Goal: Task Accomplishment & Management: Manage account settings

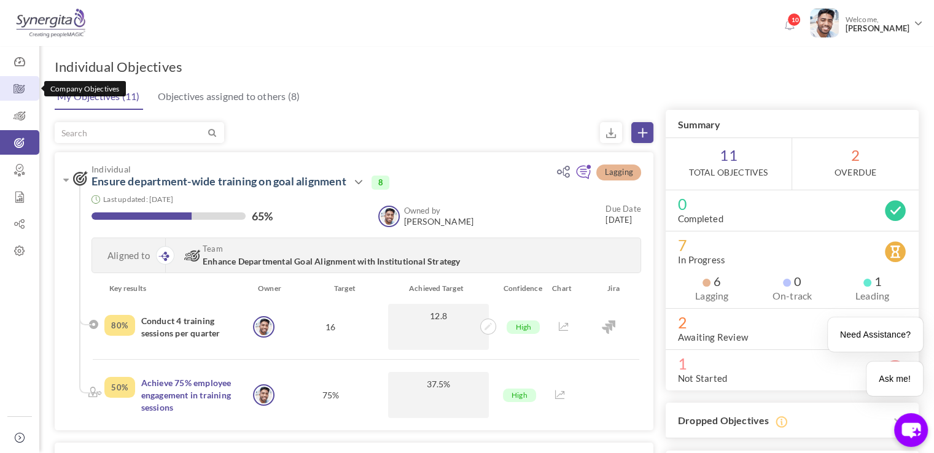
click at [18, 83] on icon at bounding box center [19, 89] width 39 height 12
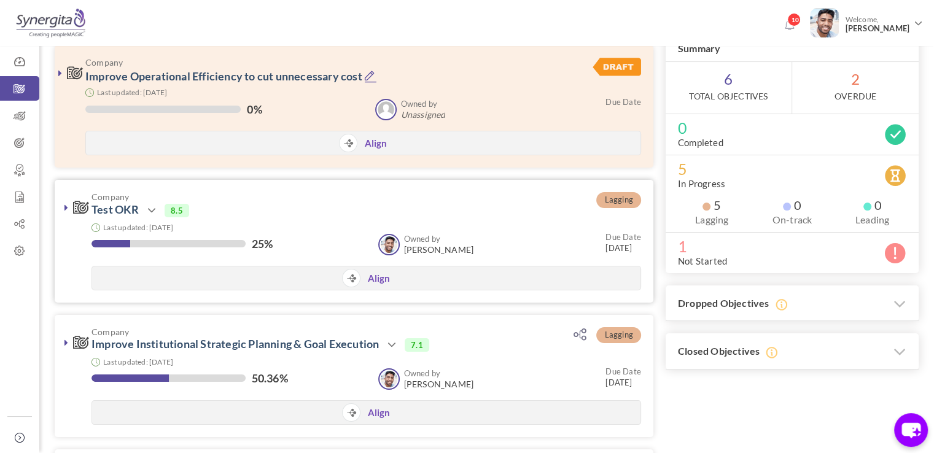
scroll to position [78, 0]
click at [21, 427] on link "Collapse" at bounding box center [19, 438] width 25 height 25
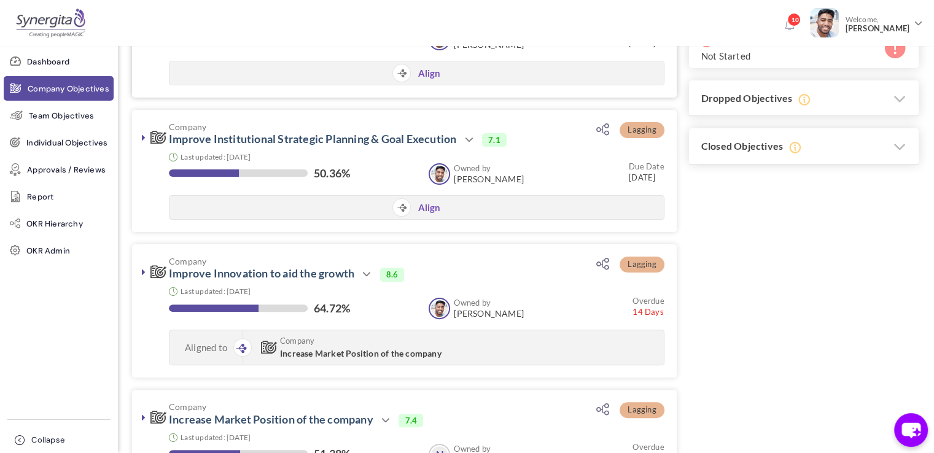
scroll to position [282, 0]
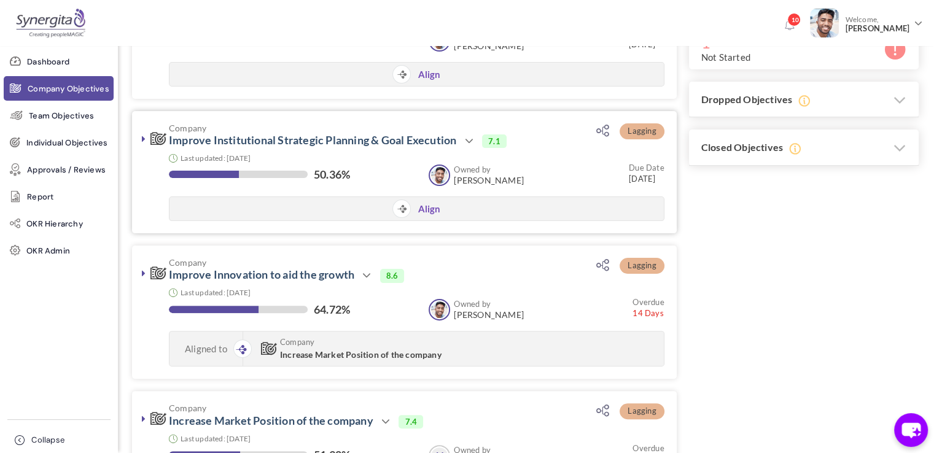
click at [146, 139] on link at bounding box center [144, 139] width 12 height 12
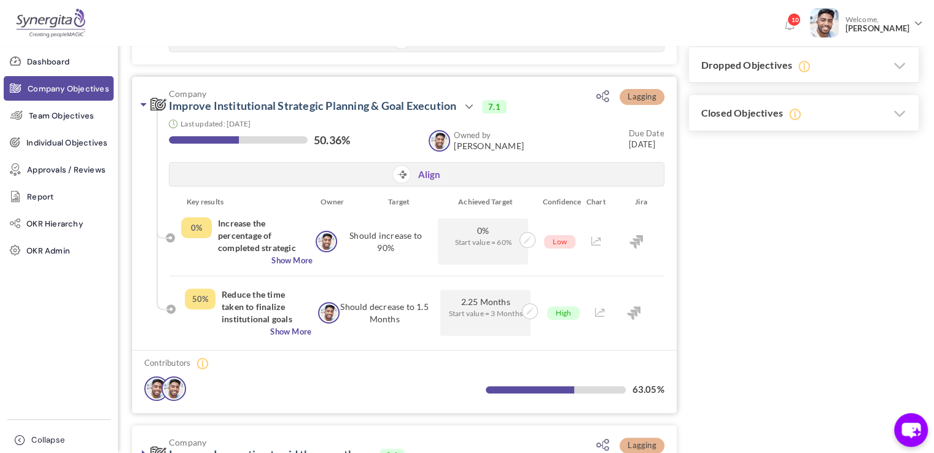
scroll to position [317, 0]
drag, startPoint x: 461, startPoint y: 108, endPoint x: 169, endPoint y: 107, distance: 291.7
click at [169, 107] on h3 "Company Improve Institutional Strategic Planning & Goal Execution Action View E…" at bounding box center [355, 101] width 410 height 25
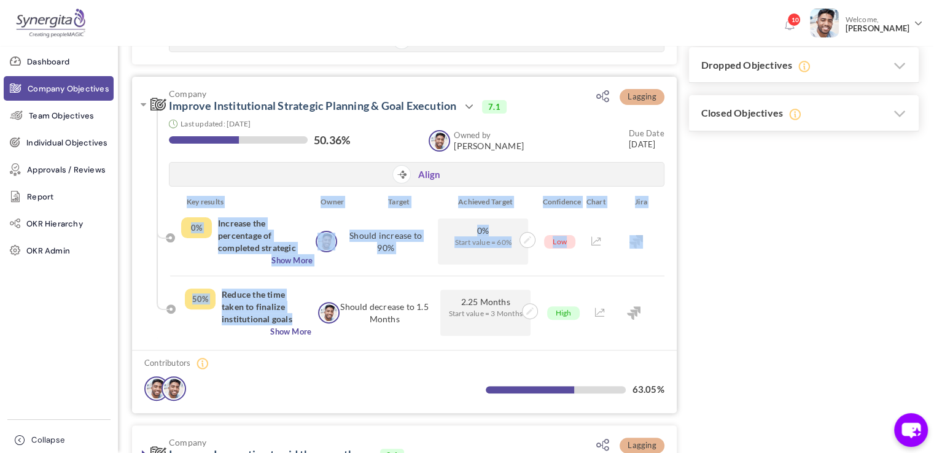
drag, startPoint x: 168, startPoint y: 220, endPoint x: 289, endPoint y: 316, distance: 155.2
click at [289, 316] on ul "Key results Owner Target Achieved Target Confidence Chart Jira 0% Increase the …" at bounding box center [408, 267] width 502 height 142
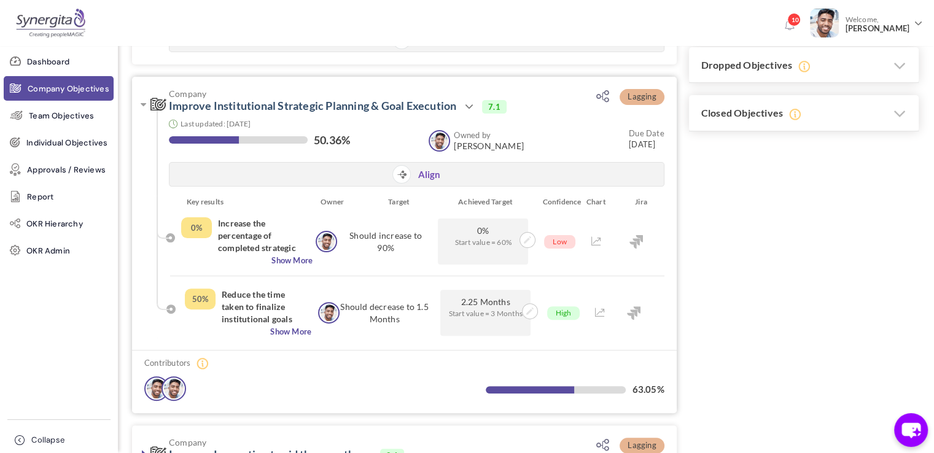
click at [330, 357] on span "Contributors" at bounding box center [410, 364] width 532 height 14
click at [281, 266] on li "0% Increase the percentage of completed strategic initiatives from 60% to 90% b…" at bounding box center [417, 246] width 494 height 59
click at [278, 263] on span "Show More" at bounding box center [246, 260] width 131 height 12
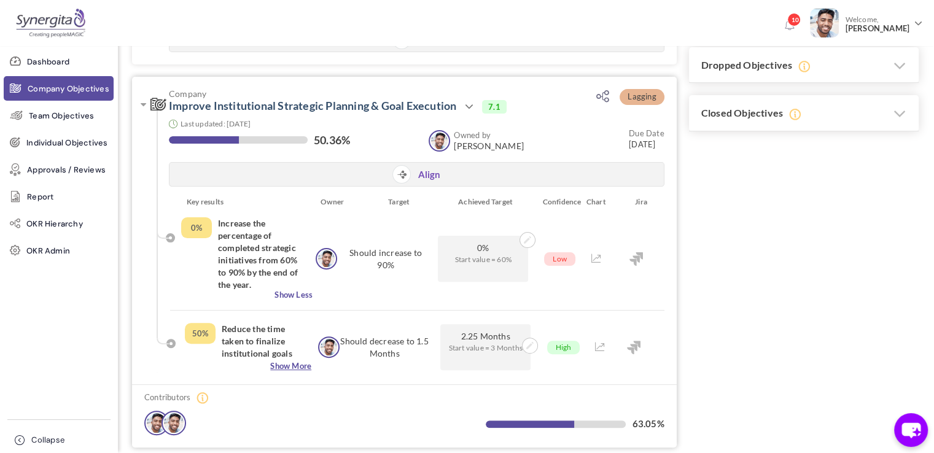
click at [280, 367] on span "Show More" at bounding box center [248, 366] width 126 height 12
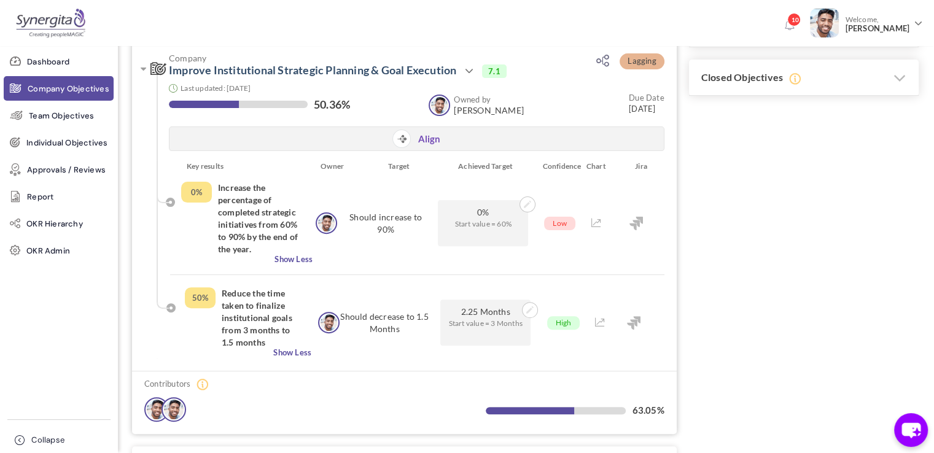
scroll to position [346, 0]
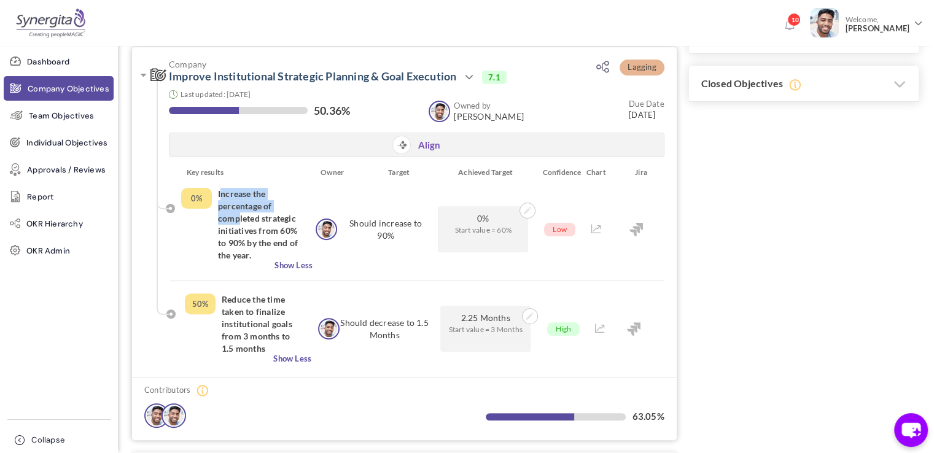
drag, startPoint x: 219, startPoint y: 195, endPoint x: 236, endPoint y: 219, distance: 29.5
click at [236, 219] on h4 "Increase the percentage of completed strategic initiatives from 60% to 90% by t…" at bounding box center [260, 225] width 85 height 74
click at [188, 255] on div "0% Increase the percentage of completed strategic initiatives from 60% to 90% b…" at bounding box center [246, 230] width 131 height 84
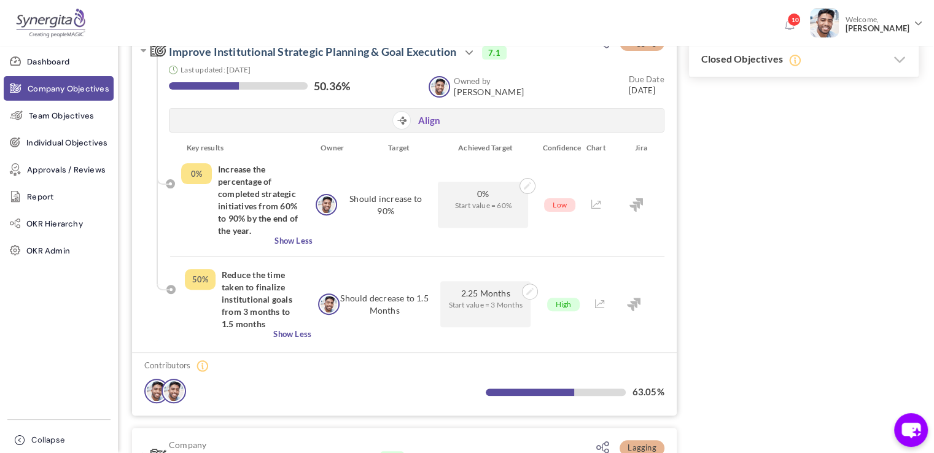
scroll to position [362, 0]
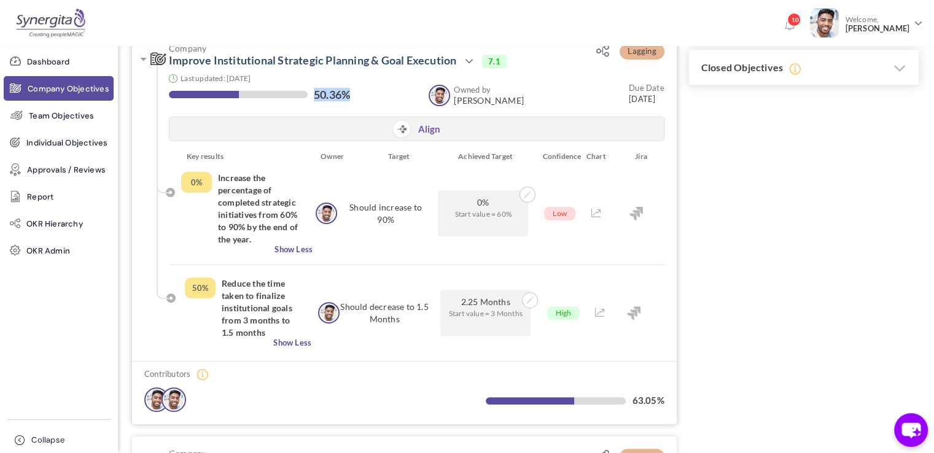
drag, startPoint x: 363, startPoint y: 91, endPoint x: 349, endPoint y: 92, distance: 14.7
click at [349, 92] on div "50.36%" at bounding box center [292, 95] width 247 height 15
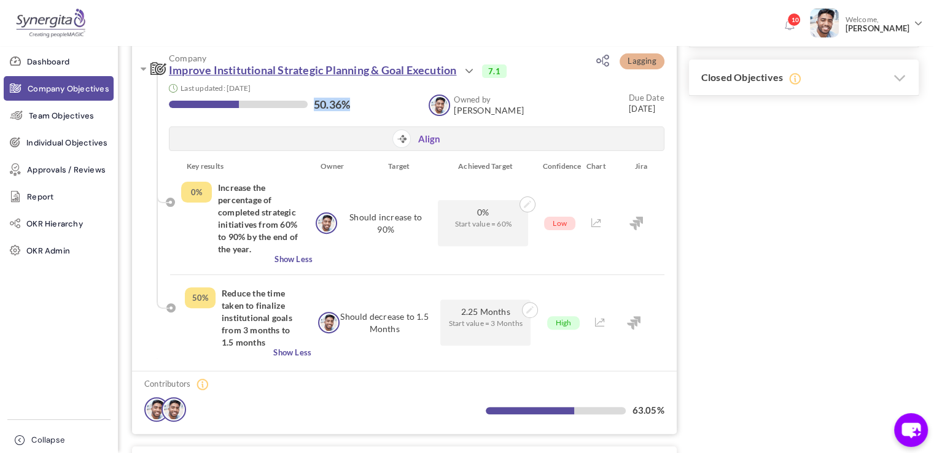
click at [213, 67] on link "Improve Institutional Strategic Planning & Goal Execution" at bounding box center [312, 70] width 287 height 14
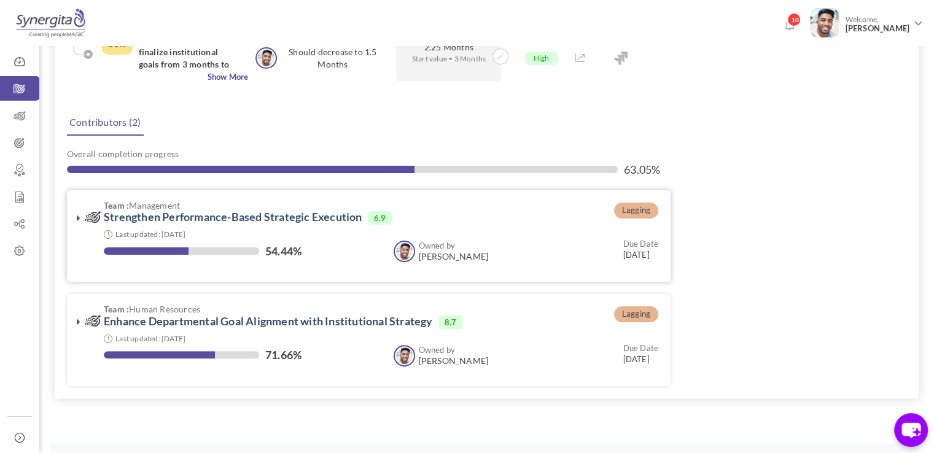
scroll to position [240, 0]
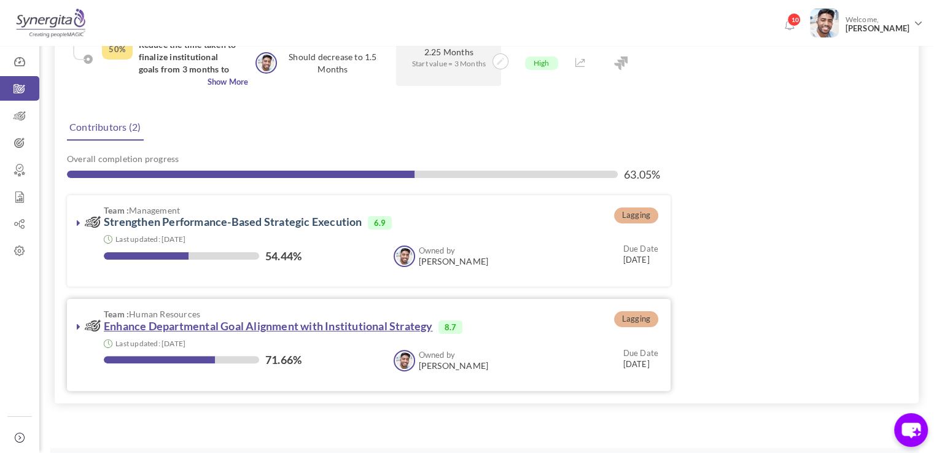
click at [153, 325] on link "Enhance Departmental Goal Alignment with Institutional Strategy" at bounding box center [268, 326] width 329 height 14
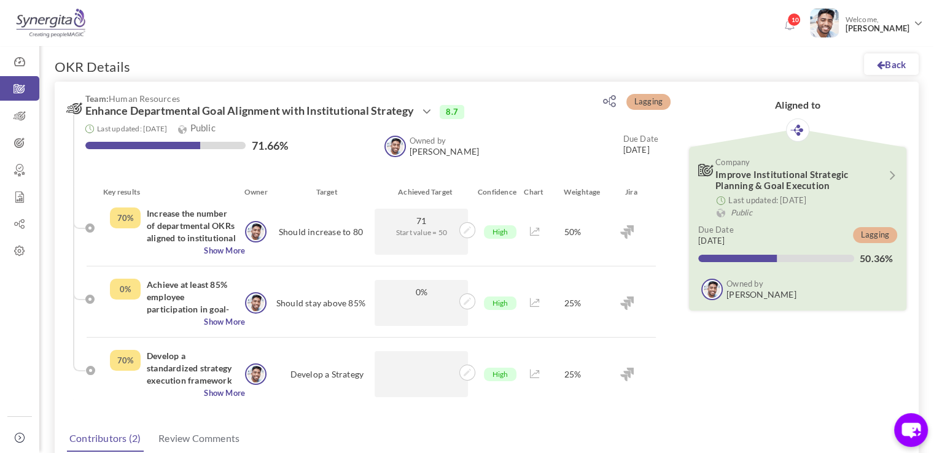
scroll to position [22, 0]
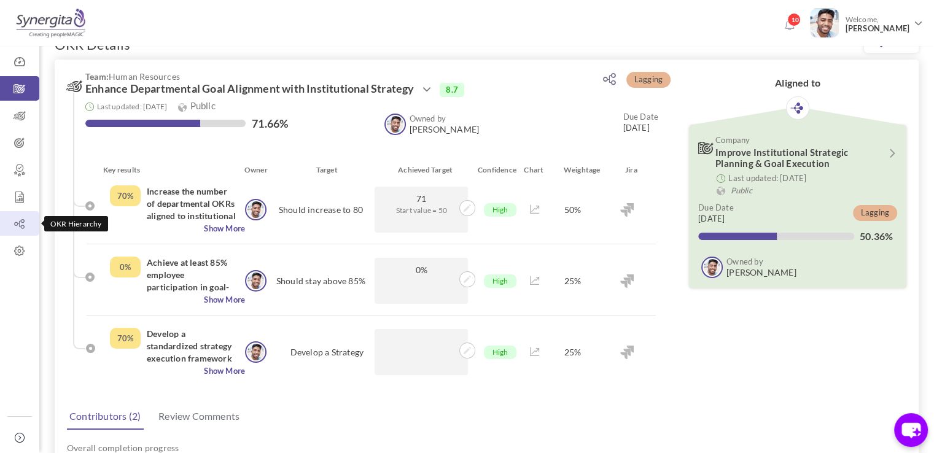
click at [11, 224] on icon at bounding box center [19, 224] width 39 height 12
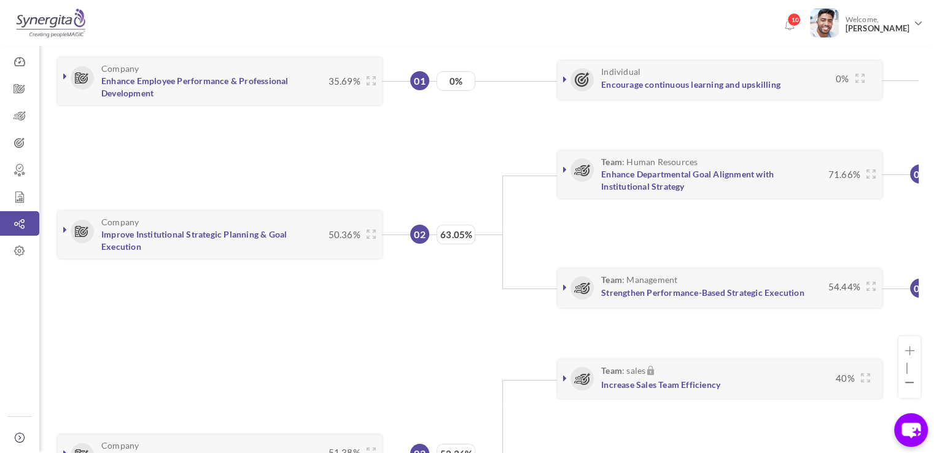
scroll to position [125, 0]
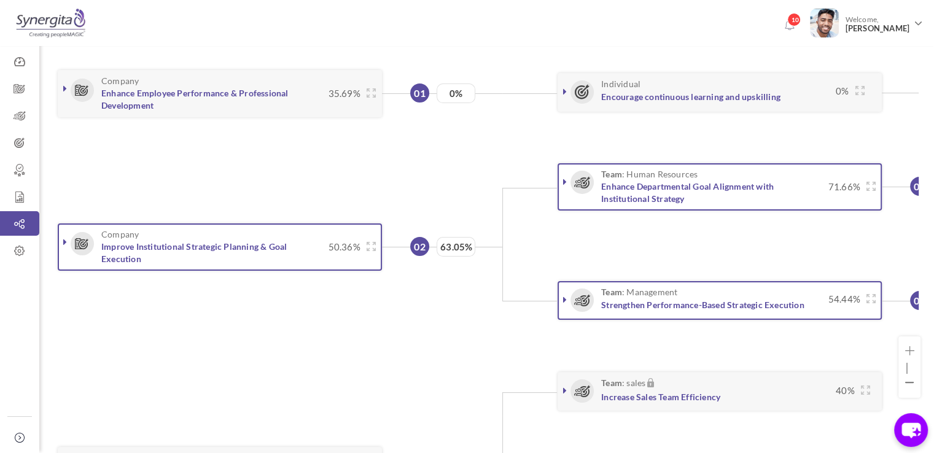
click at [64, 237] on icon at bounding box center [65, 242] width 4 height 10
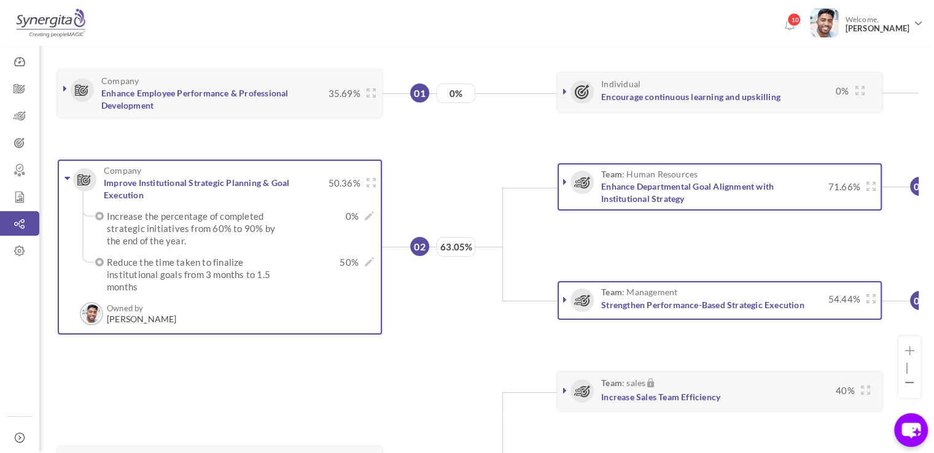
click at [66, 173] on icon at bounding box center [67, 178] width 6 height 10
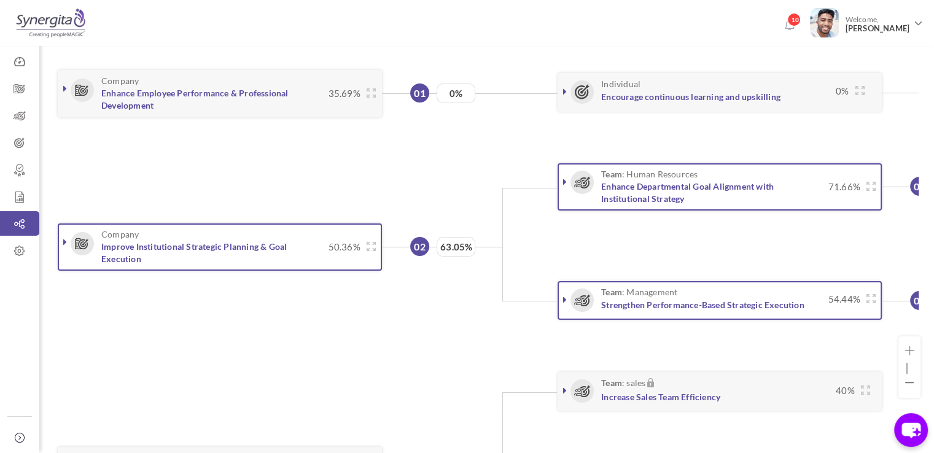
click at [69, 236] on link at bounding box center [65, 242] width 12 height 12
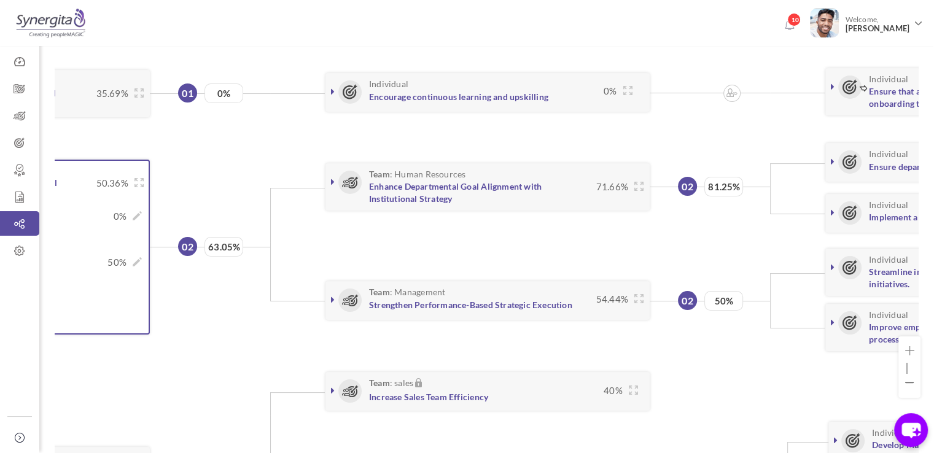
scroll to position [0, 233]
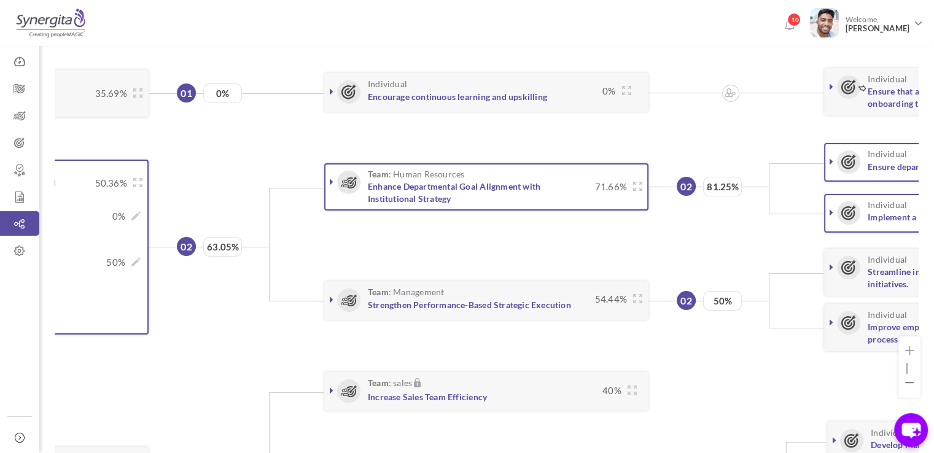
click at [330, 179] on icon at bounding box center [332, 182] width 4 height 10
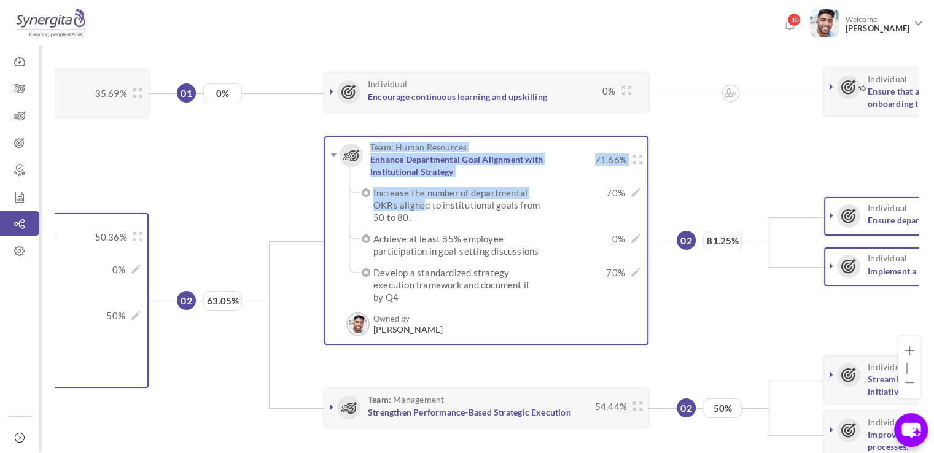
drag, startPoint x: 332, startPoint y: 153, endPoint x: 441, endPoint y: 222, distance: 128.9
click at [441, 187] on div "Team : Human Resources Enhance Departmental Goal Alignment with Institutional S…" at bounding box center [486, 164] width 312 height 44
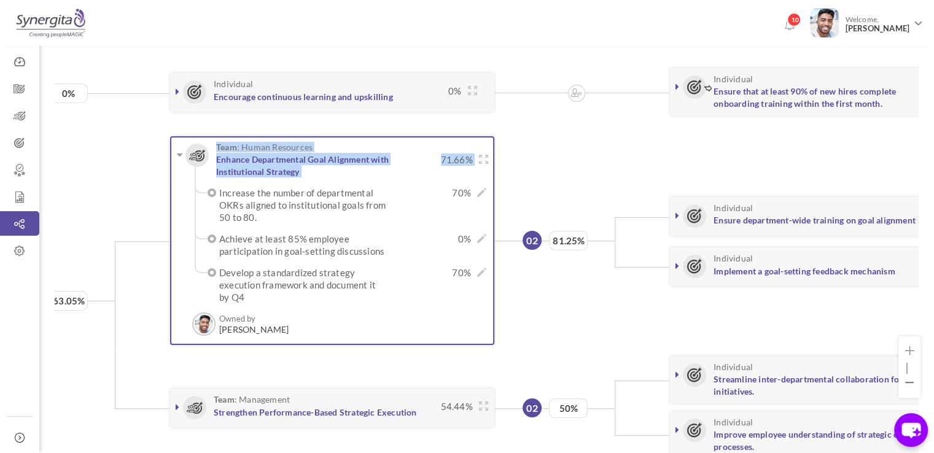
scroll to position [0, 383]
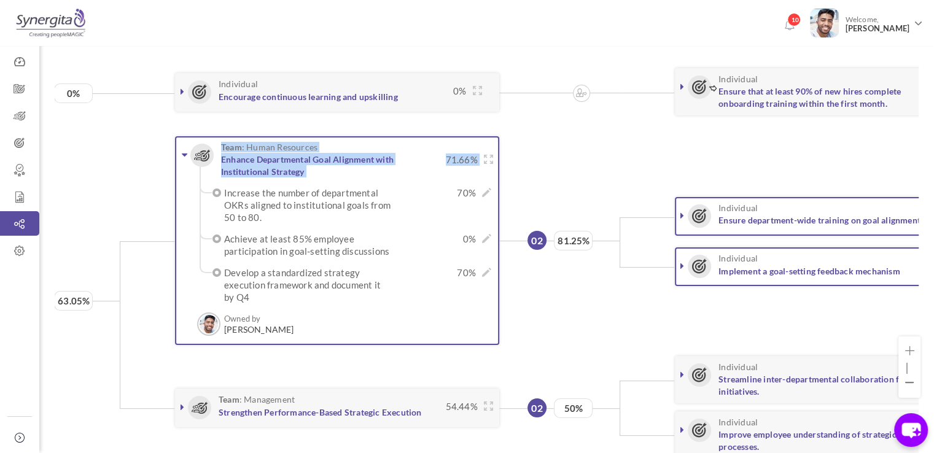
click at [185, 151] on icon at bounding box center [185, 155] width 6 height 10
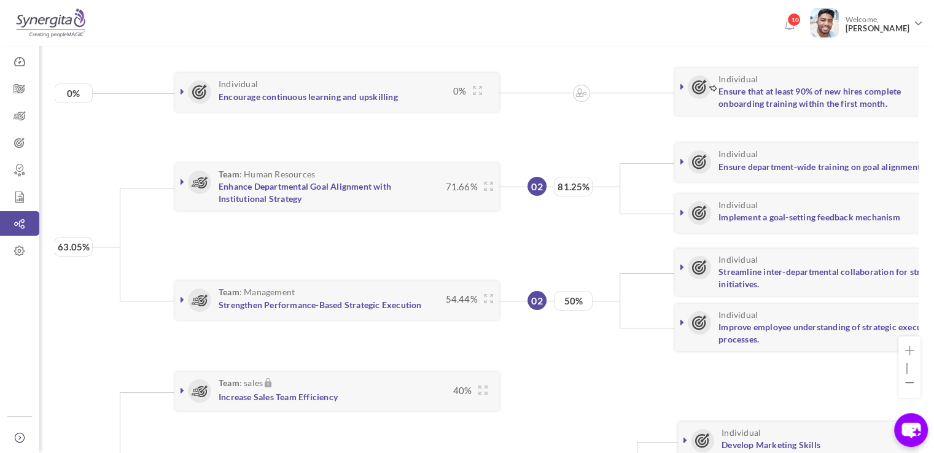
click at [161, 174] on li "Team : Human Resources Enhance Departmental Goal Alignment with Institutional S…" at bounding box center [809, 187] width 1379 height 109
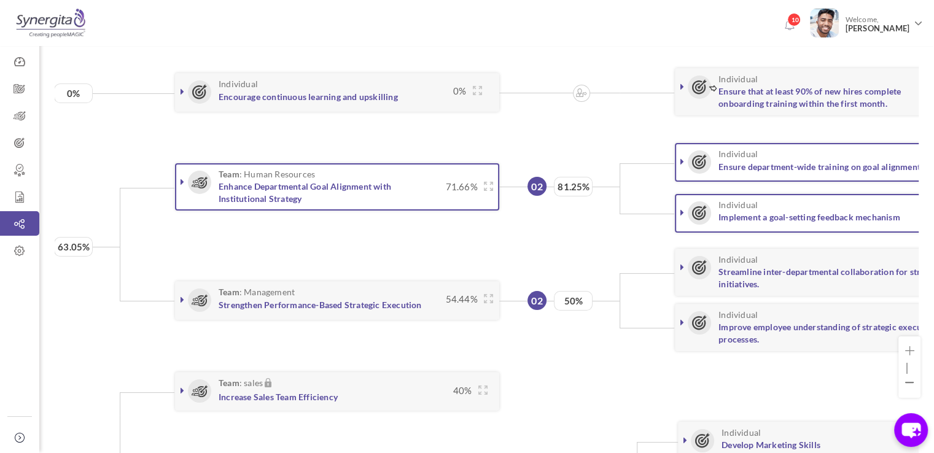
click at [181, 180] on icon at bounding box center [183, 182] width 4 height 10
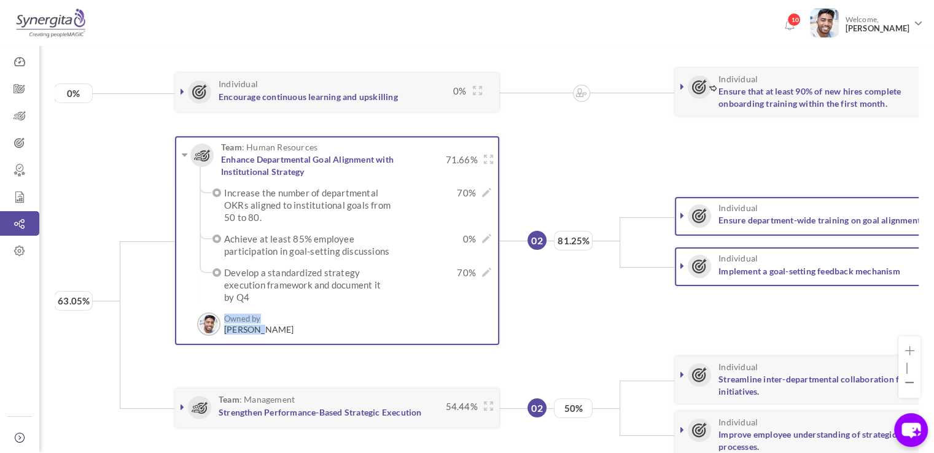
drag, startPoint x: 260, startPoint y: 332, endPoint x: 220, endPoint y: 327, distance: 40.1
click at [220, 327] on div "Owned by Frank N Junior Executive Owned by Frank N" at bounding box center [245, 324] width 97 height 23
click at [293, 323] on div "Team : Human Resources Enhance Departmental Goal Alignment with Institutional S…" at bounding box center [337, 240] width 324 height 209
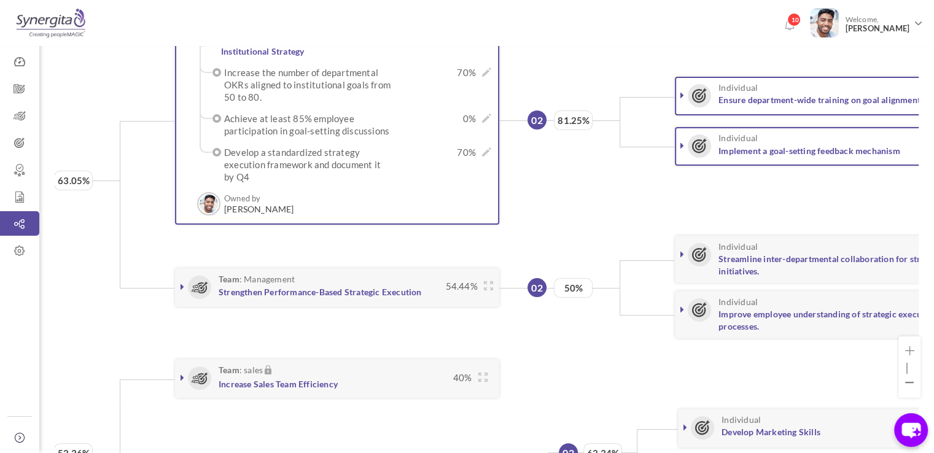
scroll to position [246, 0]
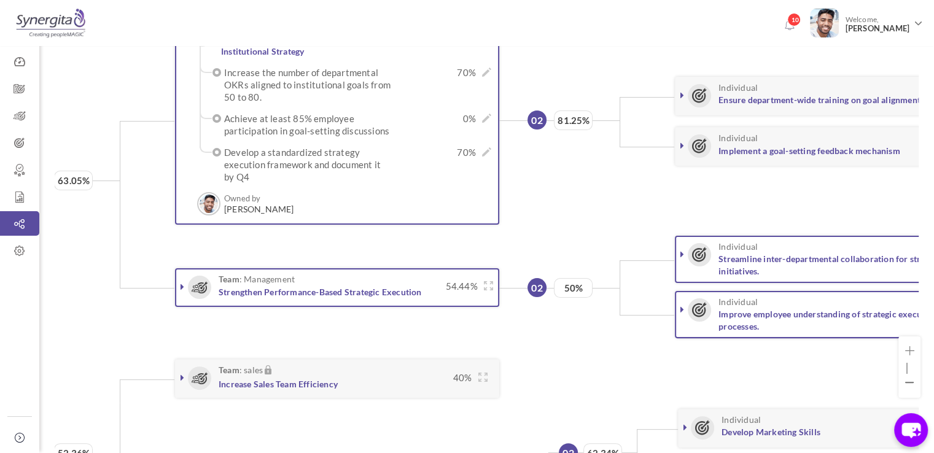
click at [181, 289] on icon at bounding box center [183, 287] width 4 height 10
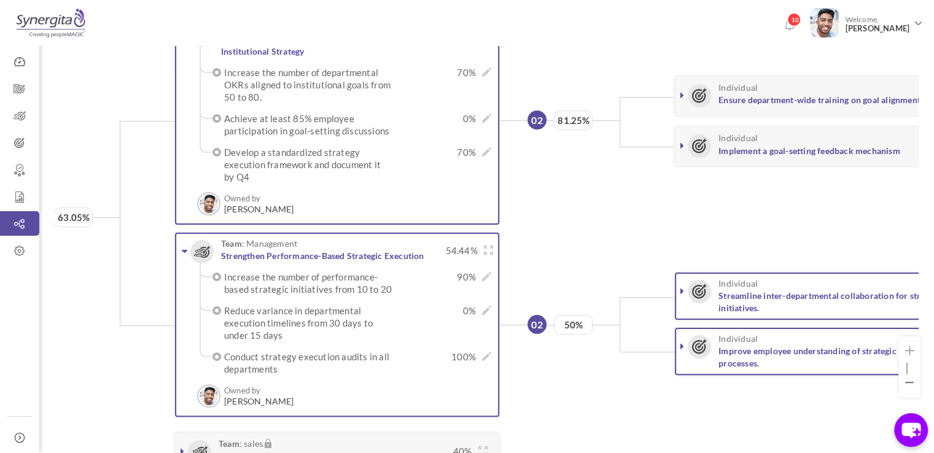
scroll to position [201, 0]
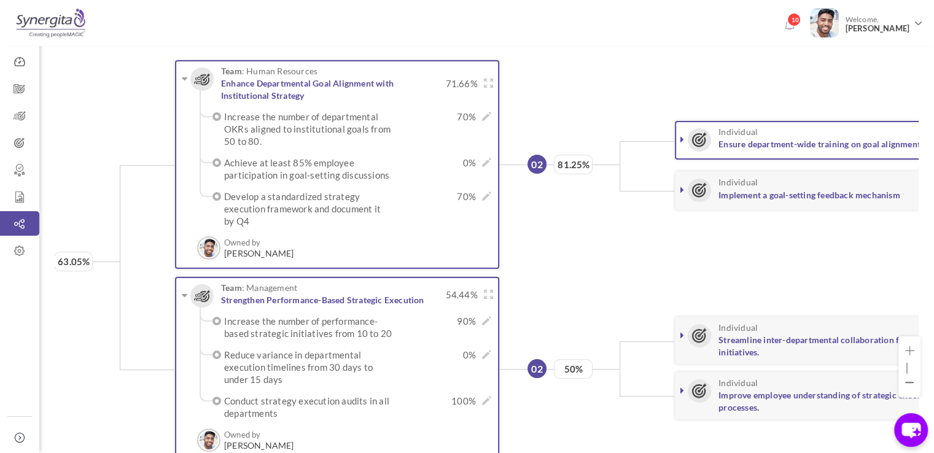
drag, startPoint x: 752, startPoint y: 136, endPoint x: 710, endPoint y: 131, distance: 42.0
click at [710, 131] on h3 "Individual Ensure department-wide training on goal alignment" at bounding box center [819, 138] width 256 height 23
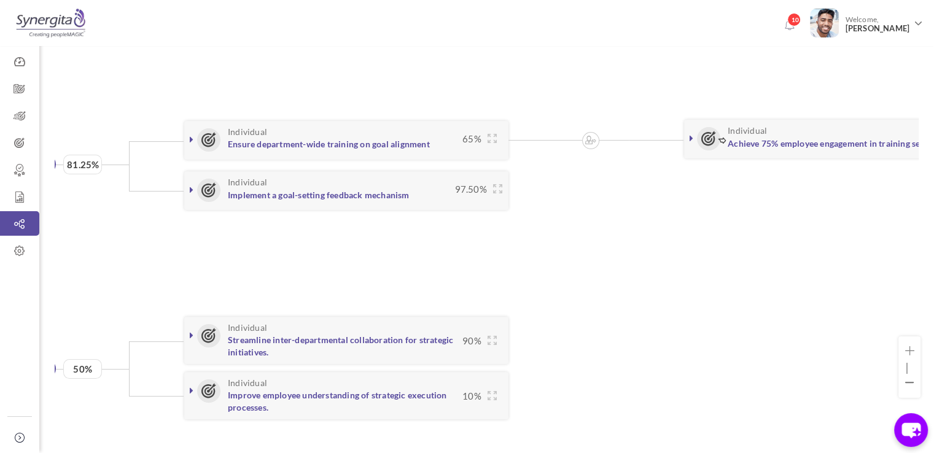
scroll to position [0, 874]
click at [685, 135] on link at bounding box center [691, 138] width 12 height 12
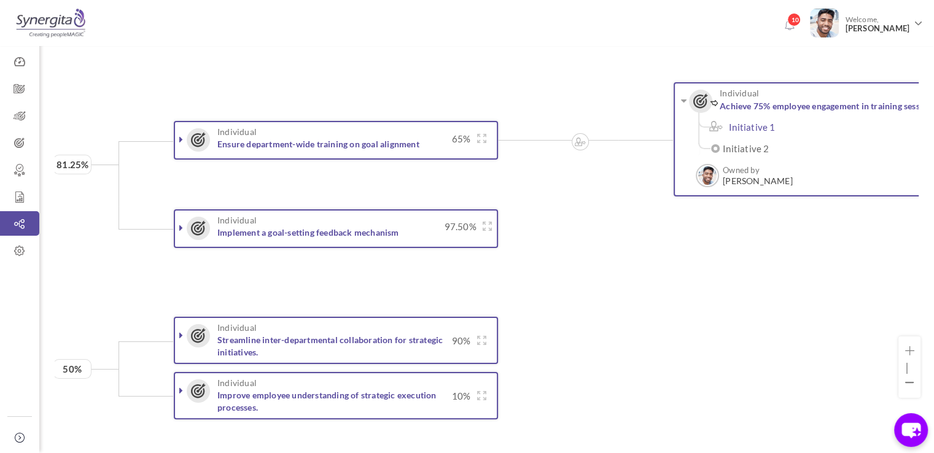
scroll to position [0, 884]
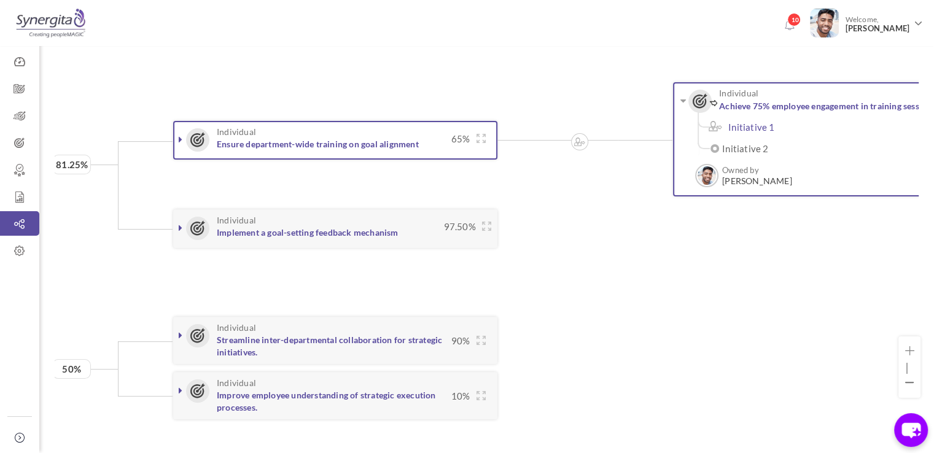
click at [181, 141] on icon at bounding box center [181, 139] width 4 height 10
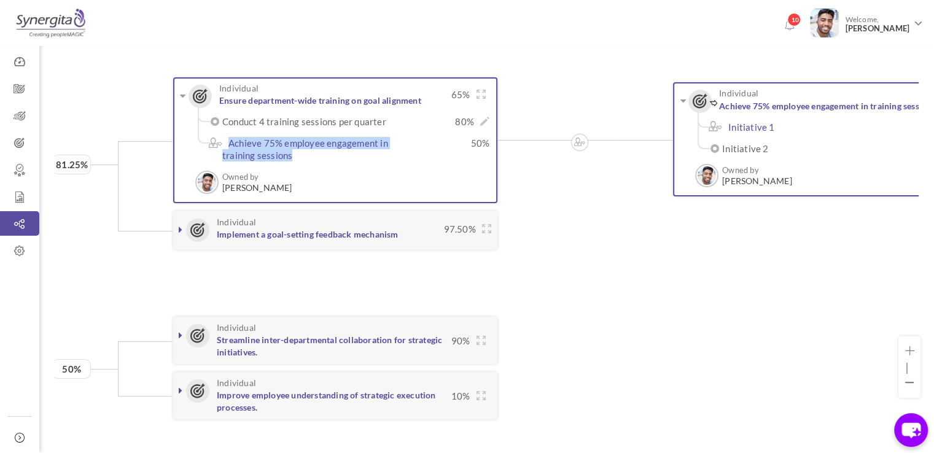
drag, startPoint x: 226, startPoint y: 142, endPoint x: 308, endPoint y: 158, distance: 83.2
click at [308, 158] on label "Achieve 75% employee engagement in training sessions" at bounding box center [311, 149] width 179 height 25
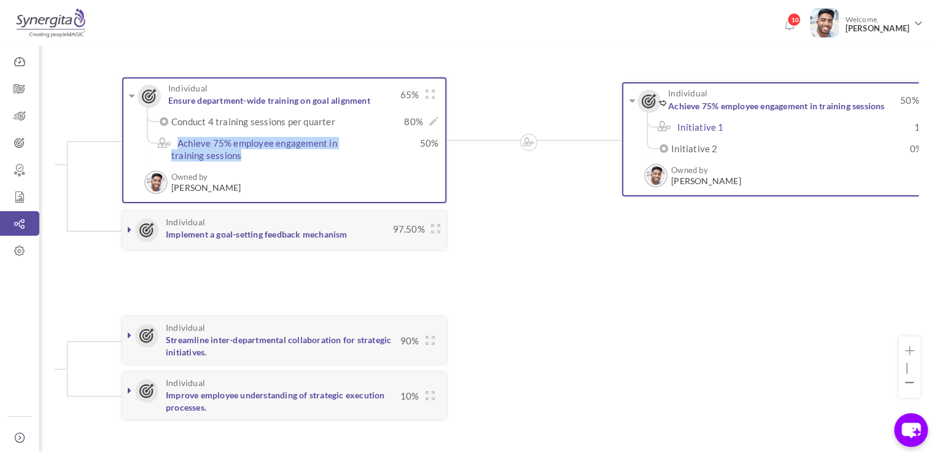
scroll to position [0, 963]
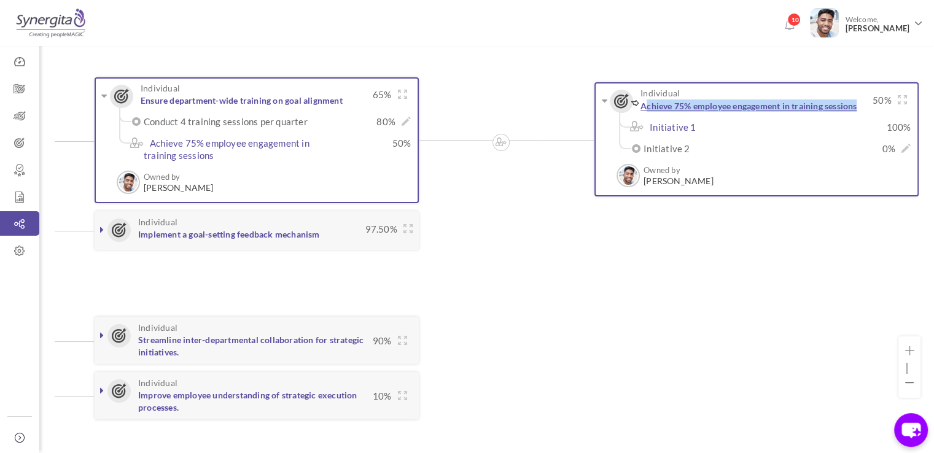
drag, startPoint x: 863, startPoint y: 106, endPoint x: 643, endPoint y: 101, distance: 219.9
click at [643, 101] on h3 "Individual Achieve 75% employee engagement in training sessions" at bounding box center [740, 99] width 254 height 23
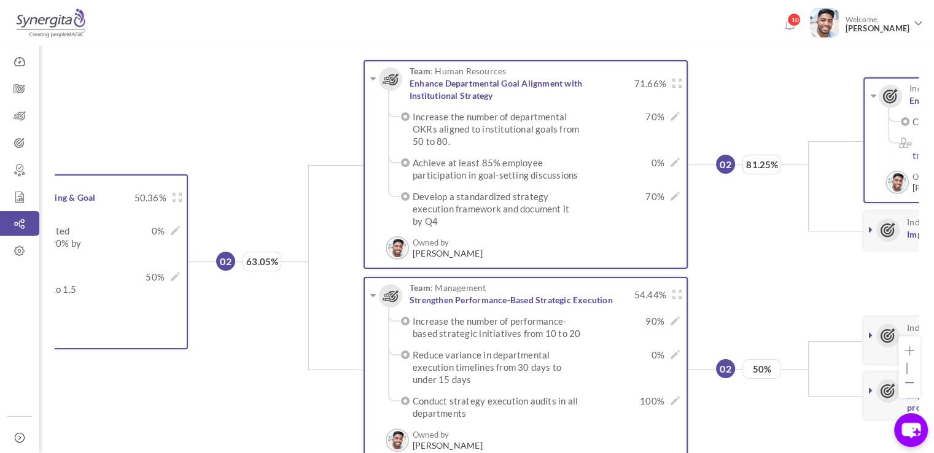
scroll to position [0, 0]
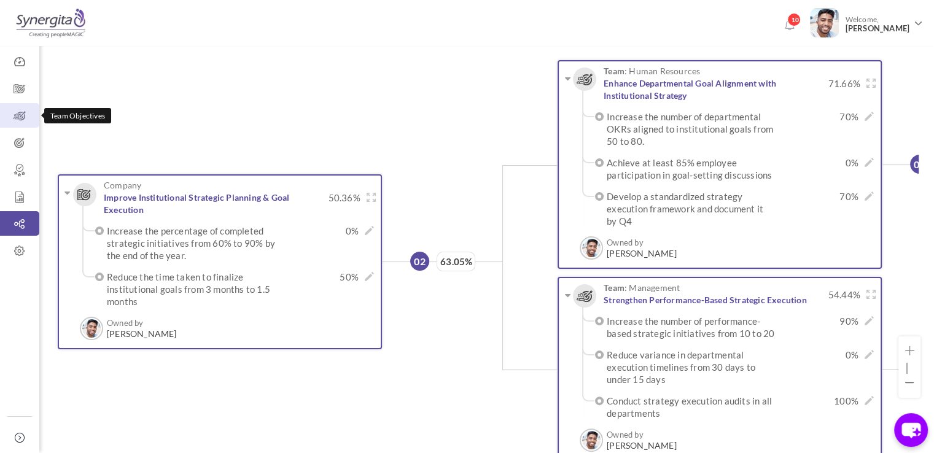
click at [35, 120] on icon at bounding box center [19, 116] width 39 height 12
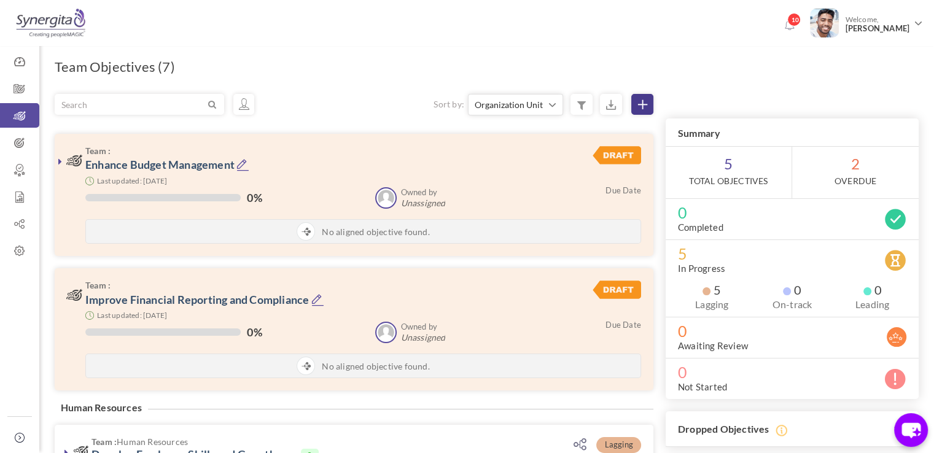
click at [643, 108] on icon at bounding box center [642, 104] width 9 height 9
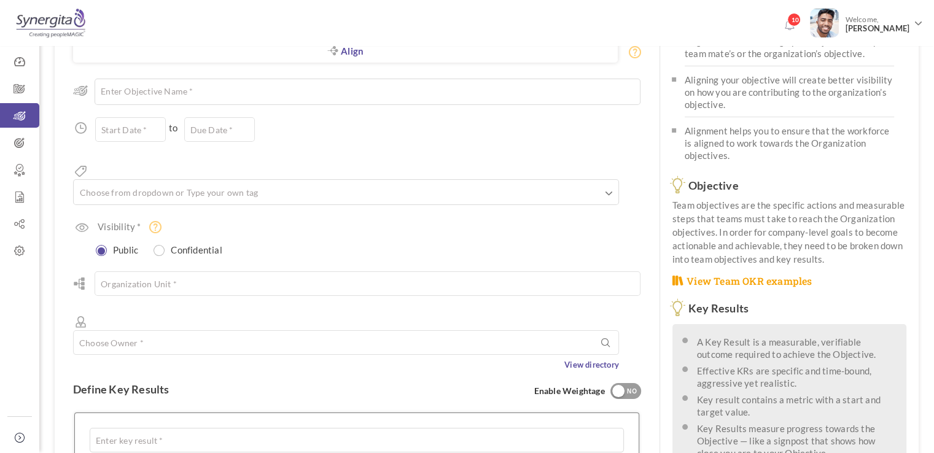
scroll to position [91, 0]
click at [312, 104] on textarea at bounding box center [368, 93] width 546 height 26
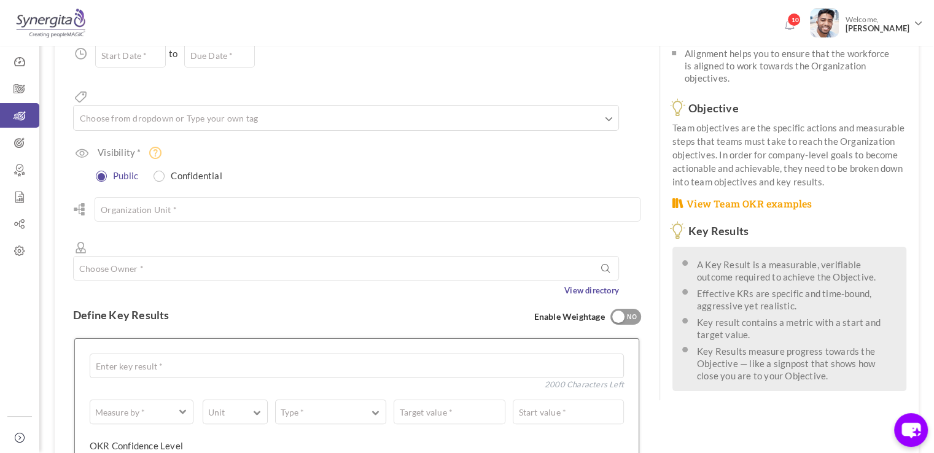
scroll to position [168, 0]
click at [157, 169] on input "radio" at bounding box center [159, 174] width 11 height 11
radio input "true"
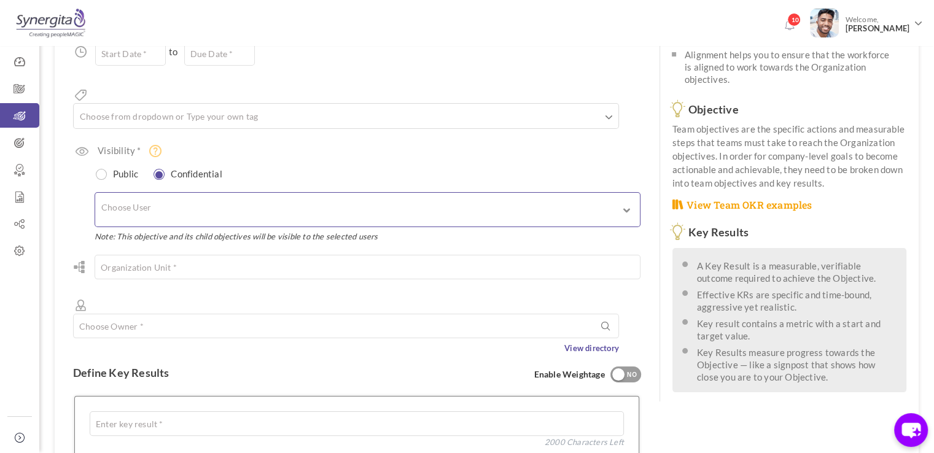
click at [177, 199] on input "text" at bounding box center [153, 209] width 104 height 21
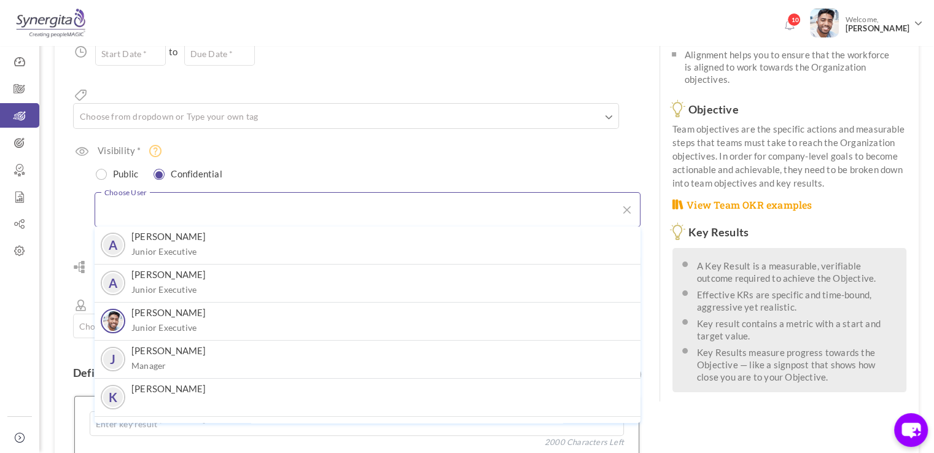
click at [287, 165] on div "Public Confidential" at bounding box center [363, 174] width 556 height 18
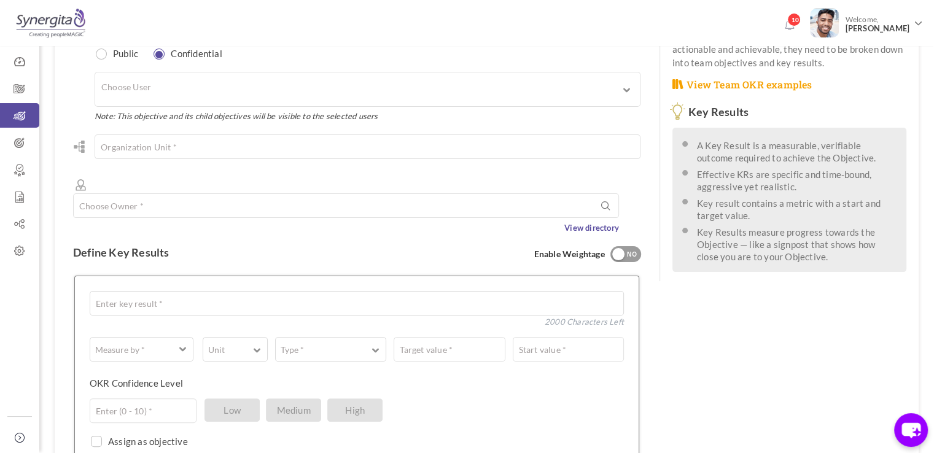
scroll to position [314, 0]
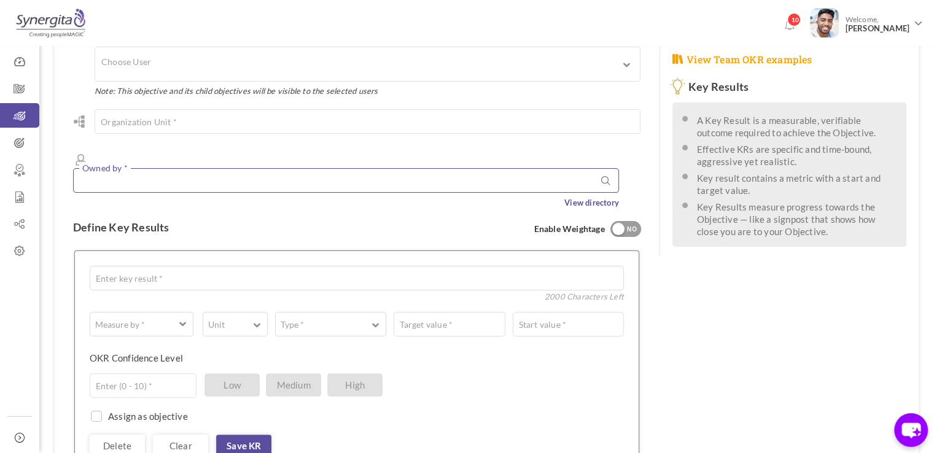
click at [173, 168] on input "text" at bounding box center [346, 180] width 546 height 25
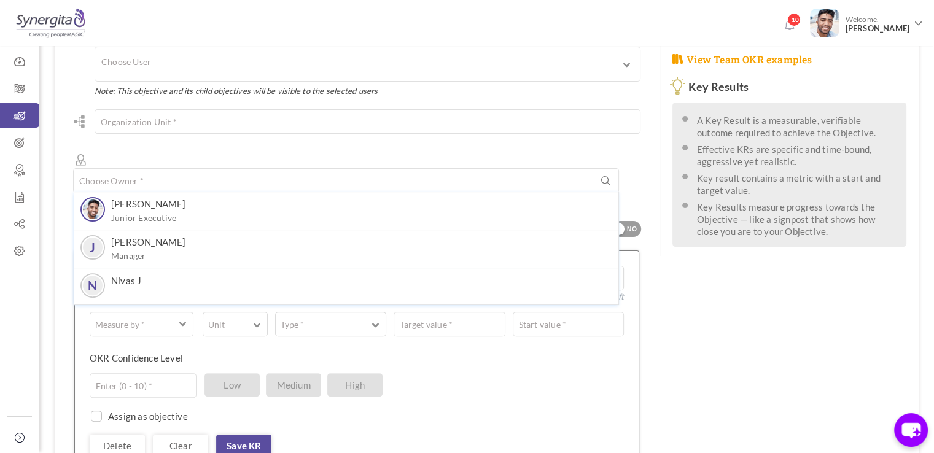
click at [64, 168] on div "See OKR Template Align Align Objective All Company Team Choose Objective Enter …" at bounding box center [357, 206] width 605 height 863
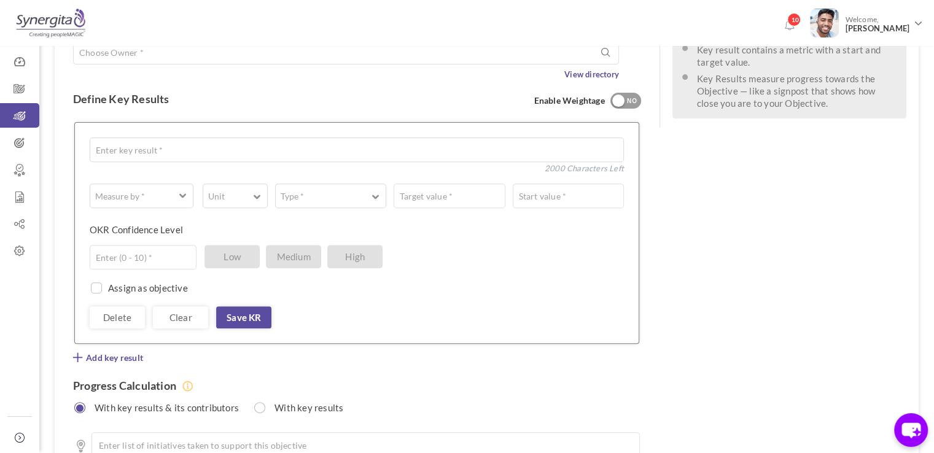
scroll to position [444, 0]
click at [173, 136] on textarea "To enrich screen reader interactions, please activate Accessibility in Grammarl…" at bounding box center [357, 148] width 534 height 25
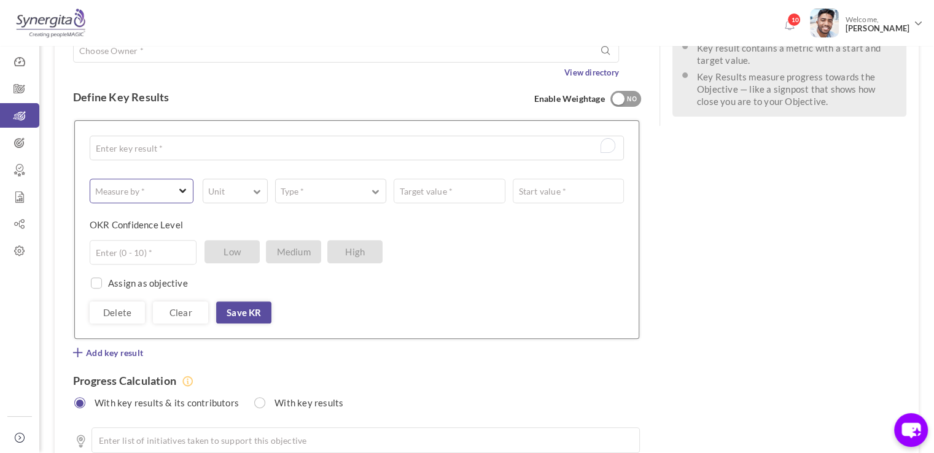
click at [153, 185] on span "button" at bounding box center [135, 191] width 78 height 12
click at [243, 265] on div "Assign as objective Team Individual Choose Owner * View directory" at bounding box center [357, 277] width 534 height 25
click at [146, 179] on div "Measure by * # Number A Text ☑ Boolean Unit # % $ ₹ £ Custom Type * Equal to Sh…" at bounding box center [357, 251] width 534 height 145
click at [141, 179] on div "Measure by * # Number A Text ☑ Boolean Unit # % $ ₹ £ Custom Type * Equal to Sh…" at bounding box center [357, 251] width 534 height 145
click at [141, 179] on button "Measure by *" at bounding box center [142, 191] width 104 height 25
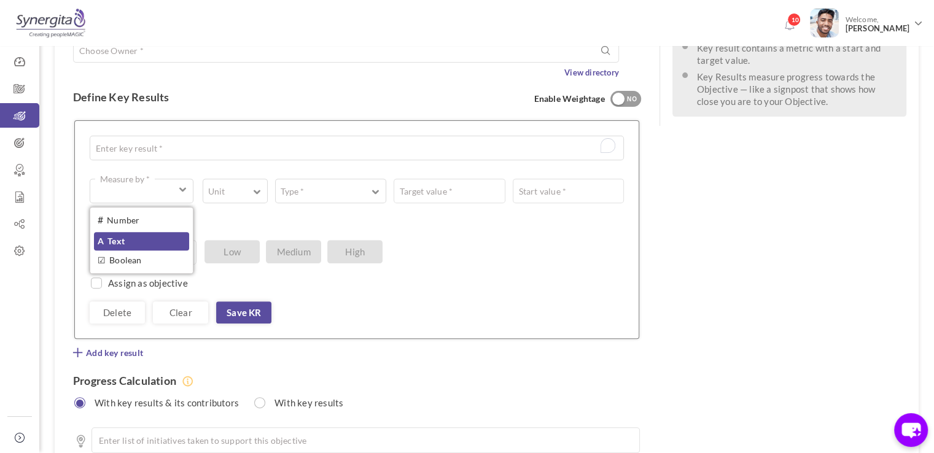
click at [134, 232] on link "A Text" at bounding box center [141, 241] width 95 height 18
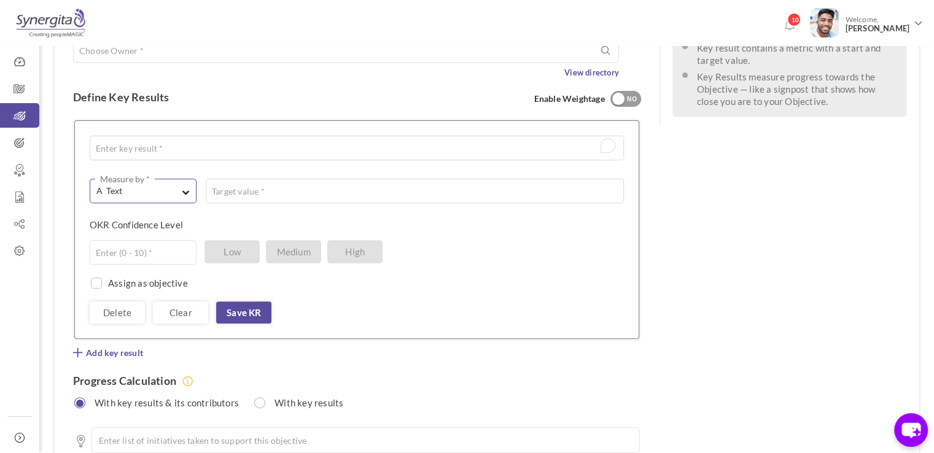
click at [155, 185] on span "A Text" at bounding box center [136, 191] width 80 height 12
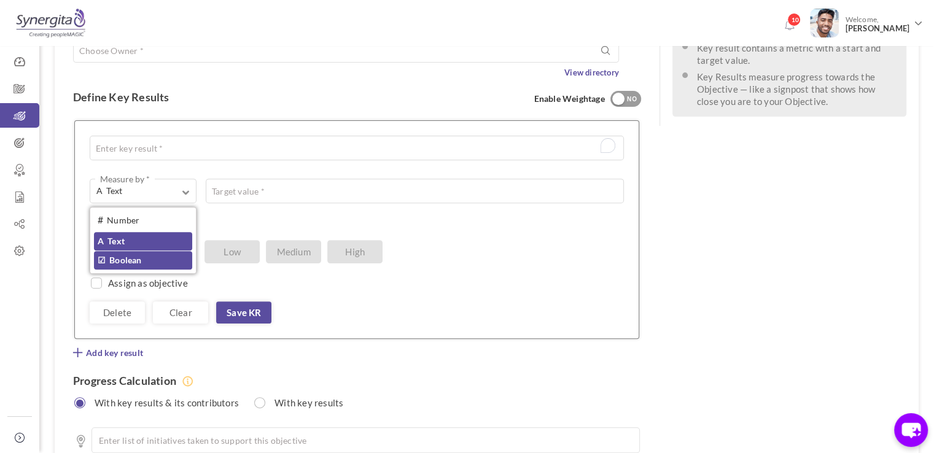
click at [143, 251] on link "☑ Boolean" at bounding box center [143, 260] width 98 height 18
type input "Completed / Not Completed"
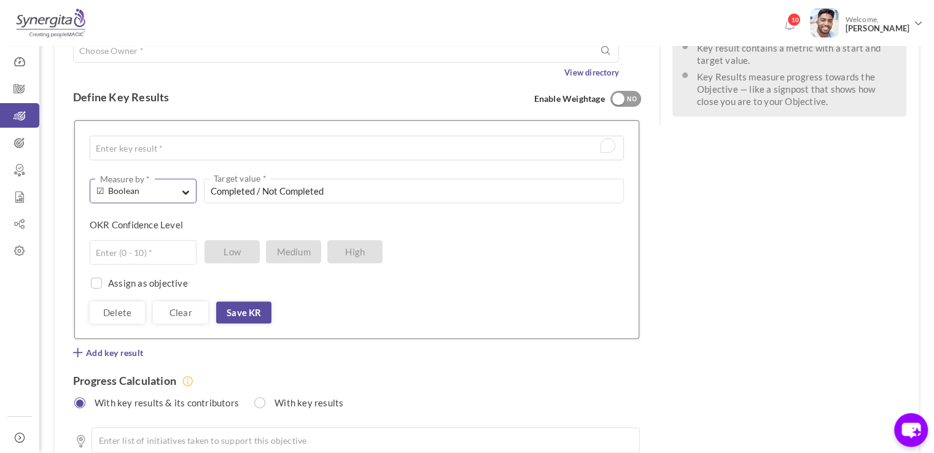
click at [173, 185] on span "☑ Boolean" at bounding box center [136, 191] width 80 height 12
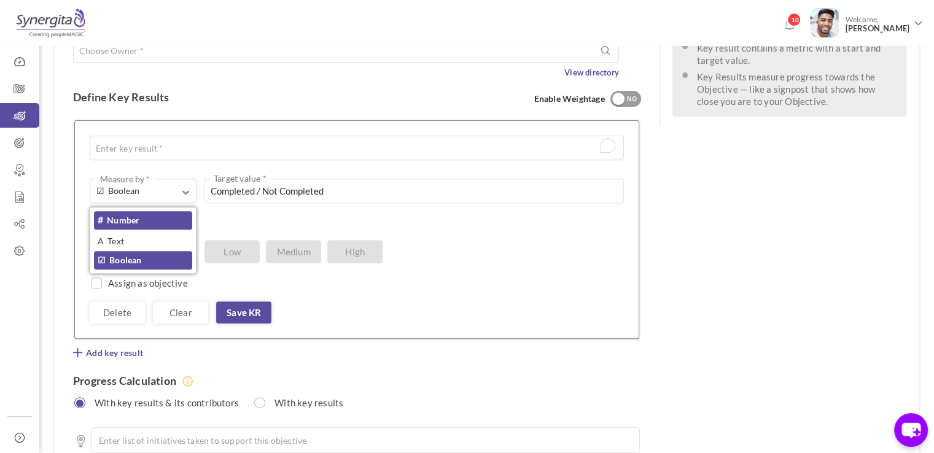
click at [167, 211] on link "# Number" at bounding box center [143, 220] width 98 height 18
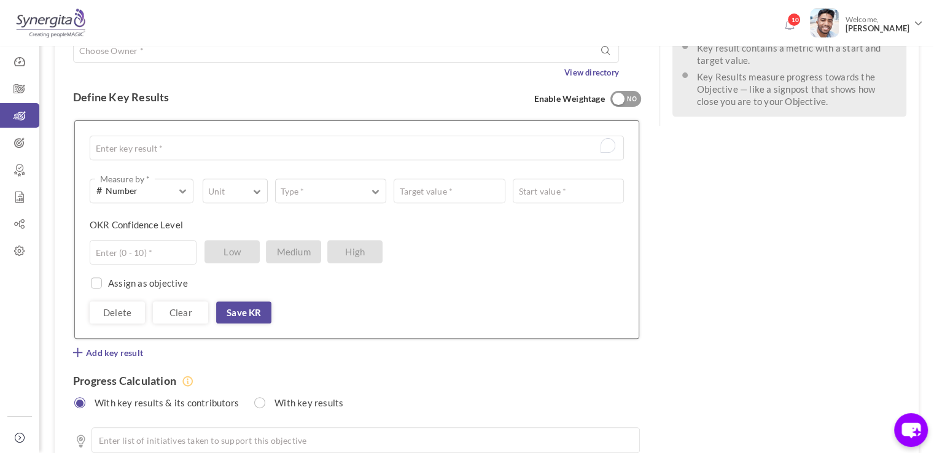
click at [230, 179] on div "# Number Measure by * # Number A Text ☑ Boolean Unit # % $ ₹ £ Custom Type * Eq…" at bounding box center [357, 251] width 534 height 145
click at [248, 179] on button "Unit" at bounding box center [235, 191] width 65 height 25
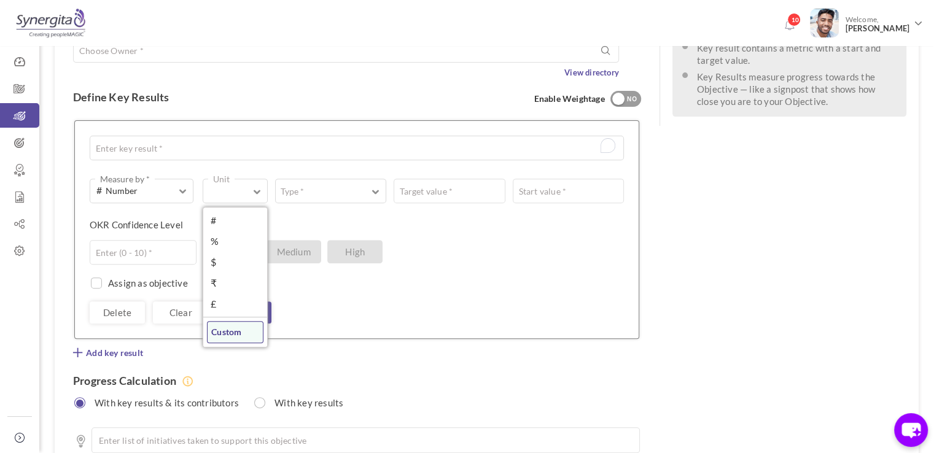
click at [243, 321] on link "Custom" at bounding box center [235, 332] width 56 height 22
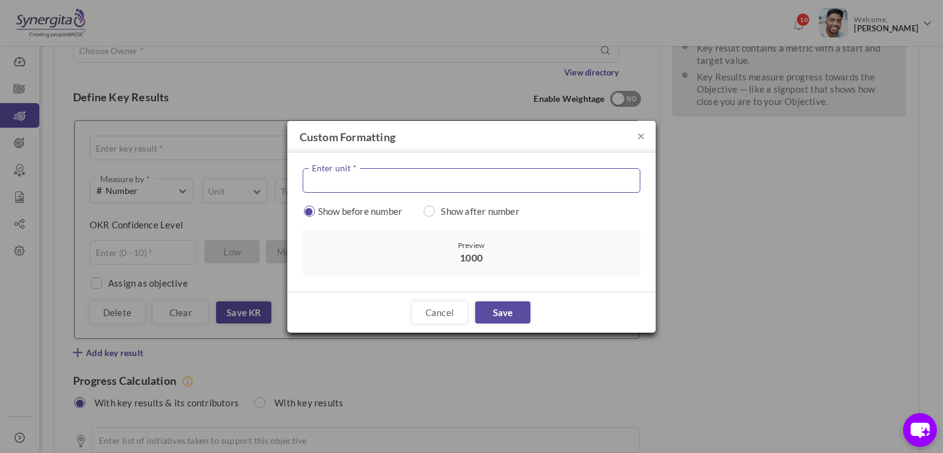
click at [383, 187] on input "text" at bounding box center [472, 180] width 338 height 25
type input "INR"
click at [431, 211] on input "radio" at bounding box center [429, 211] width 11 height 11
radio input "true"
click at [304, 205] on label "Show before number" at bounding box center [356, 211] width 106 height 12
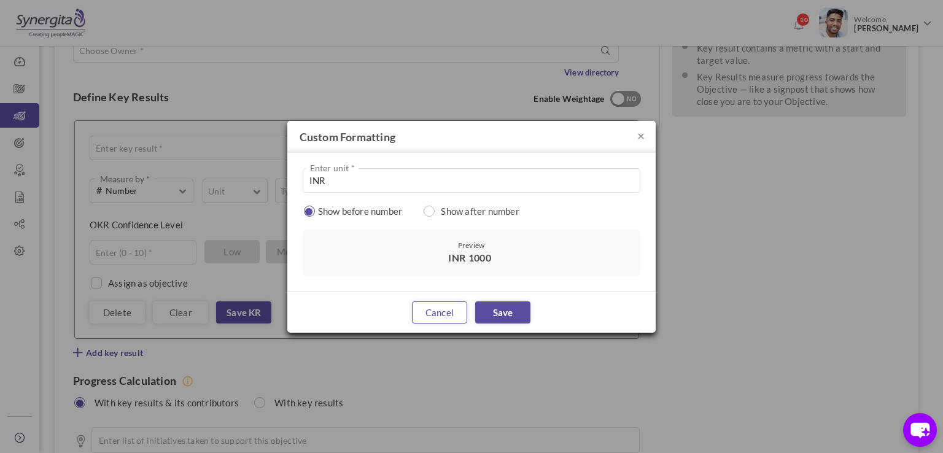
click at [437, 307] on link "Cancel" at bounding box center [439, 312] width 55 height 22
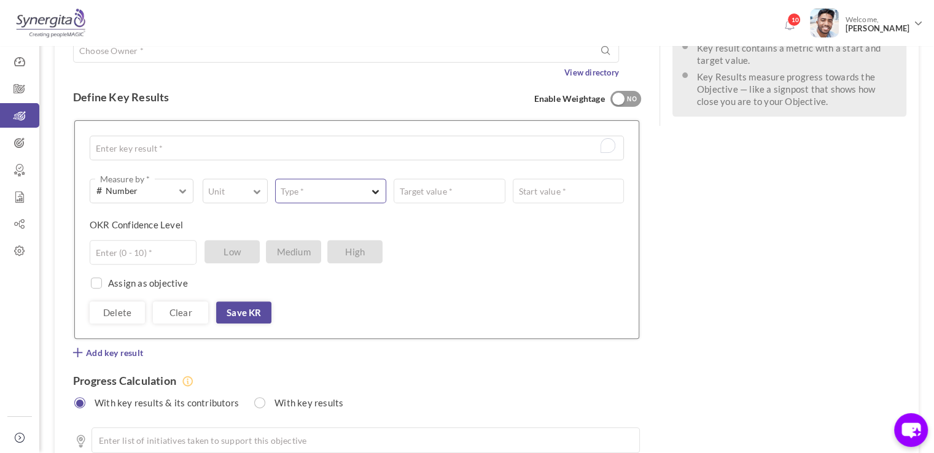
click at [326, 179] on button "Type *" at bounding box center [330, 191] width 111 height 25
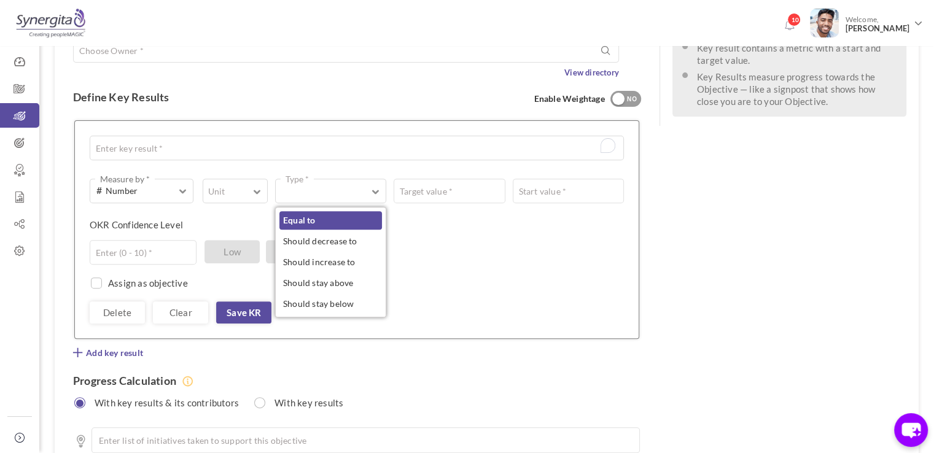
click at [328, 211] on link "Equal to" at bounding box center [330, 220] width 103 height 18
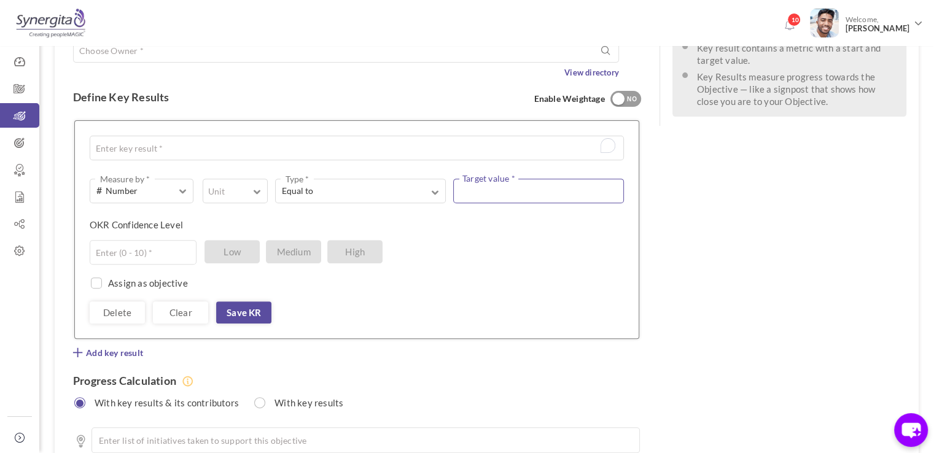
click at [474, 179] on input "text" at bounding box center [538, 191] width 171 height 25
click at [422, 179] on button "Equal to Type *" at bounding box center [360, 191] width 171 height 25
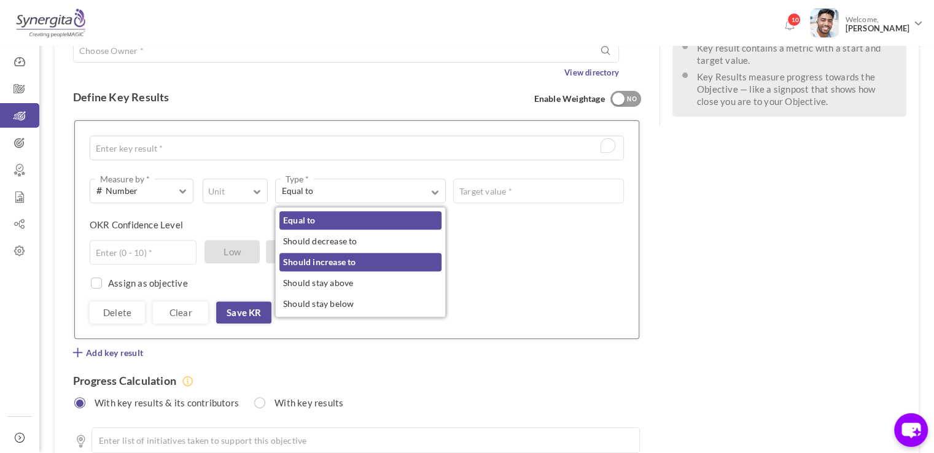
click at [366, 253] on link "Should increase to" at bounding box center [360, 262] width 162 height 18
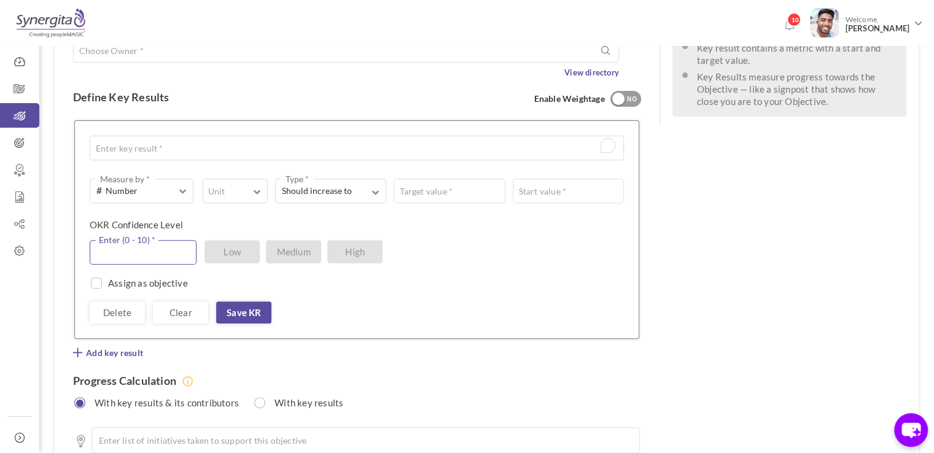
click at [142, 240] on input "text" at bounding box center [143, 252] width 107 height 25
click at [155, 240] on input "text" at bounding box center [143, 252] width 107 height 25
click at [147, 240] on input "4" at bounding box center [143, 252] width 107 height 25
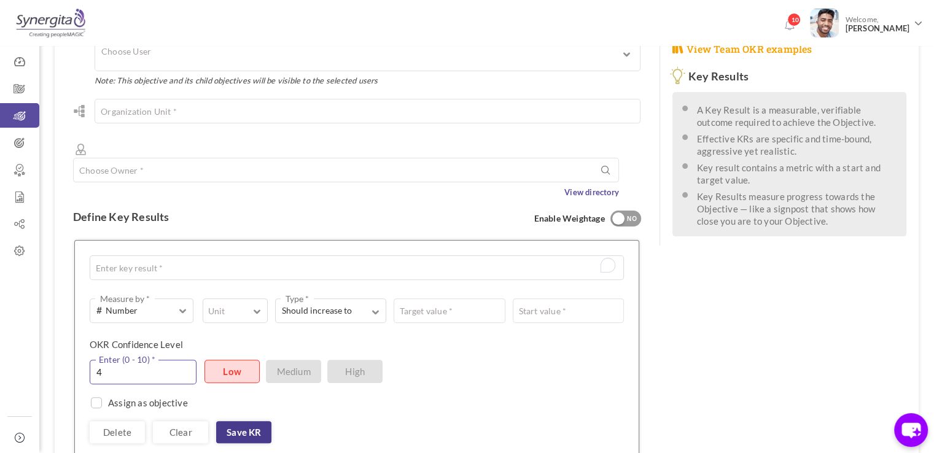
scroll to position [321, 0]
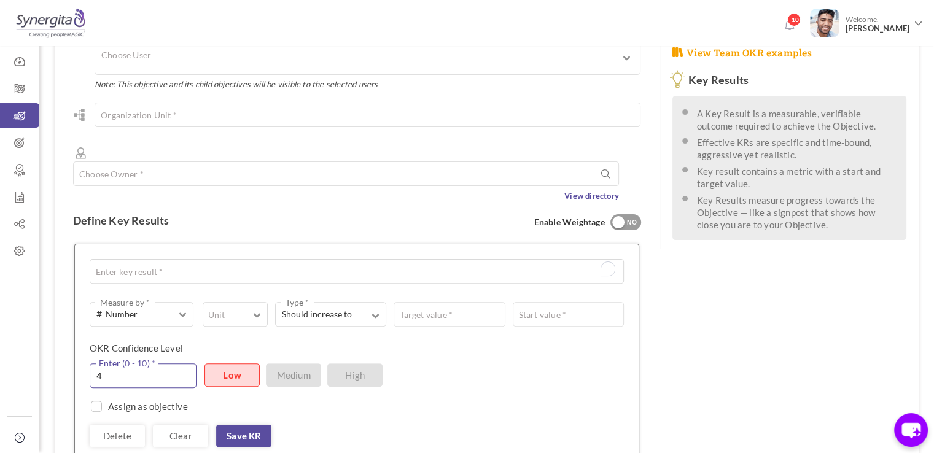
type input "4"
click at [628, 214] on div "YES NO" at bounding box center [625, 222] width 31 height 16
click at [583, 259] on input "0" at bounding box center [579, 271] width 89 height 25
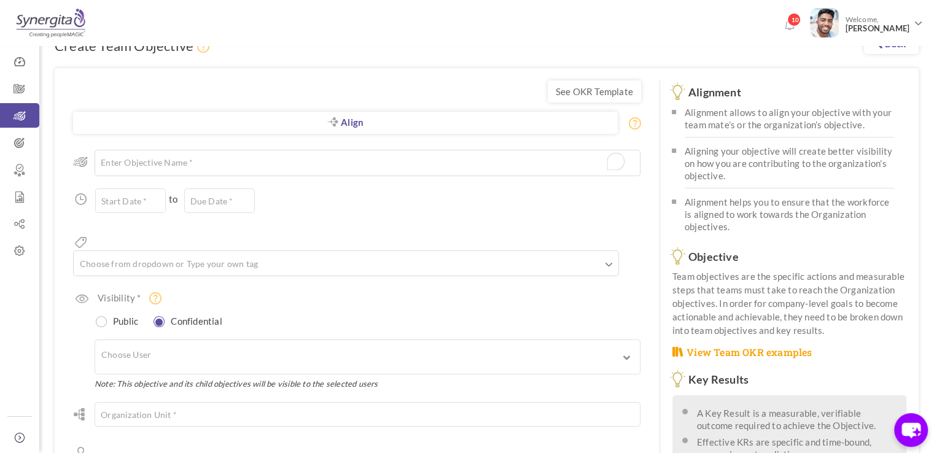
scroll to position [15, 0]
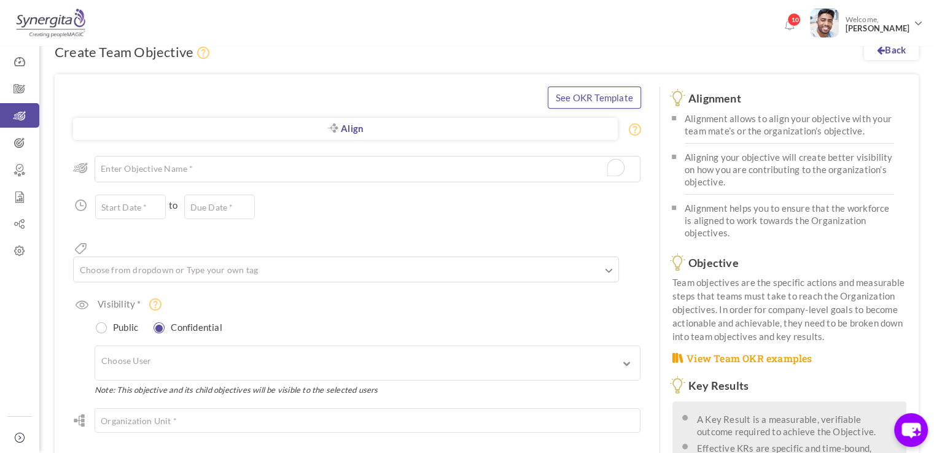
click at [600, 103] on link "See OKR Template" at bounding box center [594, 98] width 93 height 22
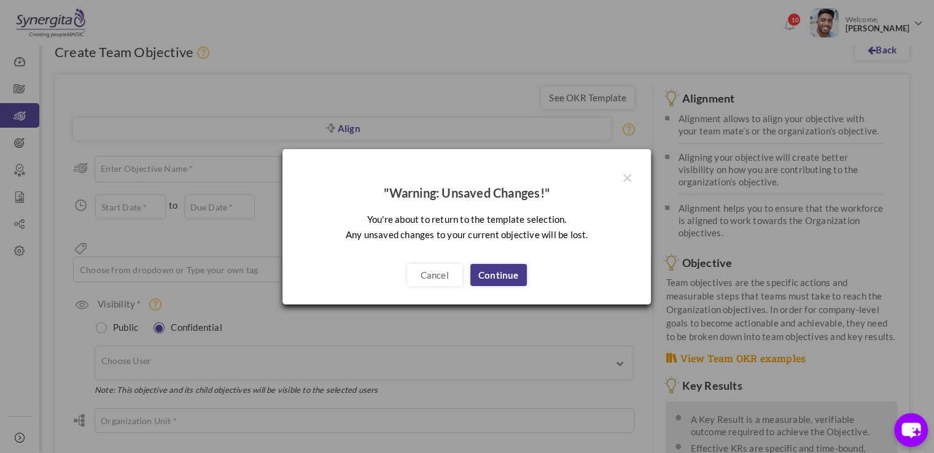
click at [483, 276] on link "Continue" at bounding box center [498, 275] width 56 height 22
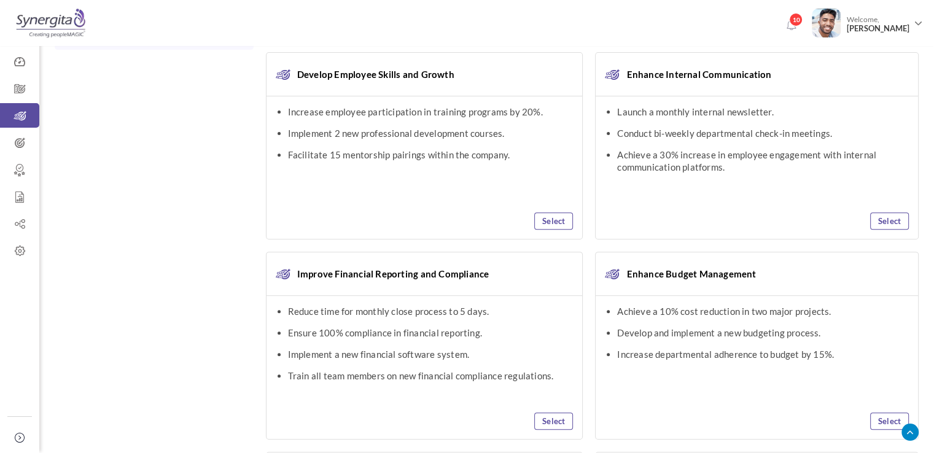
scroll to position [422, 0]
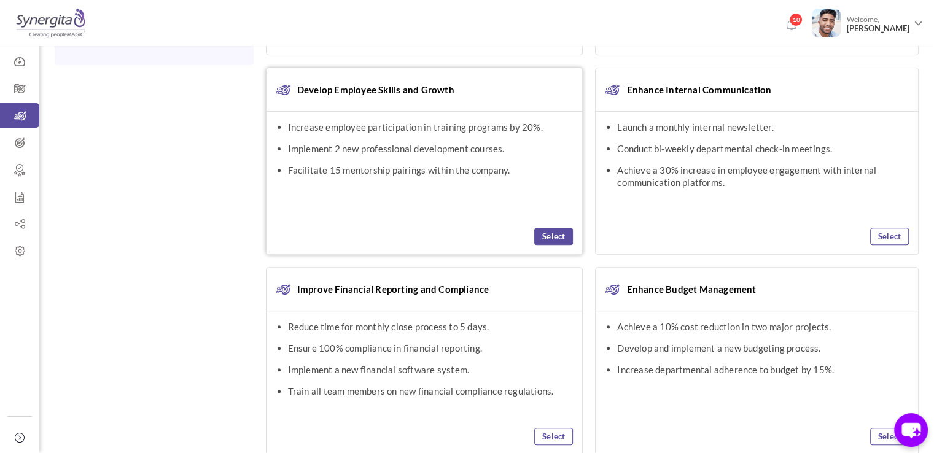
click at [538, 233] on link "Select" at bounding box center [553, 236] width 39 height 17
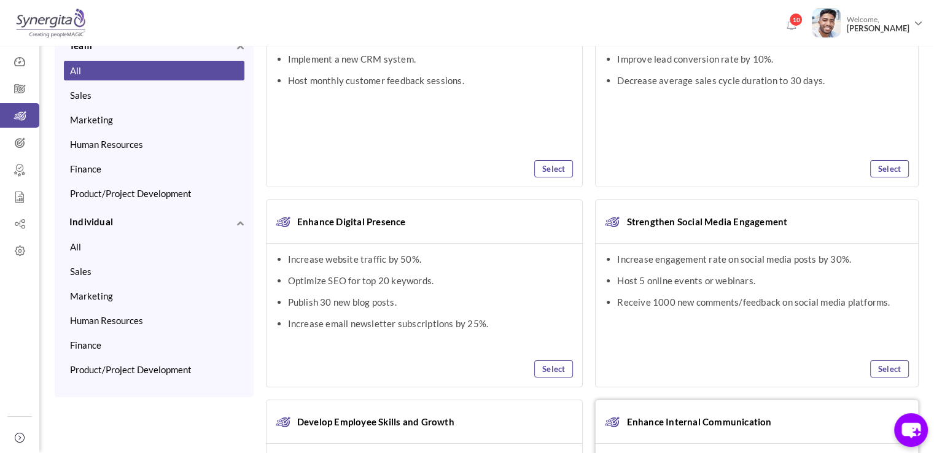
scroll to position [0, 0]
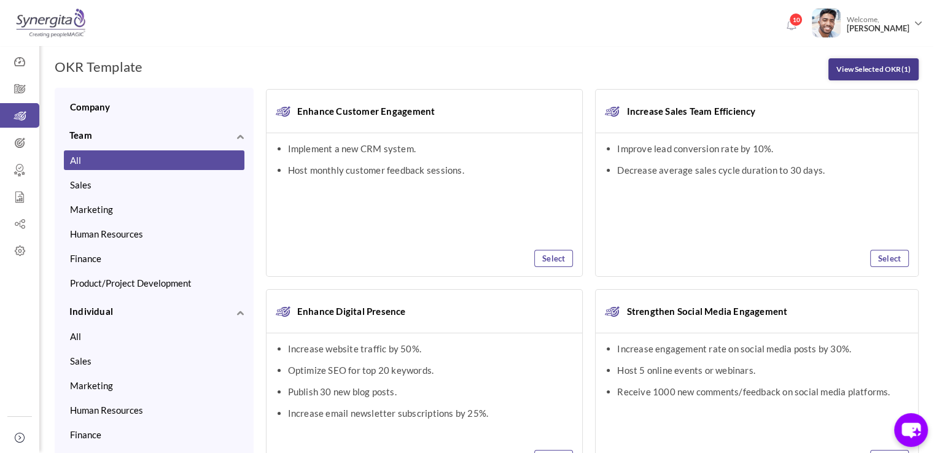
click at [840, 60] on link "View Selected OKR (1)" at bounding box center [873, 69] width 90 height 22
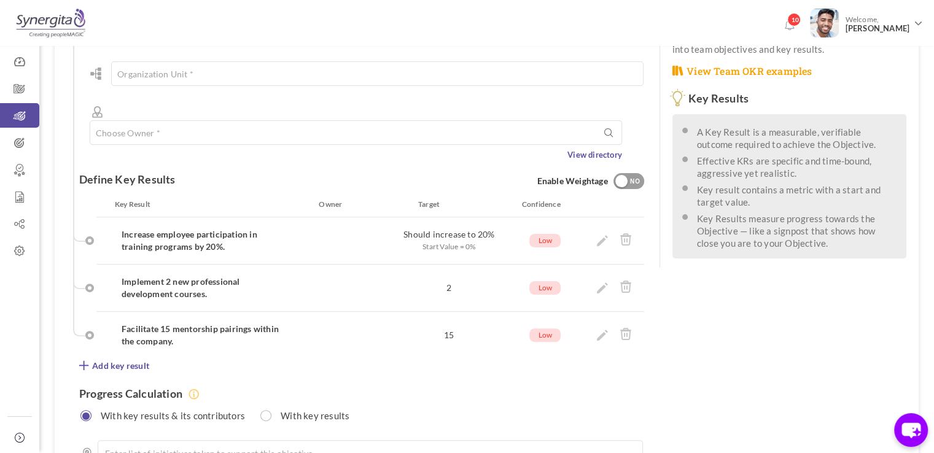
scroll to position [309, 0]
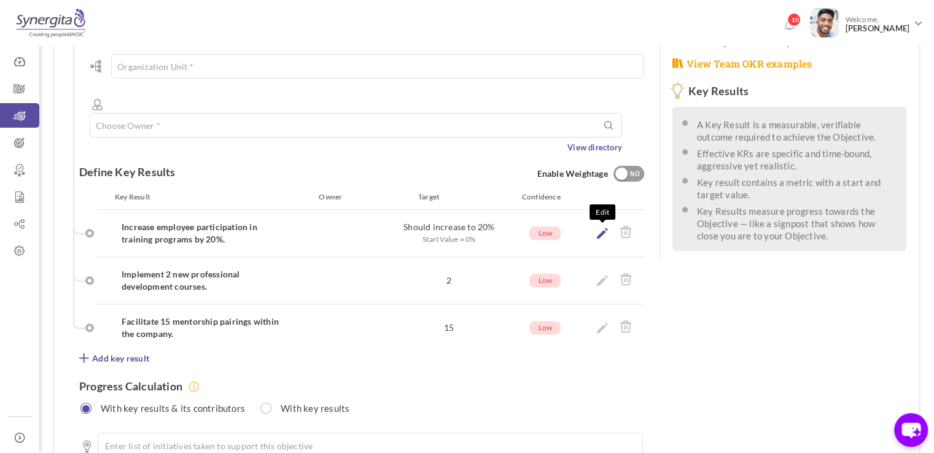
click at [605, 228] on icon at bounding box center [602, 233] width 11 height 11
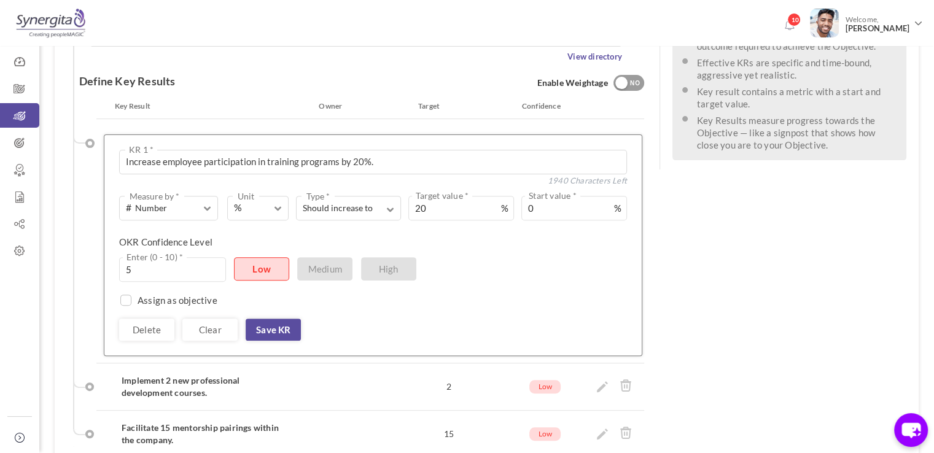
scroll to position [596, 0]
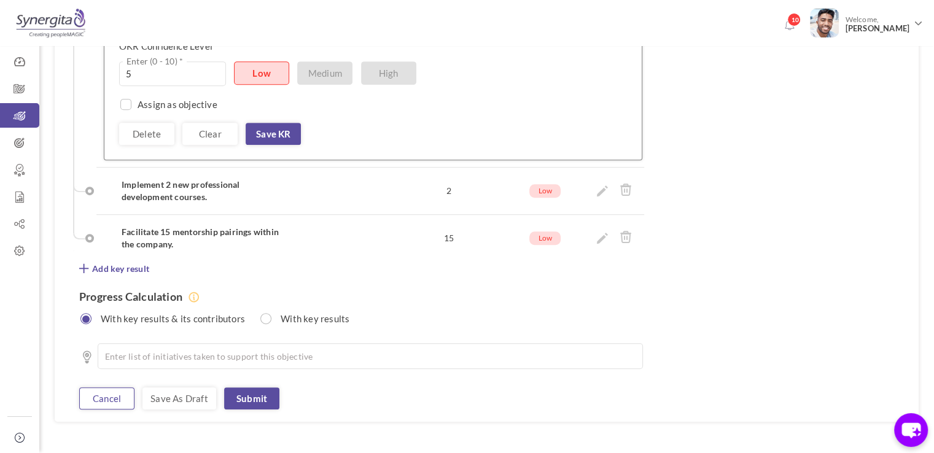
click at [118, 387] on link "Cancel" at bounding box center [106, 398] width 55 height 22
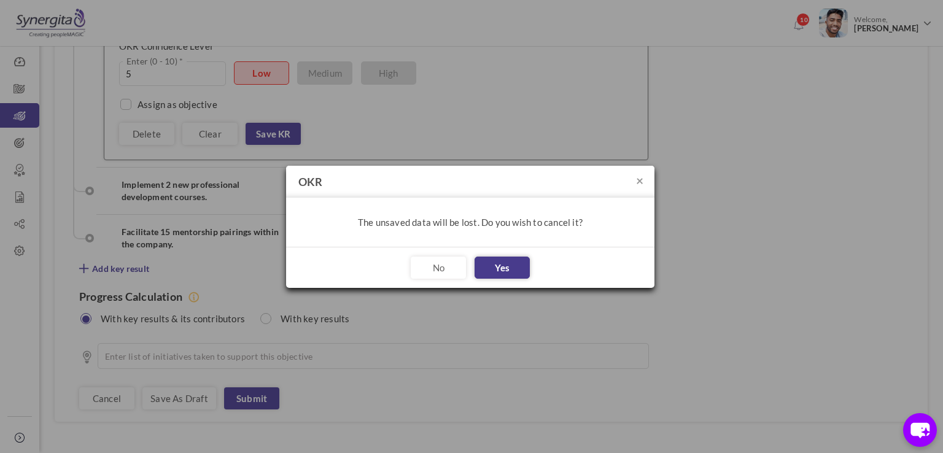
click at [494, 262] on button "Yes" at bounding box center [502, 268] width 55 height 22
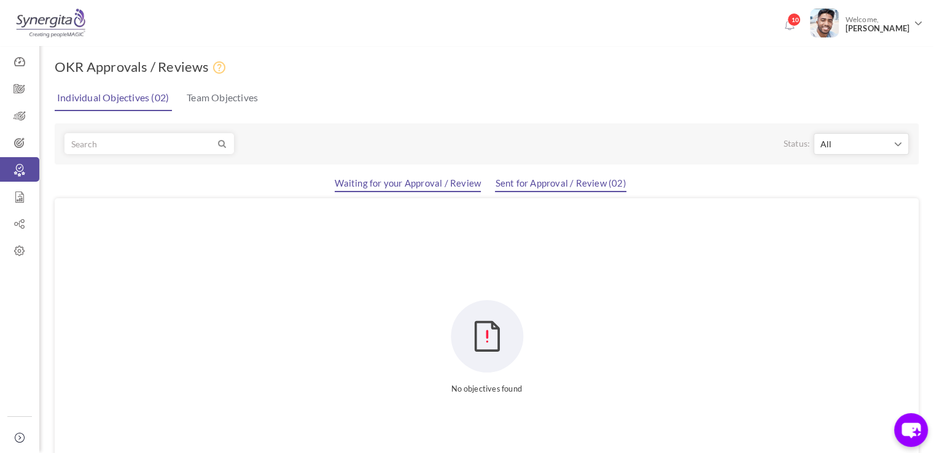
click at [508, 187] on link "Sent for Approval / Review (02)" at bounding box center [560, 184] width 131 height 15
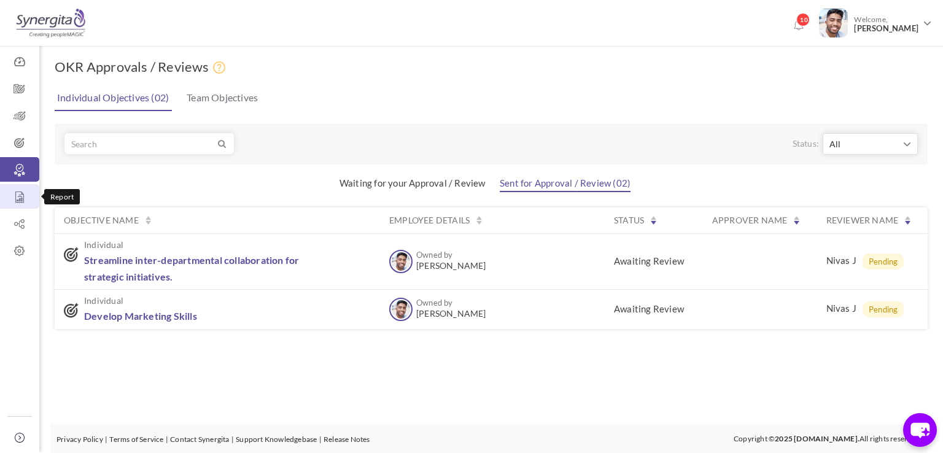
click at [21, 195] on icon at bounding box center [19, 197] width 39 height 12
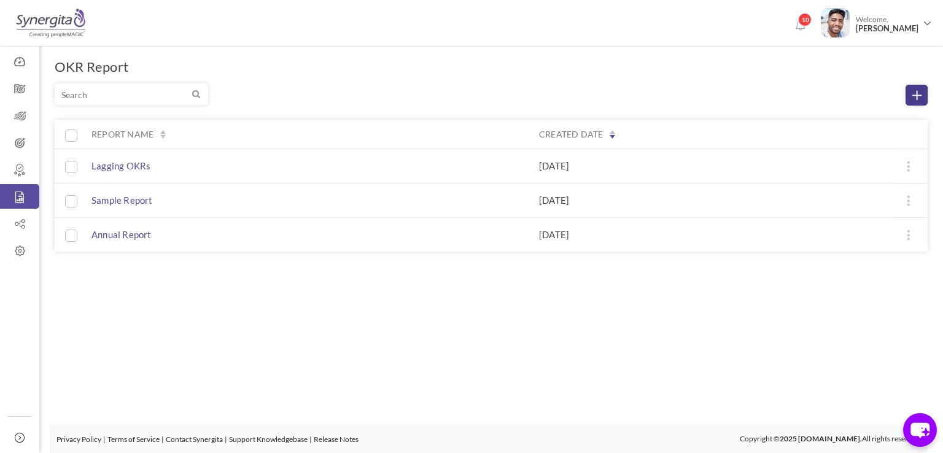
click at [919, 99] on icon at bounding box center [916, 95] width 9 height 9
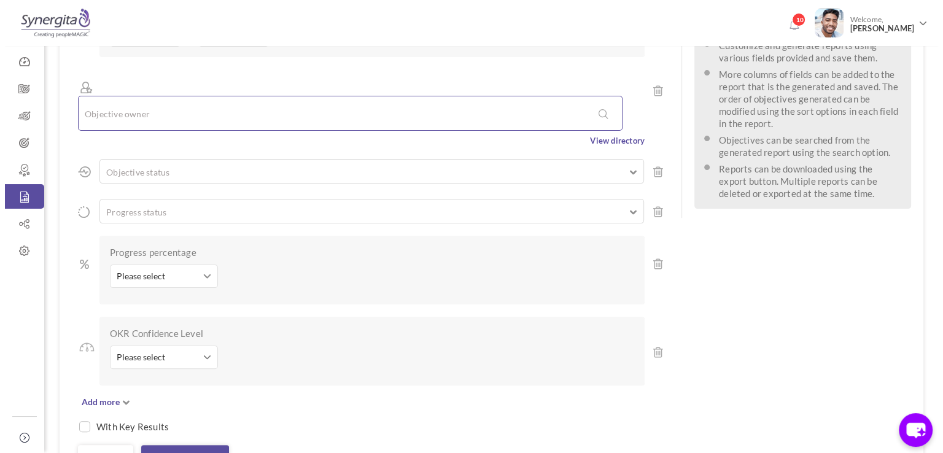
scroll to position [221, 0]
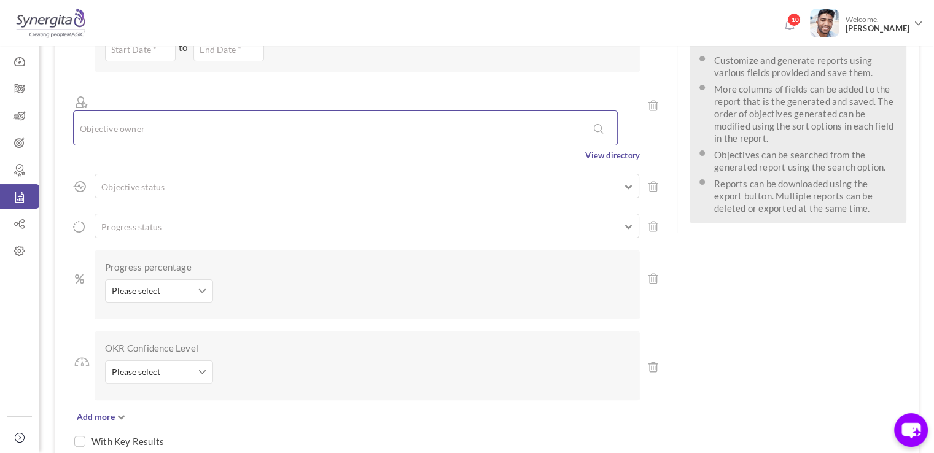
click at [185, 111] on div at bounding box center [345, 128] width 543 height 34
click at [180, 117] on input "text" at bounding box center [132, 127] width 104 height 21
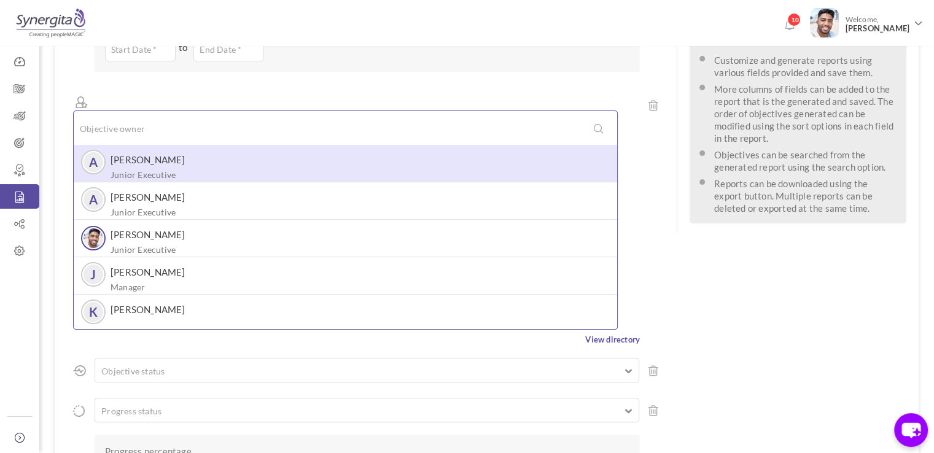
click at [159, 154] on label "[PERSON_NAME]" at bounding box center [148, 159] width 75 height 11
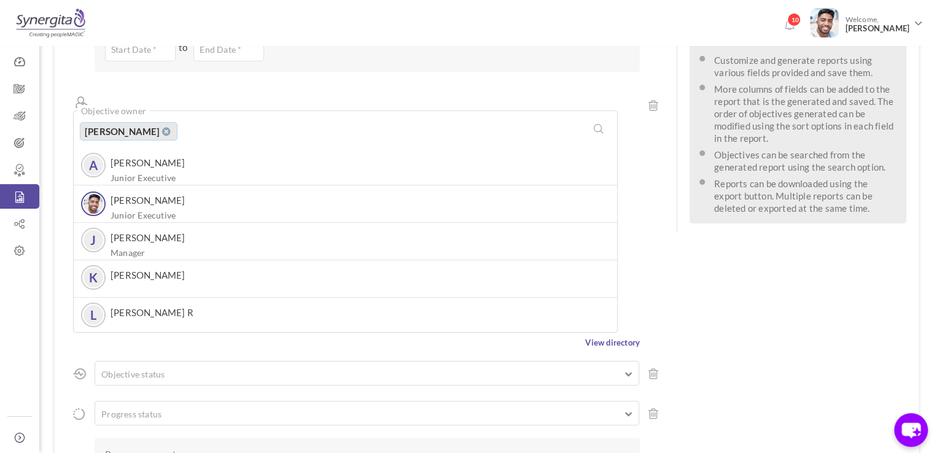
click at [79, 144] on div "Objective owner [PERSON_NAME] [PERSON_NAME] Executive A [PERSON_NAME] Junior Ex…" at bounding box center [356, 210] width 567 height 246
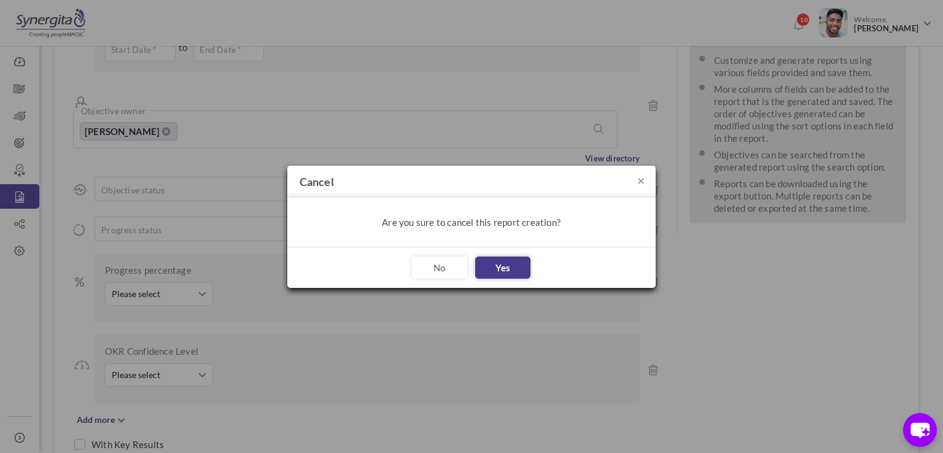
click at [516, 260] on link "Yes" at bounding box center [502, 268] width 55 height 22
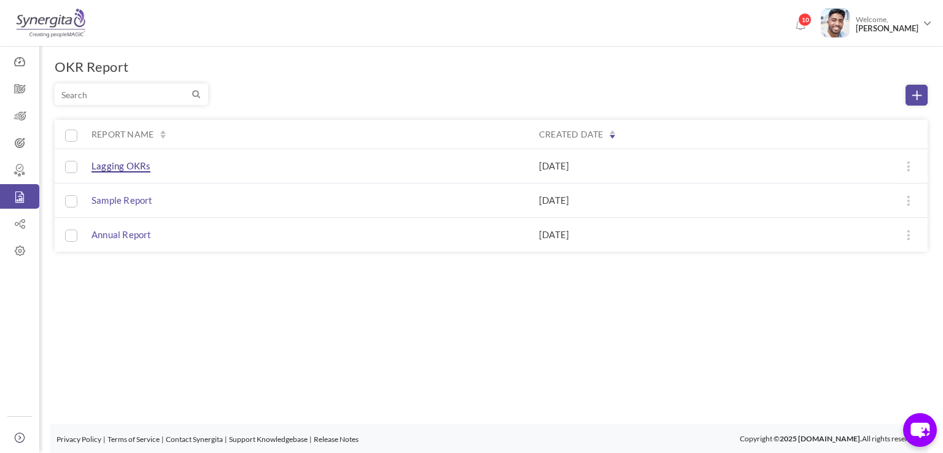
click at [120, 172] on span "Lagging OKRs" at bounding box center [120, 166] width 59 height 12
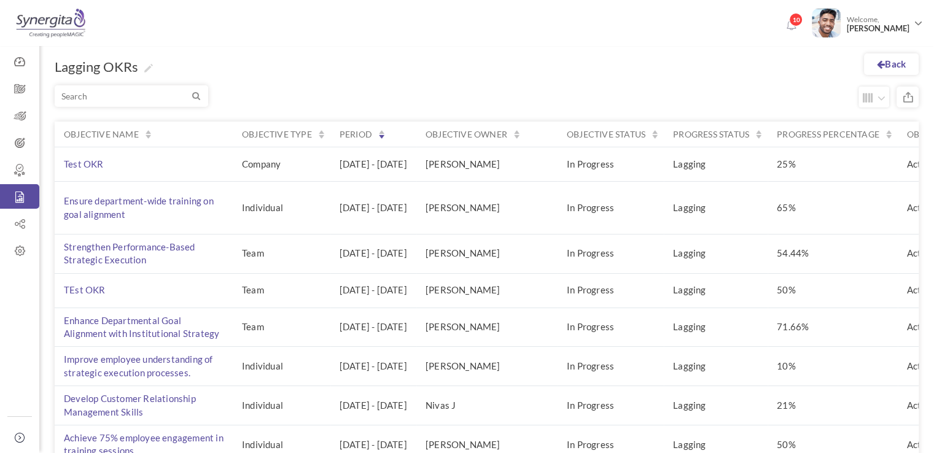
scroll to position [27, 0]
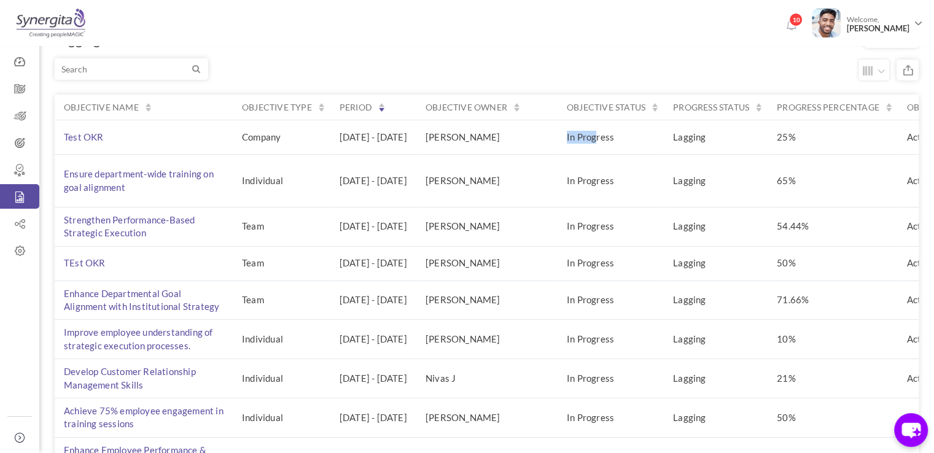
drag, startPoint x: 647, startPoint y: 140, endPoint x: 614, endPoint y: 143, distance: 32.7
click at [614, 143] on td "In Progress" at bounding box center [611, 137] width 106 height 34
drag, startPoint x: 721, startPoint y: 142, endPoint x: 754, endPoint y: 143, distance: 33.2
click at [754, 143] on td "Lagging" at bounding box center [716, 137] width 104 height 34
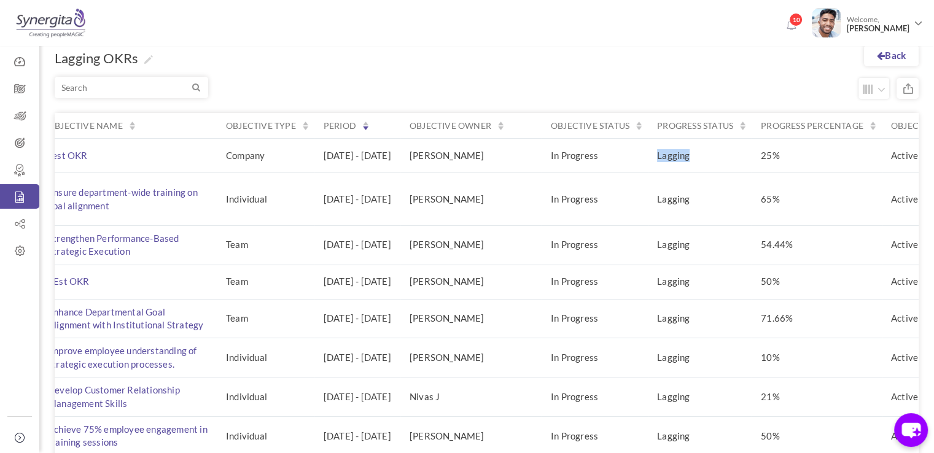
scroll to position [1, 0]
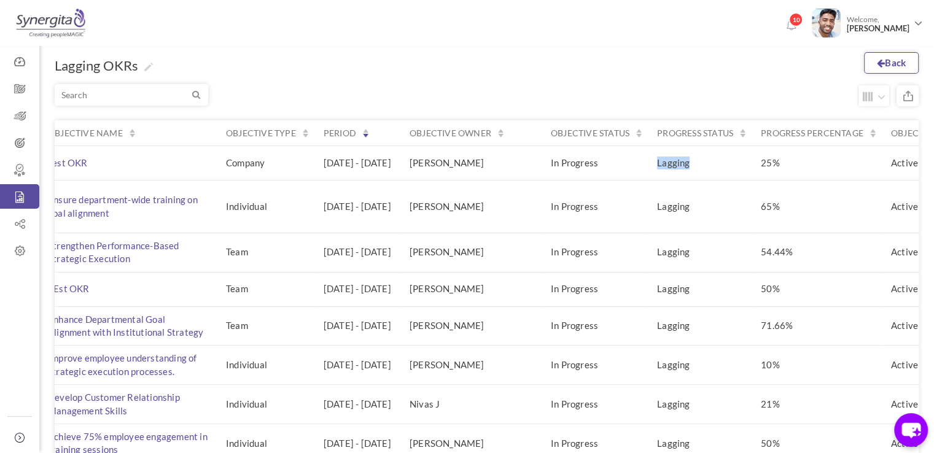
click at [888, 63] on link "Back" at bounding box center [891, 62] width 55 height 21
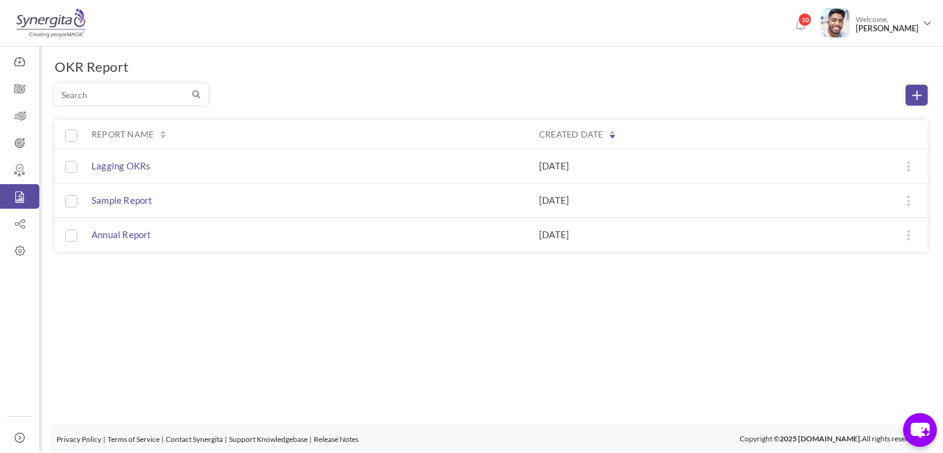
click at [120, 174] on td "Lagging OKRs" at bounding box center [304, 166] width 451 height 34
click at [113, 168] on span "Lagging OKRs" at bounding box center [120, 166] width 59 height 12
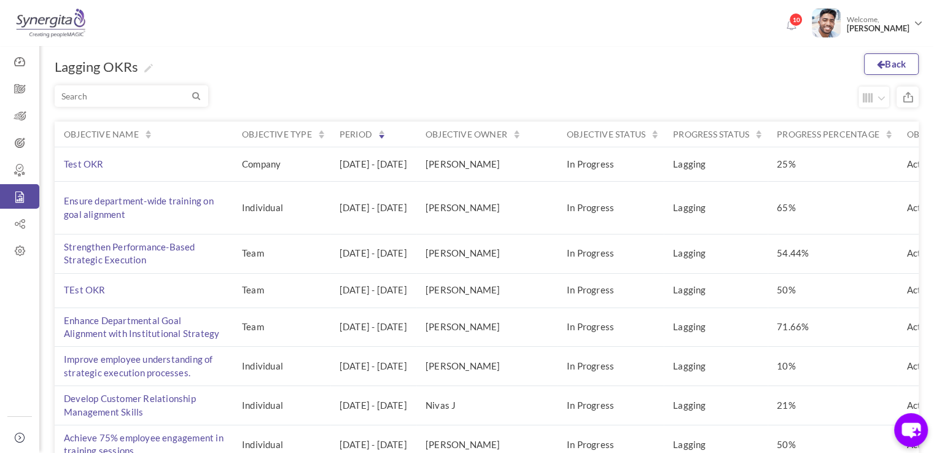
click at [870, 54] on link "Back" at bounding box center [891, 63] width 55 height 21
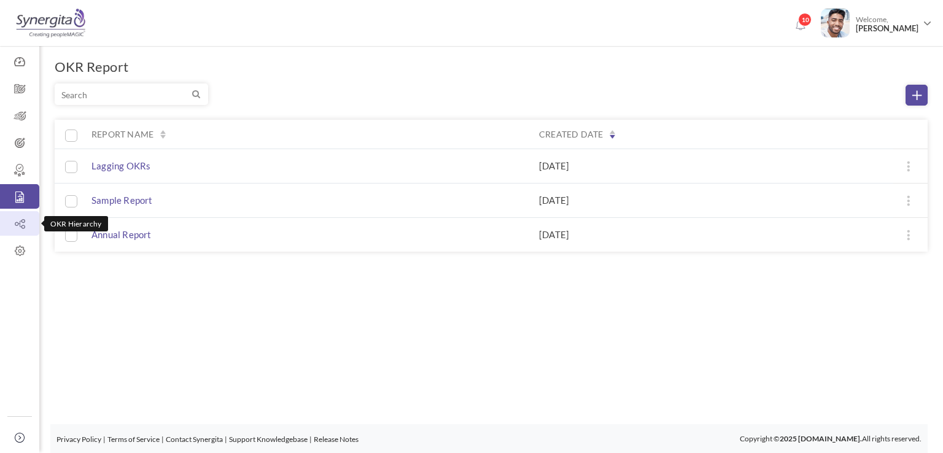
click at [26, 224] on icon at bounding box center [19, 224] width 39 height 12
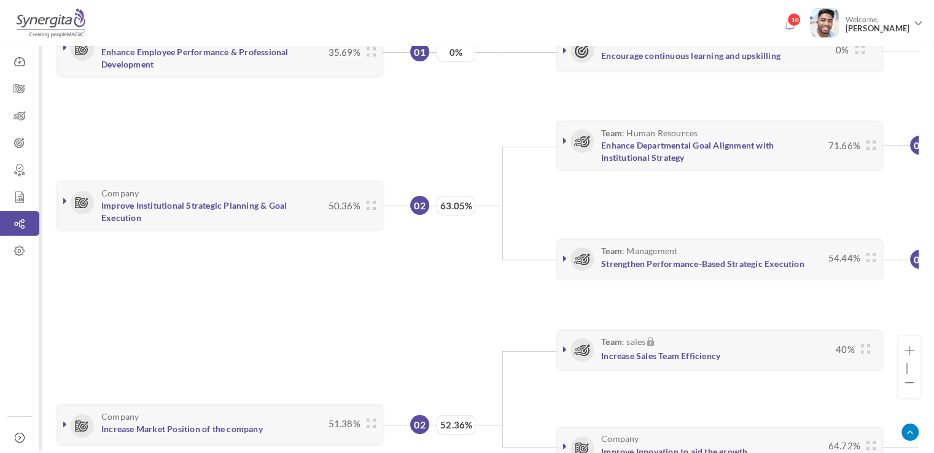
scroll to position [0, 238]
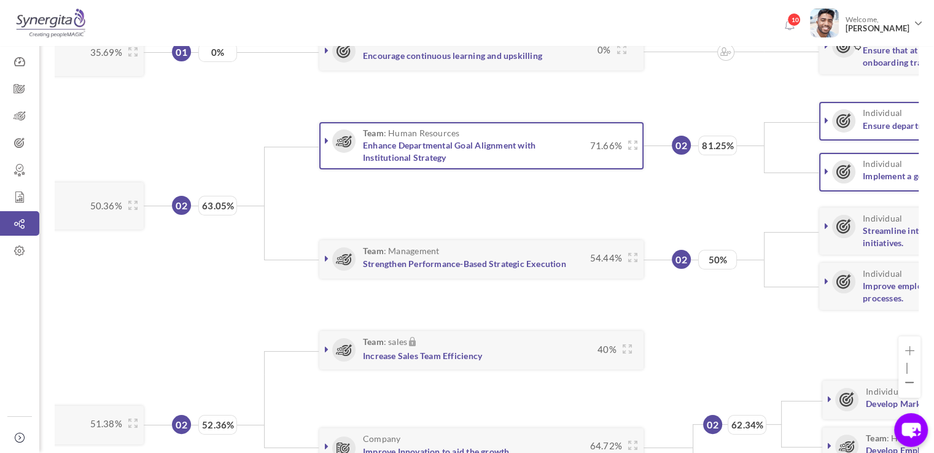
click at [324, 144] on link at bounding box center [327, 140] width 12 height 12
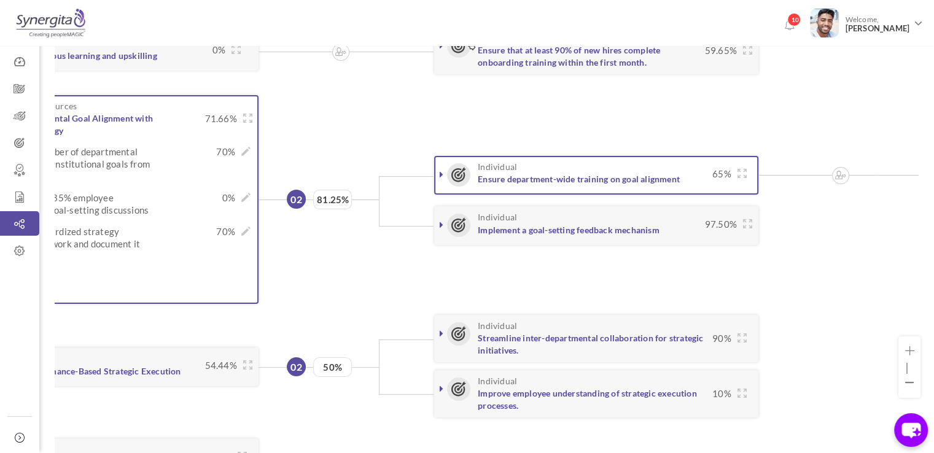
scroll to position [0, 623]
click at [440, 175] on icon at bounding box center [442, 174] width 4 height 10
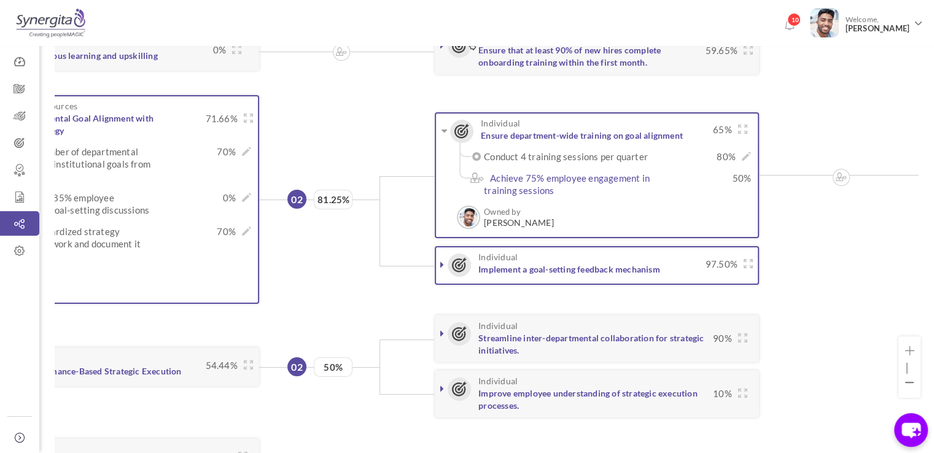
scroll to position [209, 0]
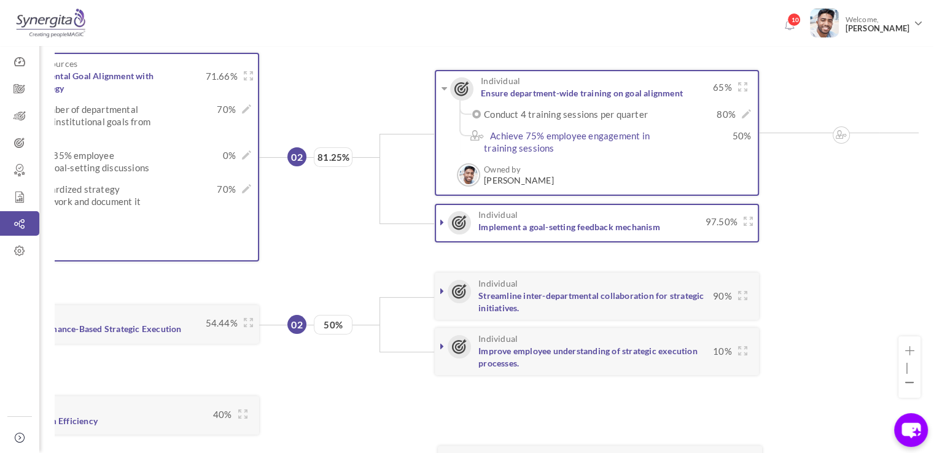
click at [438, 227] on link at bounding box center [442, 222] width 12 height 12
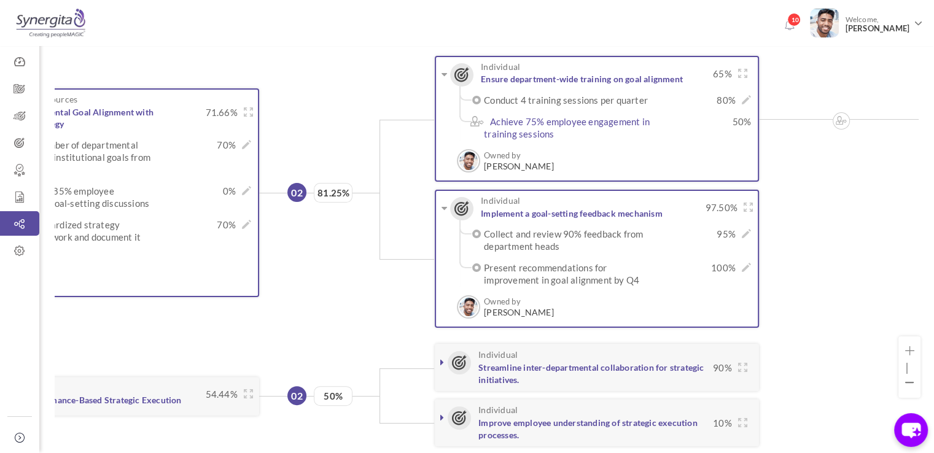
click at [704, 262] on span "100%" at bounding box center [694, 268] width 84 height 12
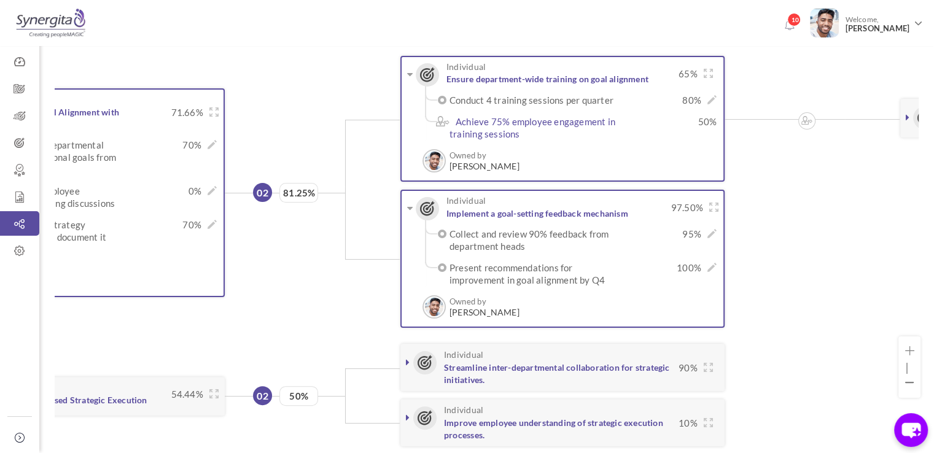
scroll to position [0, 660]
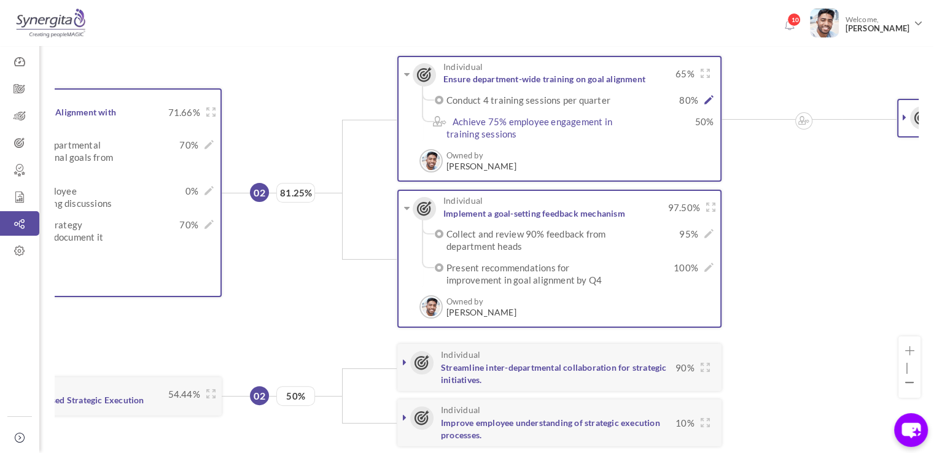
click at [707, 96] on icon at bounding box center [708, 99] width 9 height 9
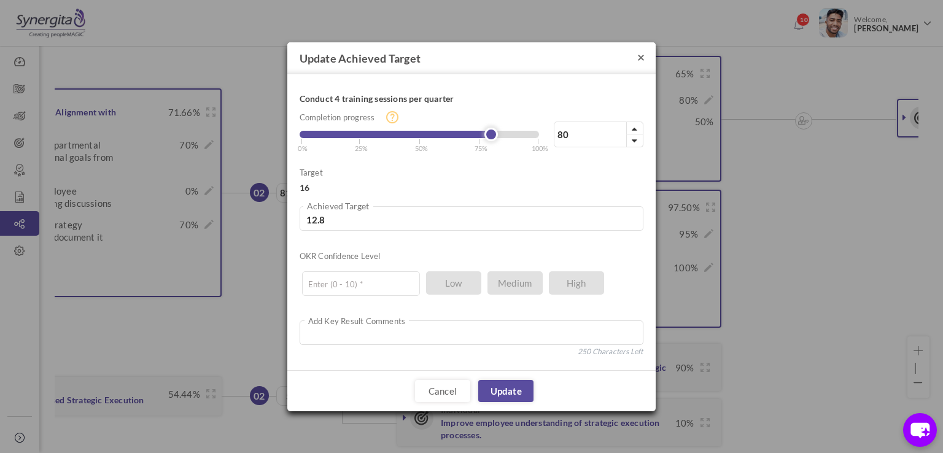
click at [642, 60] on button "×" at bounding box center [640, 56] width 7 height 13
type input "12.8"
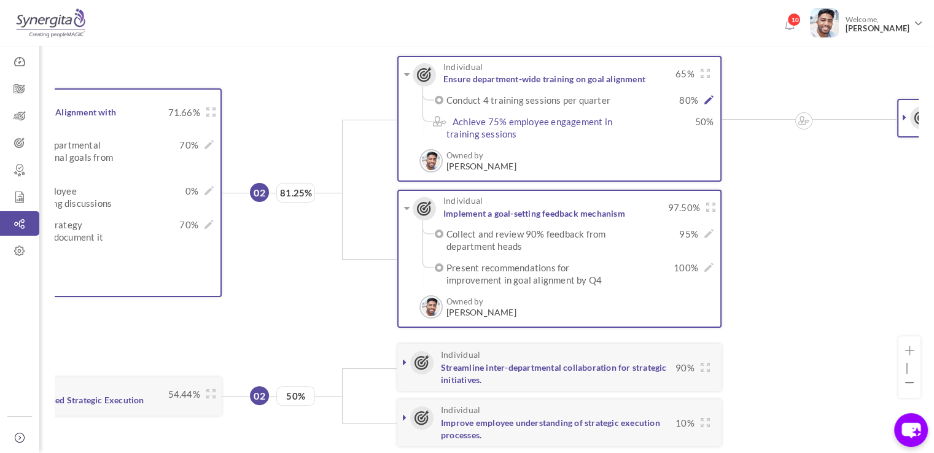
click at [708, 96] on icon at bounding box center [708, 99] width 9 height 9
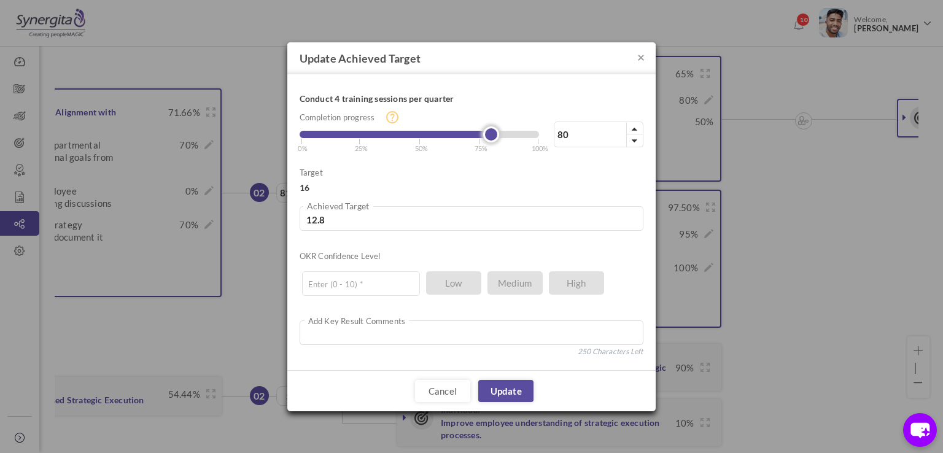
type input "79"
type input "12.64"
type input "78"
type input "12.48"
type input "76"
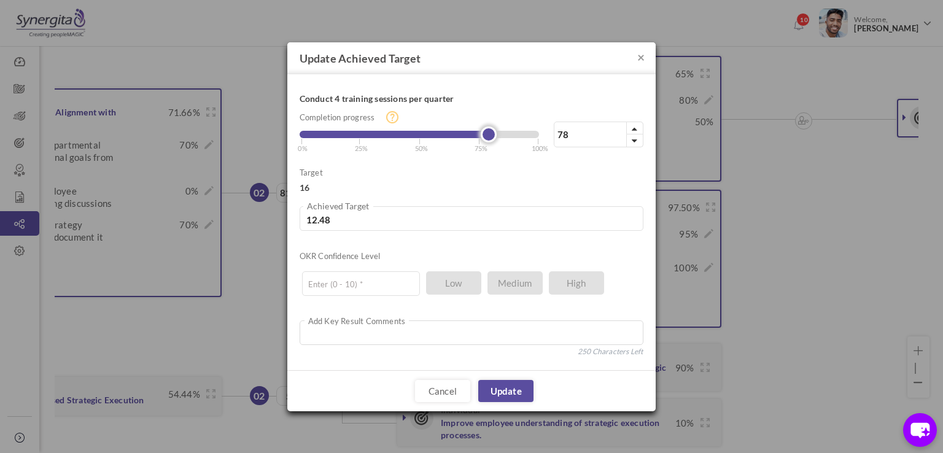
type input "12.16"
type input "71"
type input "11.36"
type input "66"
type input "10.56"
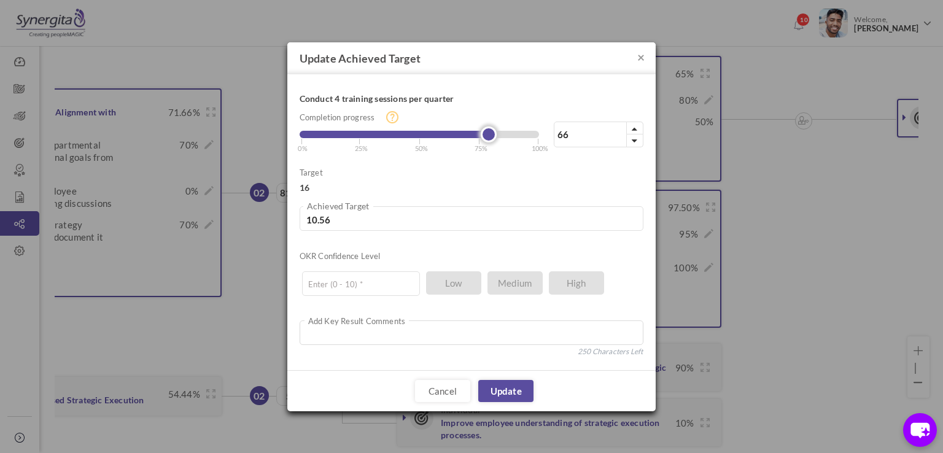
type input "60"
type input "9.6"
type input "52"
type input "8.32"
type input "45"
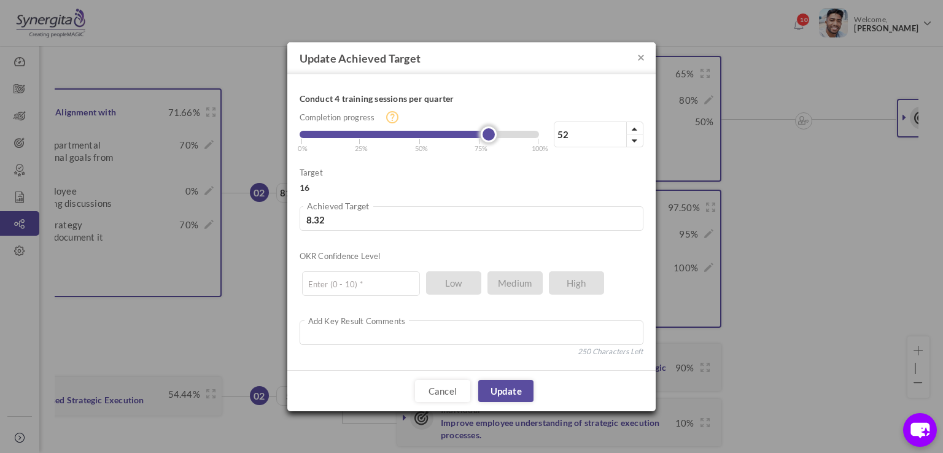
type input "7.2"
type input "37"
type input "5.92"
type input "33"
type input "5.28"
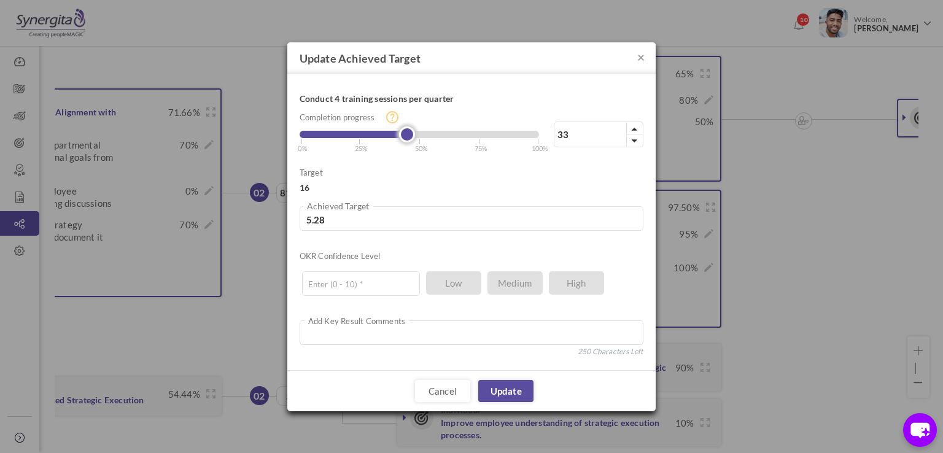
type input "30"
type input "4.8"
type input "29"
type input "4.64"
type input "28"
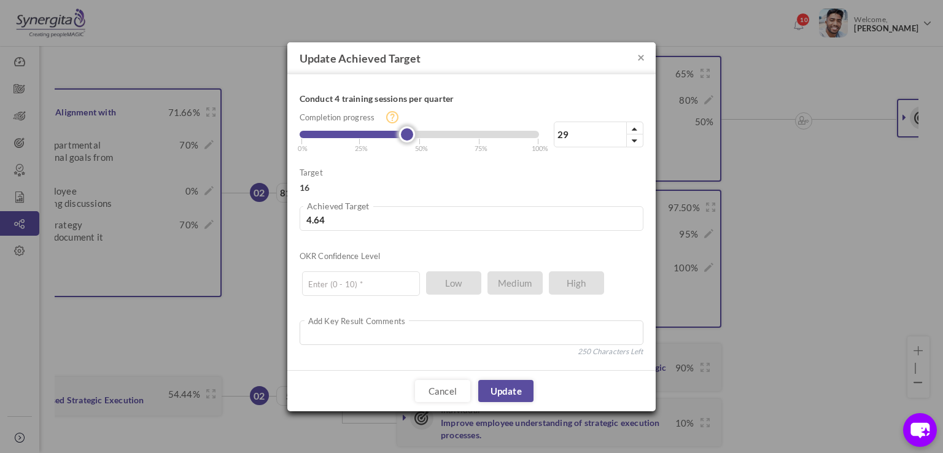
type input "4.48"
type input "29"
type input "4.64"
type input "31"
type input "4.96"
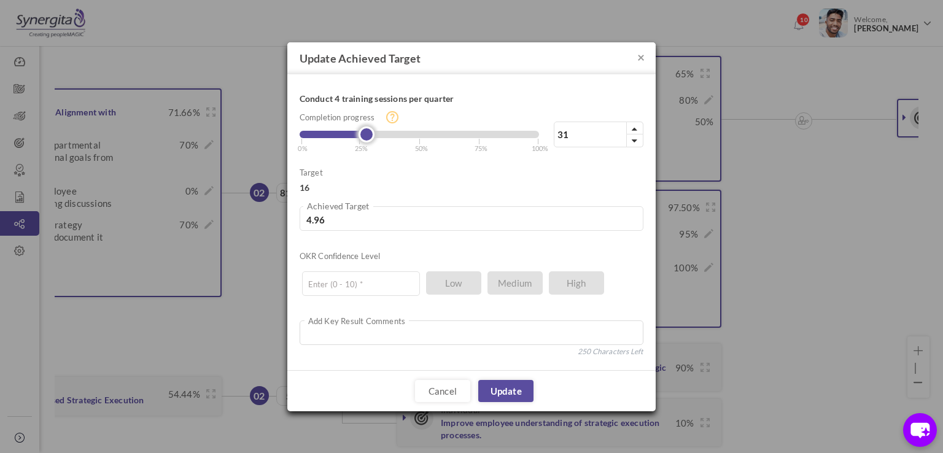
type input "34"
type input "5.44"
type input "40"
type input "6.4"
type input "45"
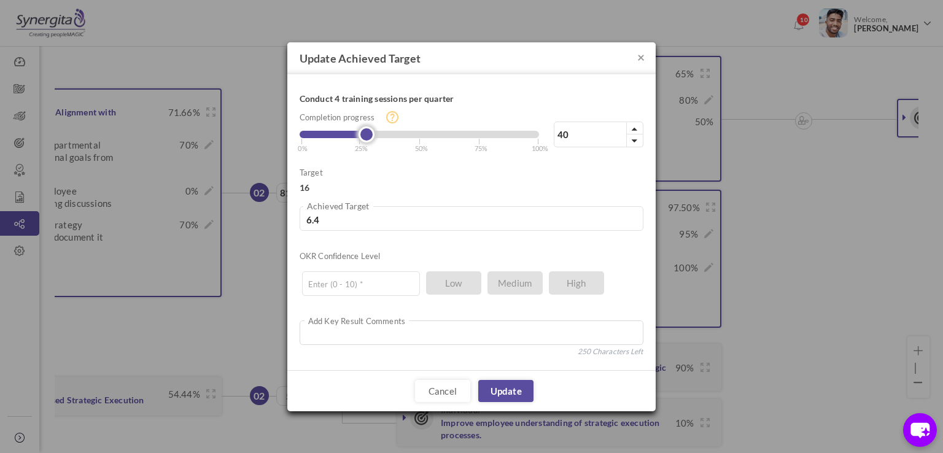
type input "7.2"
type input "47"
type input "7.52"
type input "50"
type input "8"
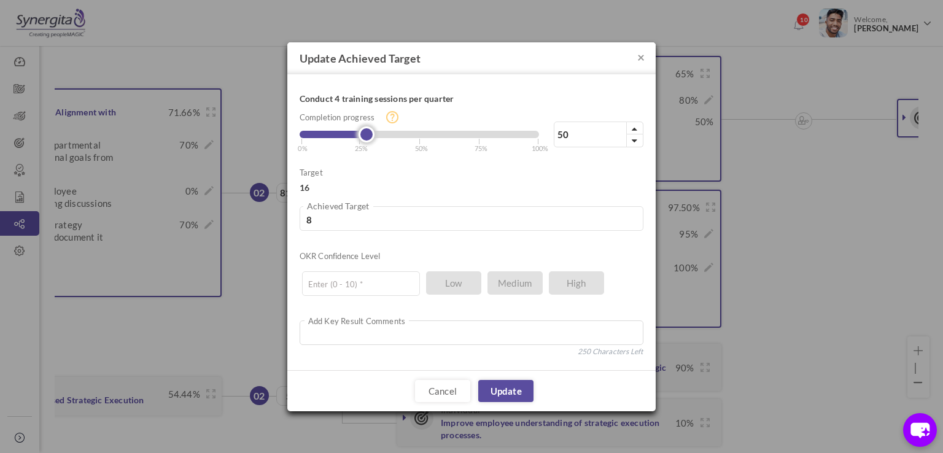
type input "52"
type input "8.32"
type input "54"
type input "8.64"
type input "55"
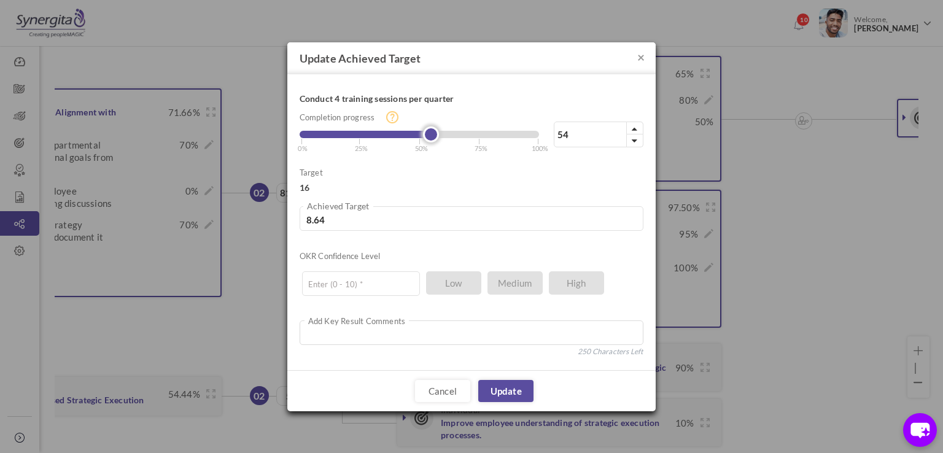
type input "8.8"
type input "57"
type input "9.12"
type input "58"
type input "9.28"
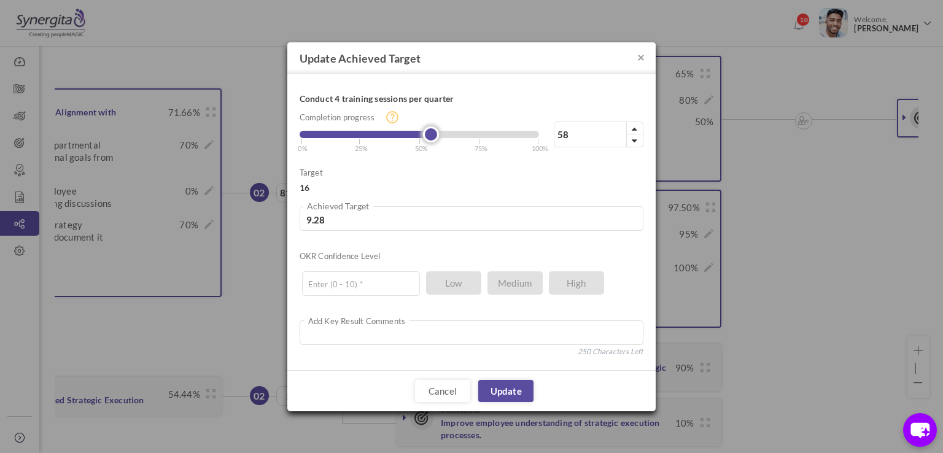
type input "59"
type input "9.44"
type input "61"
type input "9.76"
type input "62"
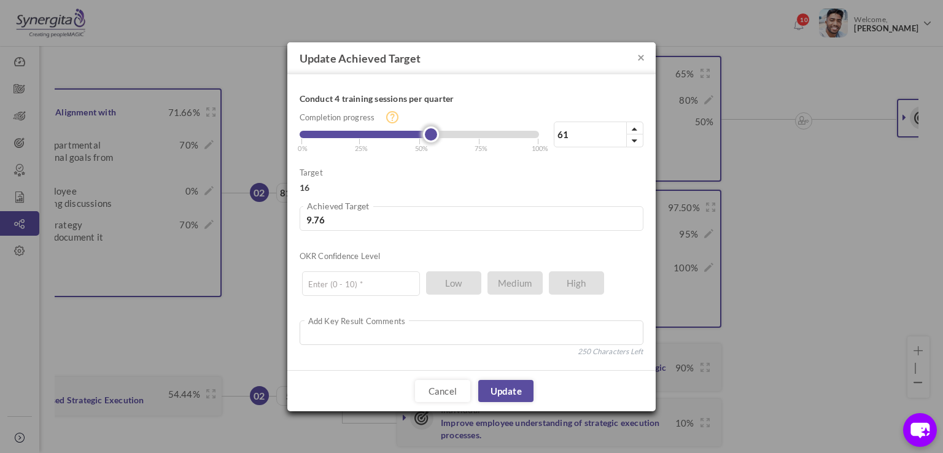
type input "9.92"
type input "64"
type input "10.24"
type input "67"
type input "10.72"
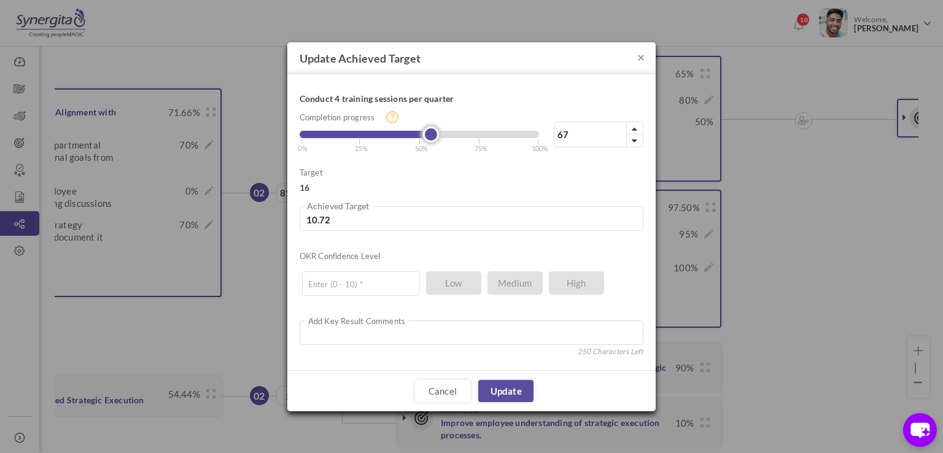
type input "70"
type input "11.2"
type input "71"
type input "11.36"
type input "73"
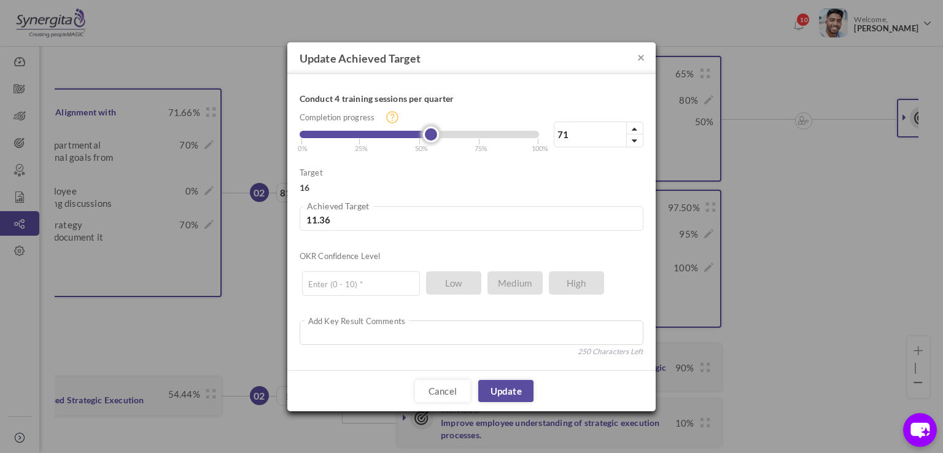
type input "11.68"
type input "75"
type input "12"
type input "77"
type input "12.32"
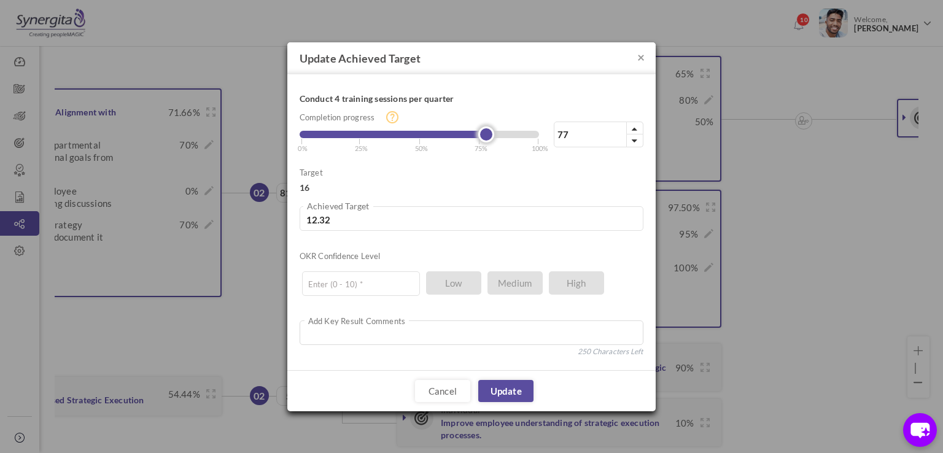
type input "78"
type input "12.48"
type input "80"
type input "12.8"
type input "81"
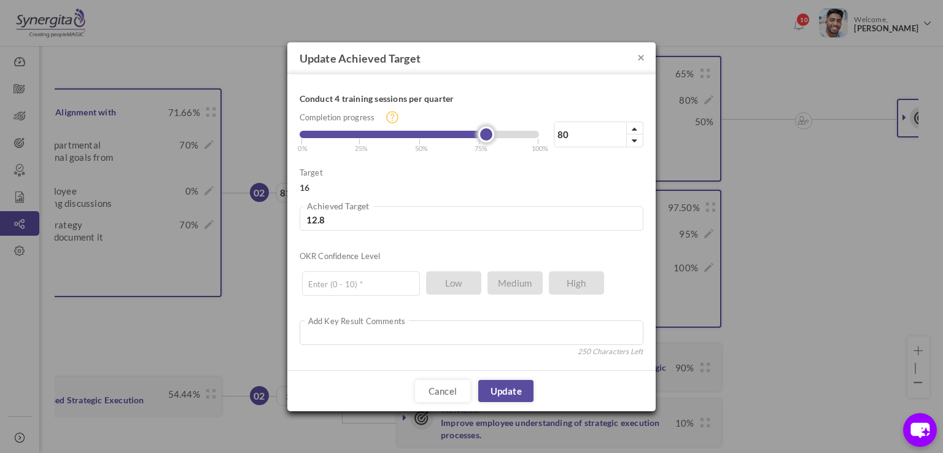
type input "12.96"
type input "82"
type input "13.12"
type input "81"
type input "12.96"
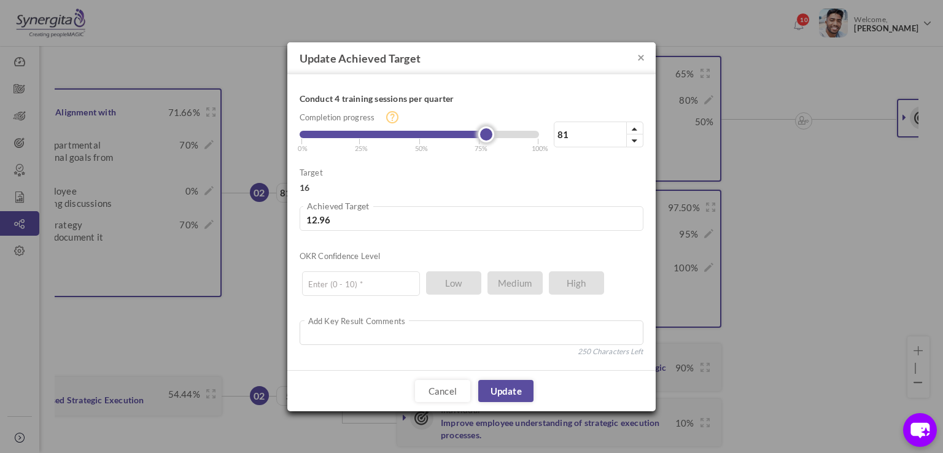
type input "75"
type input "12"
type input "72"
type input "11.52"
type input "67"
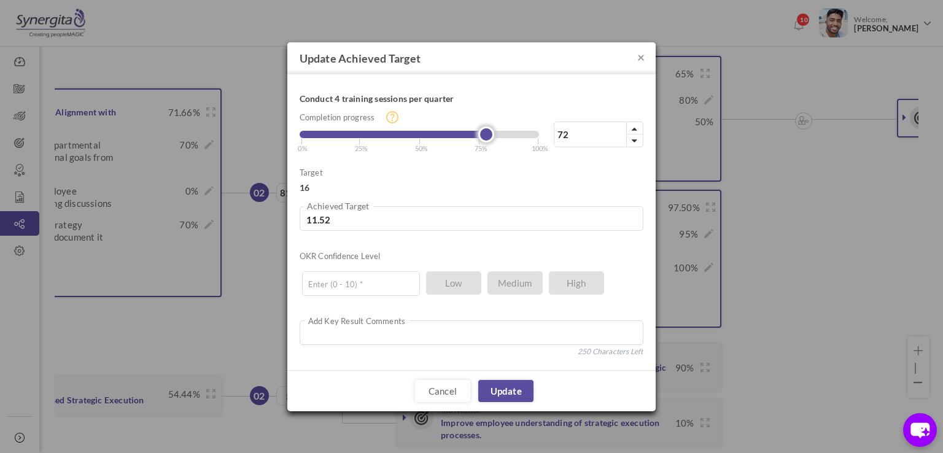
type input "10.72"
type input "62"
type input "9.92"
type input "60"
type input "9.6"
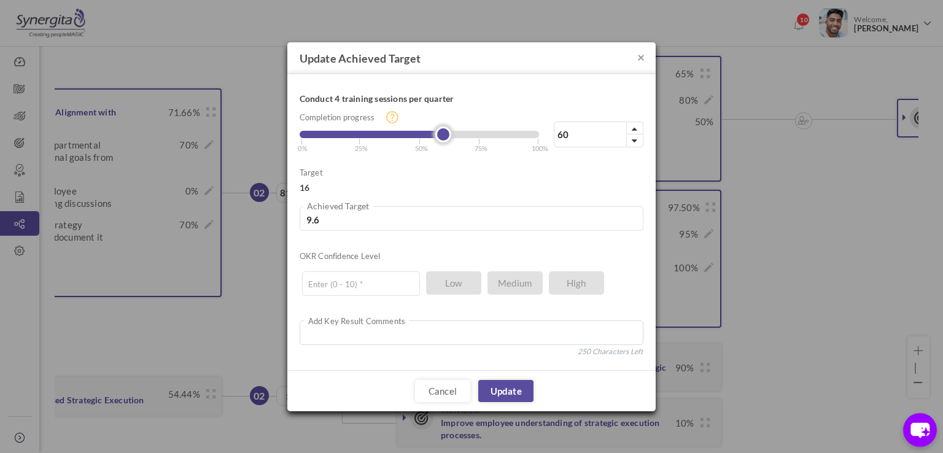
type input "58"
type input "9.28"
type input "57"
type input "9.12"
type input "56"
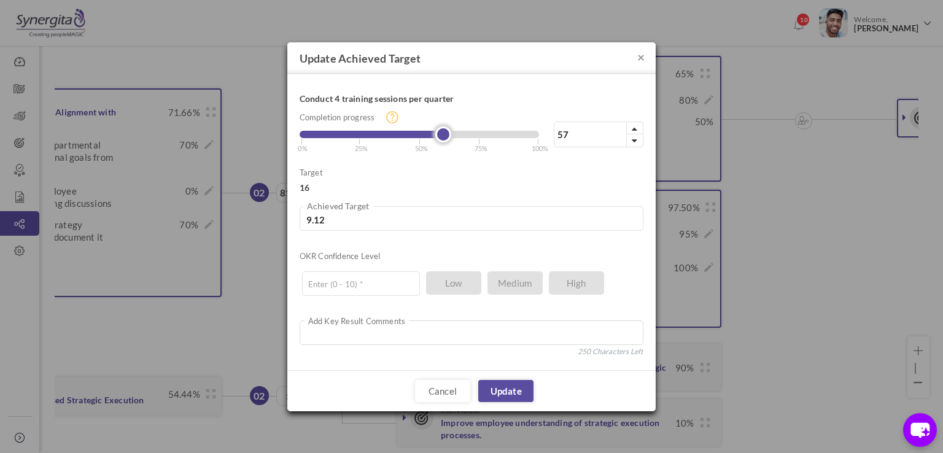
type input "8.96"
type input "55"
type input "8.8"
type input "54"
type input "8.64"
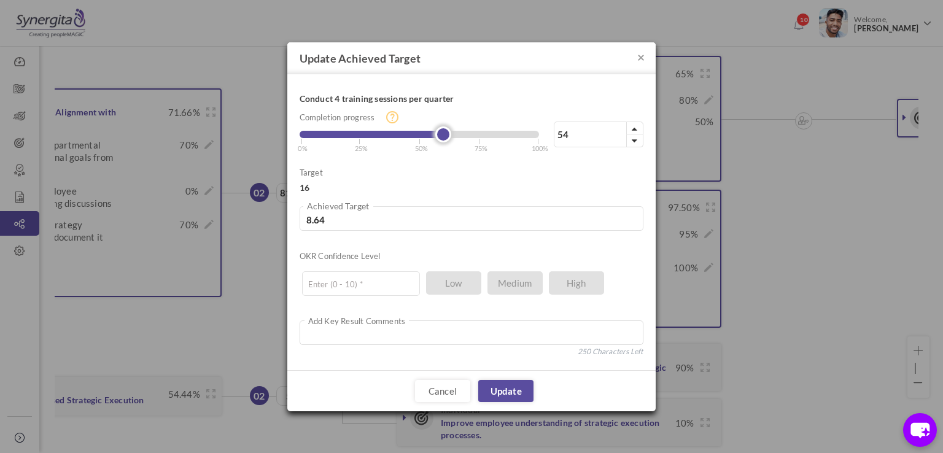
type input "53"
type input "8.48"
type input "52"
type input "8.32"
type input "51"
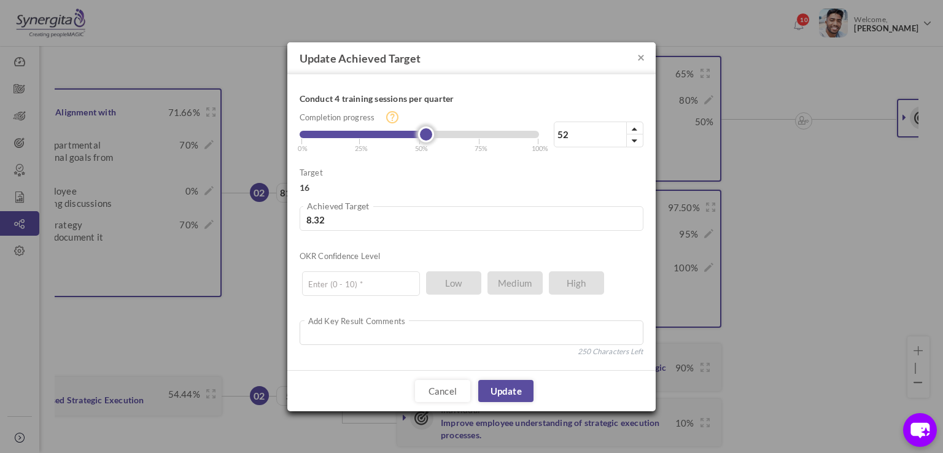
type input "8.16"
type input "50"
type input "8"
type input "49"
type input "7.84"
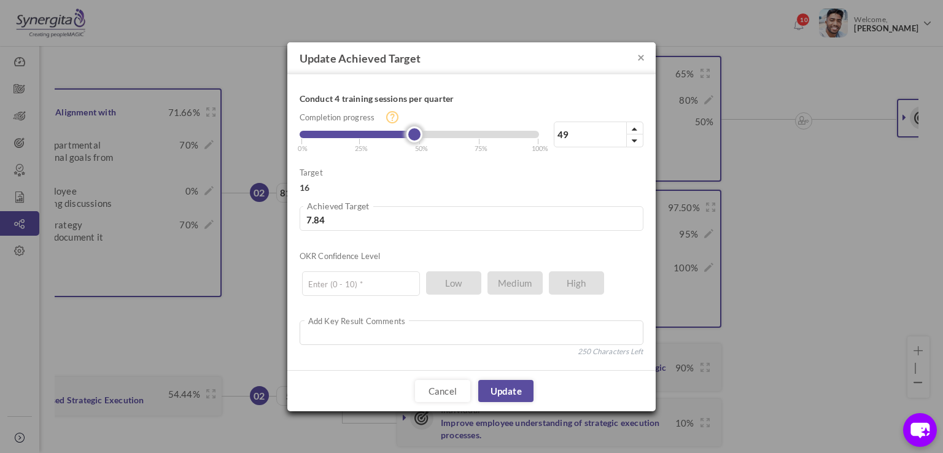
type input "48"
type input "7.68"
type input "49"
type input "7.84"
drag, startPoint x: 491, startPoint y: 136, endPoint x: 419, endPoint y: 130, distance: 72.1
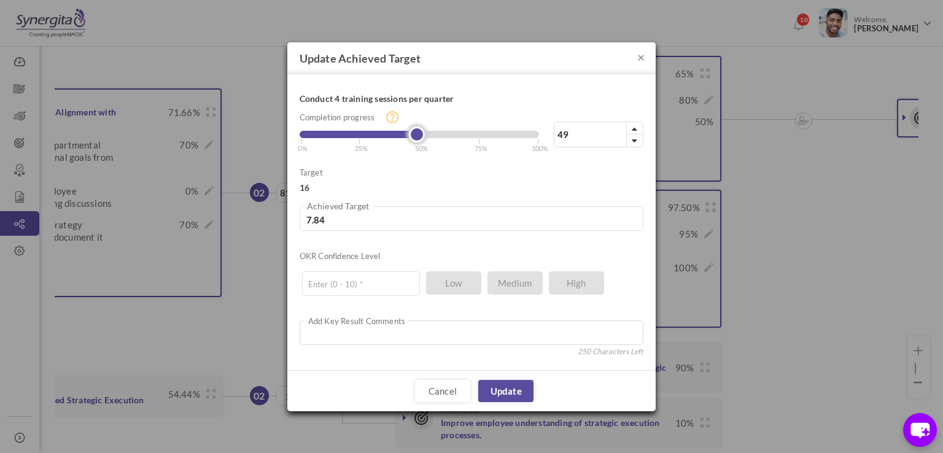
click at [419, 130] on link at bounding box center [417, 134] width 16 height 16
drag, startPoint x: 591, startPoint y: 132, endPoint x: 556, endPoint y: 131, distance: 35.6
click at [556, 131] on input "49" at bounding box center [599, 135] width 90 height 26
type input "75"
type input "12"
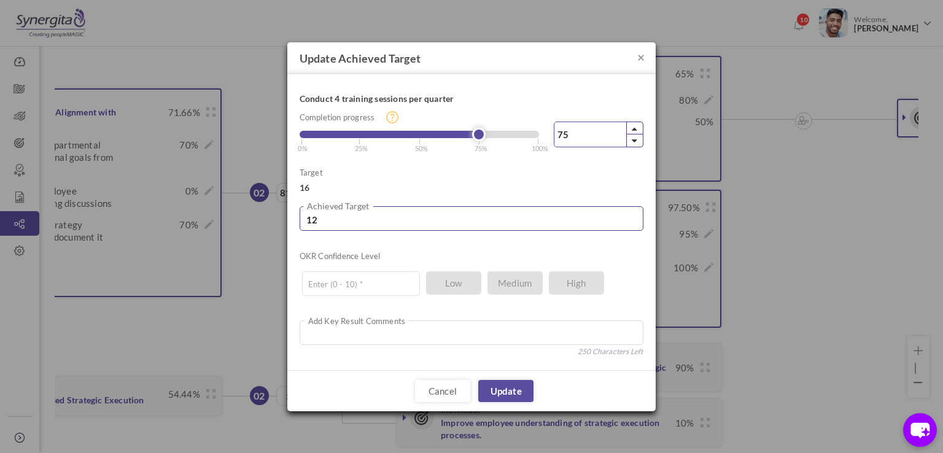
type input "75"
drag, startPoint x: 375, startPoint y: 224, endPoint x: 295, endPoint y: 215, distance: 81.0
click at [295, 215] on div "Conduct 4 training sessions per quarter 75% Completion progress 75 Reached maxi…" at bounding box center [471, 222] width 368 height 296
type input "1"
type input "6.25"
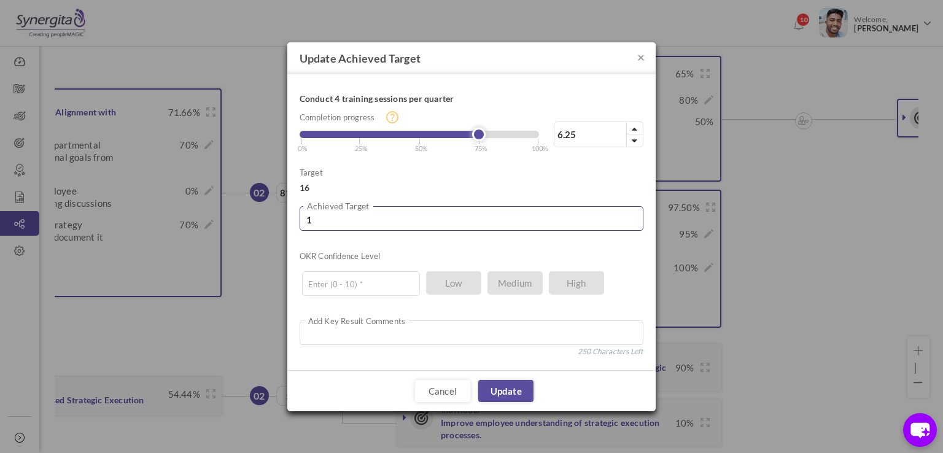
type input "15"
type input "93.75"
click at [506, 206] on input "15" at bounding box center [472, 218] width 344 height 25
type input "15"
drag, startPoint x: 506, startPoint y: 199, endPoint x: 580, endPoint y: 141, distance: 93.6
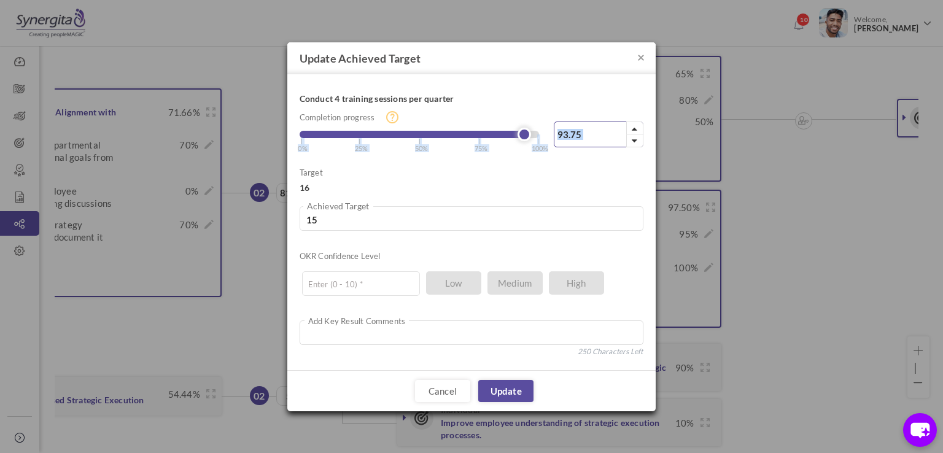
click at [580, 141] on div "Conduct 4 training sessions per quarter 93.75% Completion progress 93.75 Reache…" at bounding box center [472, 222] width 344 height 271
click at [563, 186] on p "16" at bounding box center [472, 188] width 344 height 12
click at [369, 283] on input "text" at bounding box center [361, 283] width 118 height 25
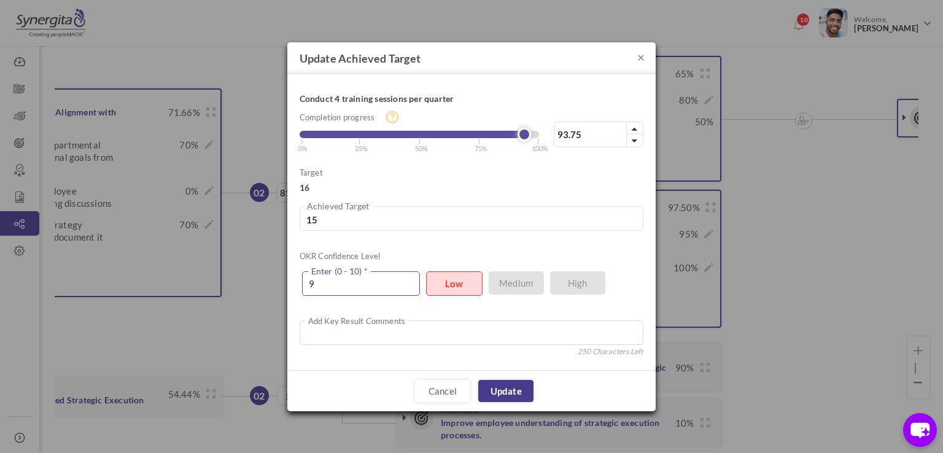
type input "9"
click at [503, 384] on link "Update" at bounding box center [505, 391] width 55 height 22
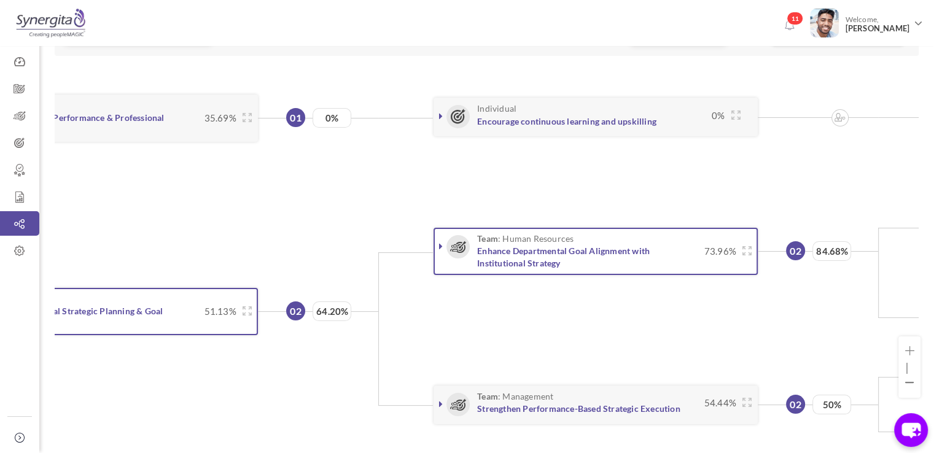
scroll to position [0, 42]
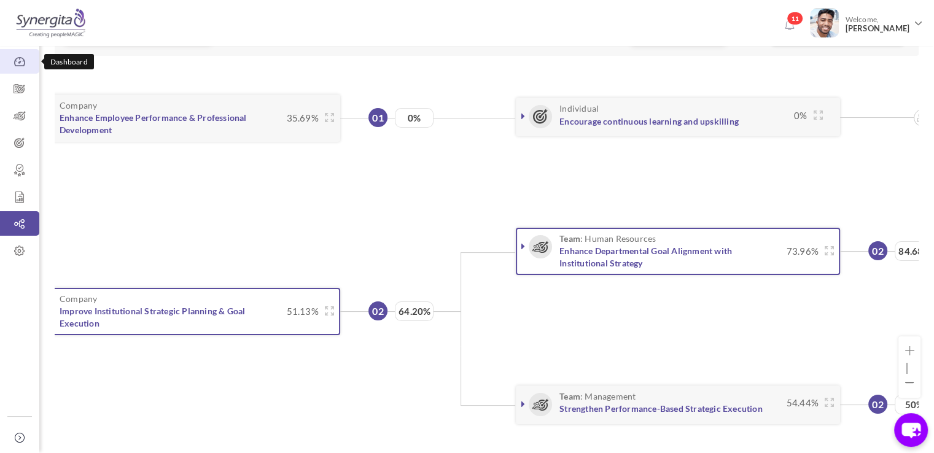
click at [14, 67] on icon at bounding box center [19, 62] width 39 height 12
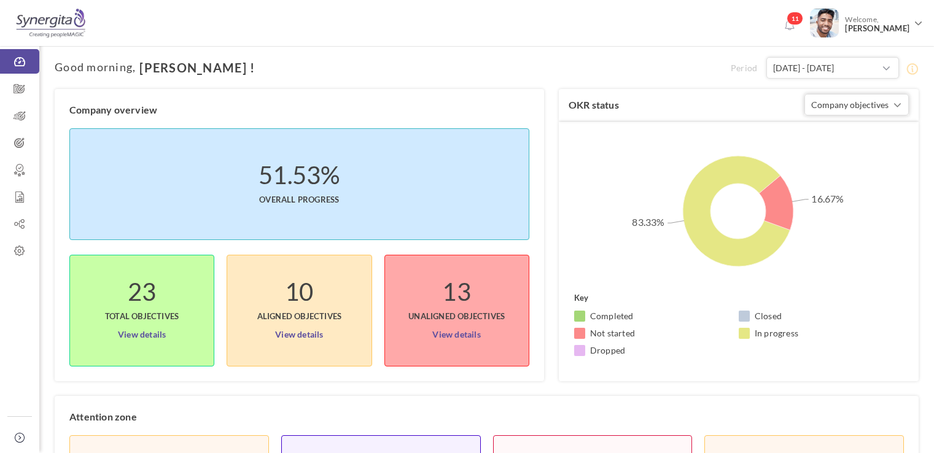
scroll to position [55, 0]
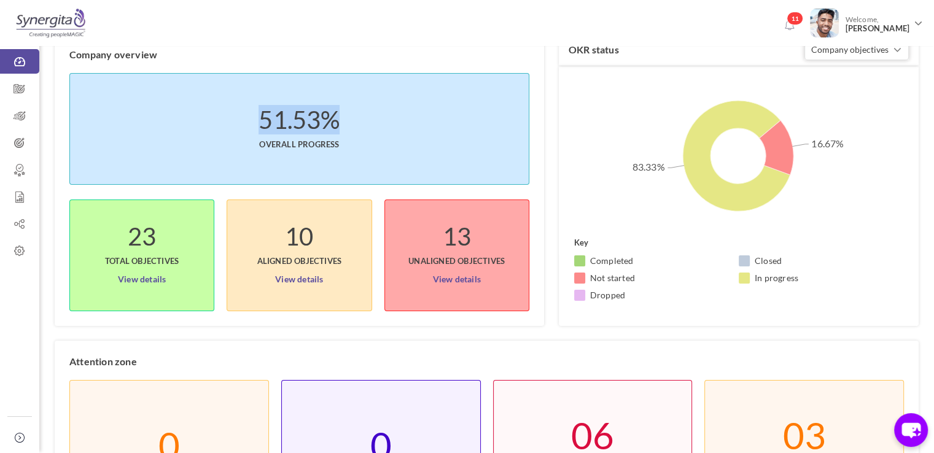
drag, startPoint x: 255, startPoint y: 115, endPoint x: 341, endPoint y: 117, distance: 86.0
click at [341, 117] on li "51.53% Overall progress" at bounding box center [299, 129] width 460 height 112
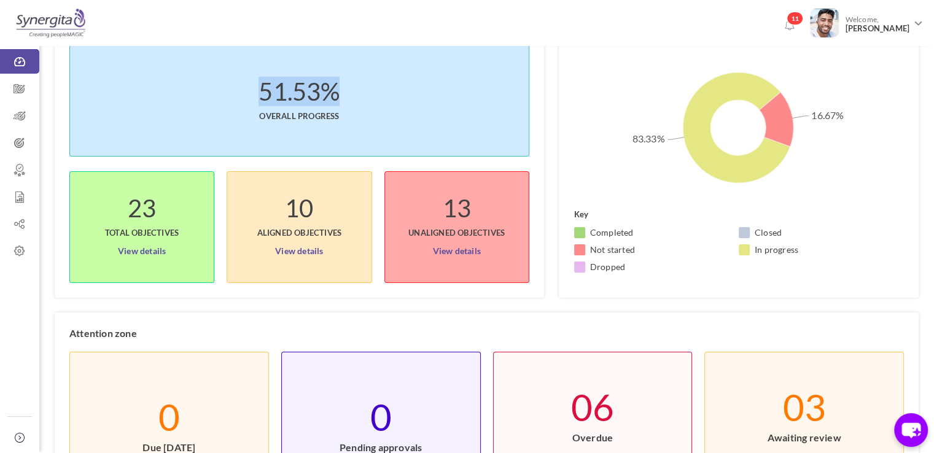
scroll to position [84, 0]
drag, startPoint x: 129, startPoint y: 204, endPoint x: 171, endPoint y: 207, distance: 42.4
click at [171, 207] on li "23 Total objectives View details" at bounding box center [141, 227] width 145 height 112
drag, startPoint x: 279, startPoint y: 207, endPoint x: 351, endPoint y: 219, distance: 72.9
click at [351, 219] on li "10 Aligned Objectives View details" at bounding box center [299, 227] width 145 height 112
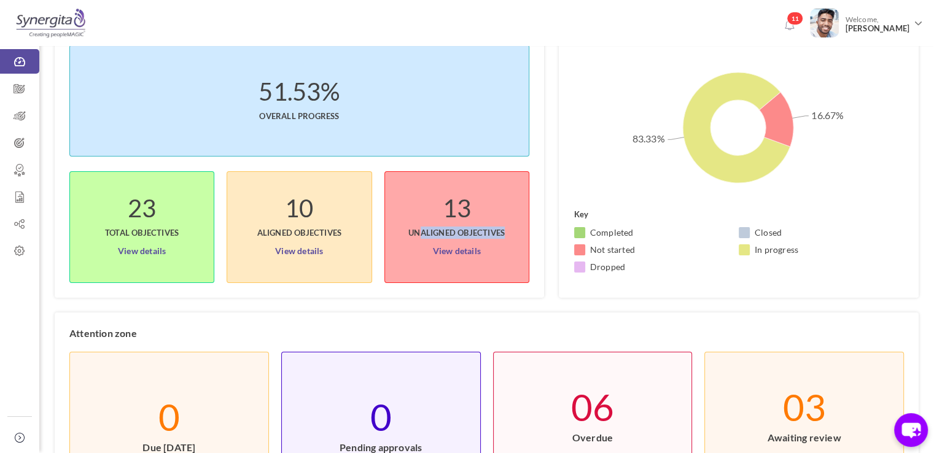
drag, startPoint x: 420, startPoint y: 208, endPoint x: 503, endPoint y: 211, distance: 83.6
click at [503, 211] on li "13 UnAligned Objectives View details" at bounding box center [456, 227] width 145 height 112
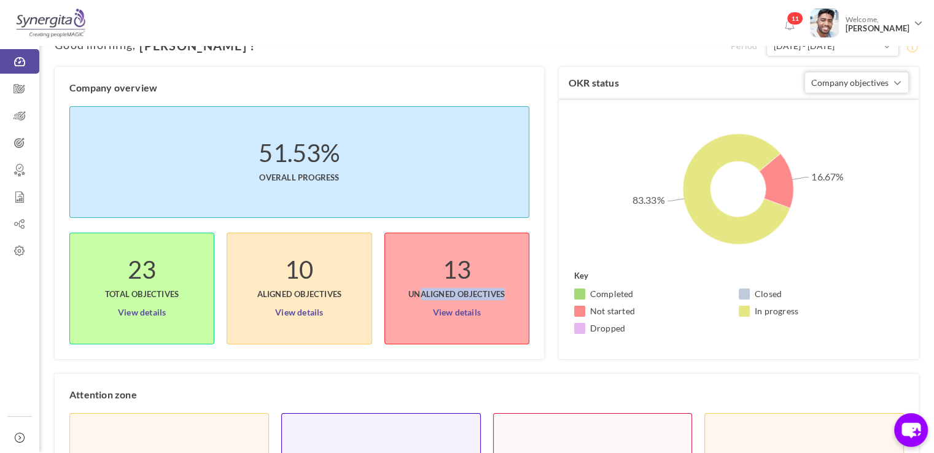
scroll to position [21, 0]
click at [871, 87] on span "Company objectives" at bounding box center [849, 83] width 77 height 10
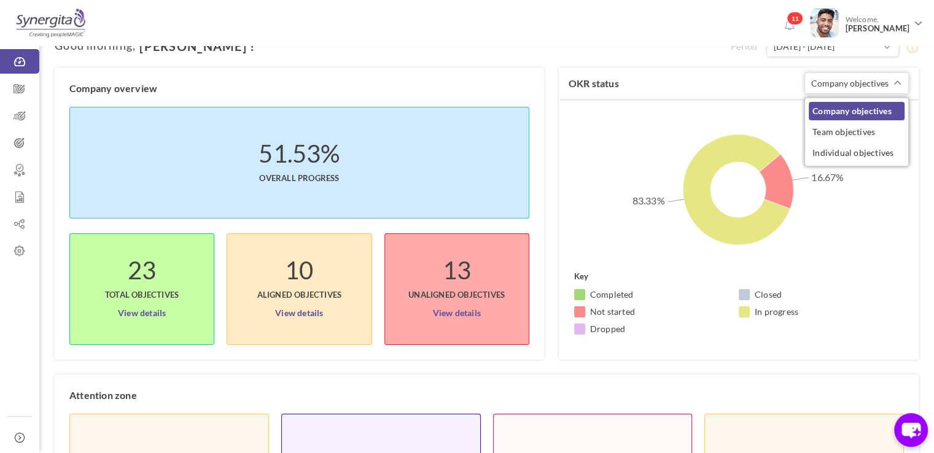
click at [552, 160] on div "Company overview 51.53% Overall progress 23 Total objectives View details 10 Al…" at bounding box center [307, 214] width 504 height 292
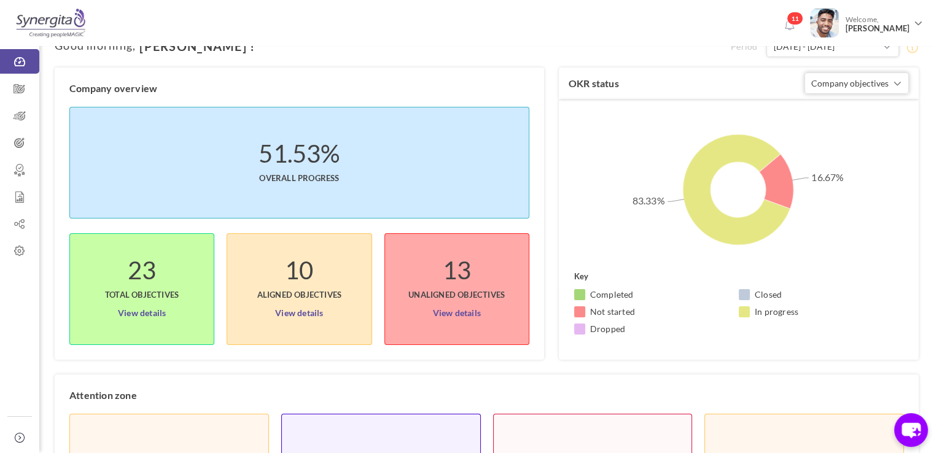
scroll to position [52, 0]
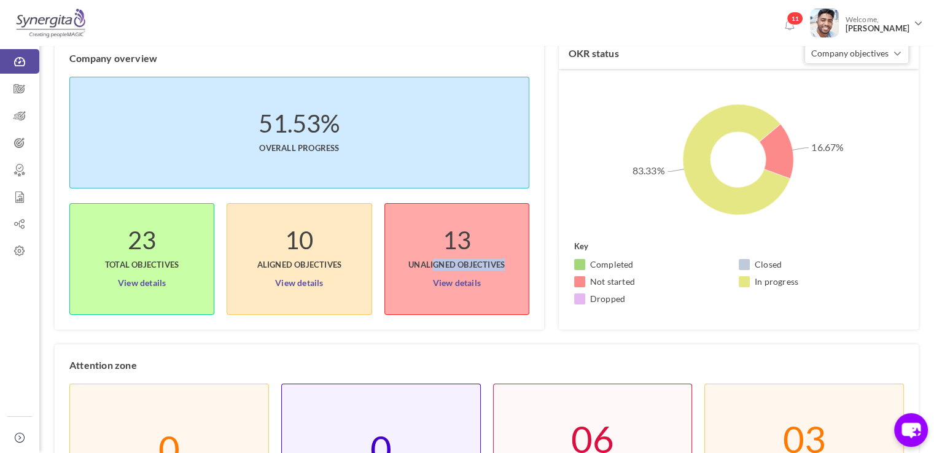
drag, startPoint x: 434, startPoint y: 243, endPoint x: 521, endPoint y: 258, distance: 88.6
click at [521, 258] on li "13 UnAligned Objectives View details" at bounding box center [456, 259] width 145 height 112
click at [486, 263] on span "UnAligned Objectives" at bounding box center [456, 258] width 96 height 25
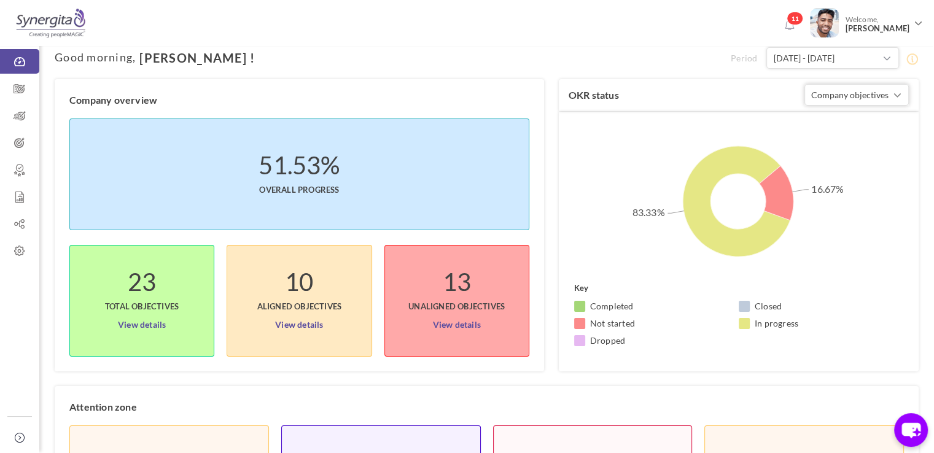
scroll to position [0, 0]
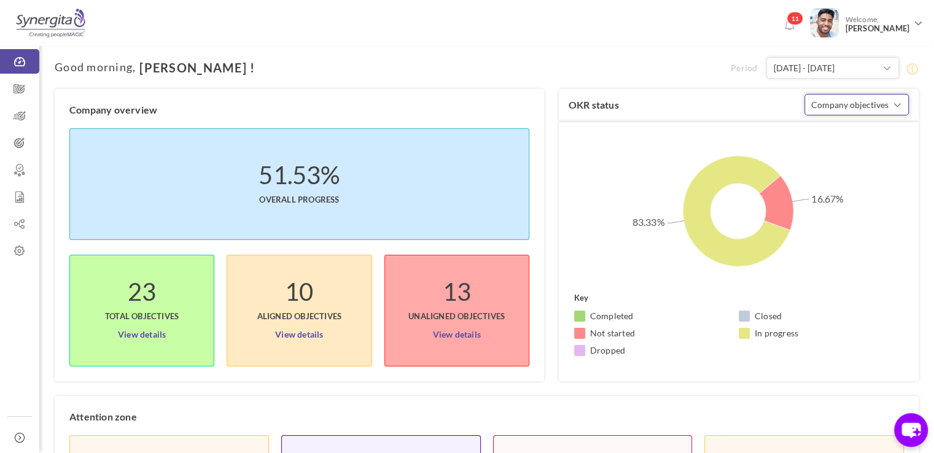
click at [852, 106] on span "Company objectives" at bounding box center [849, 104] width 77 height 10
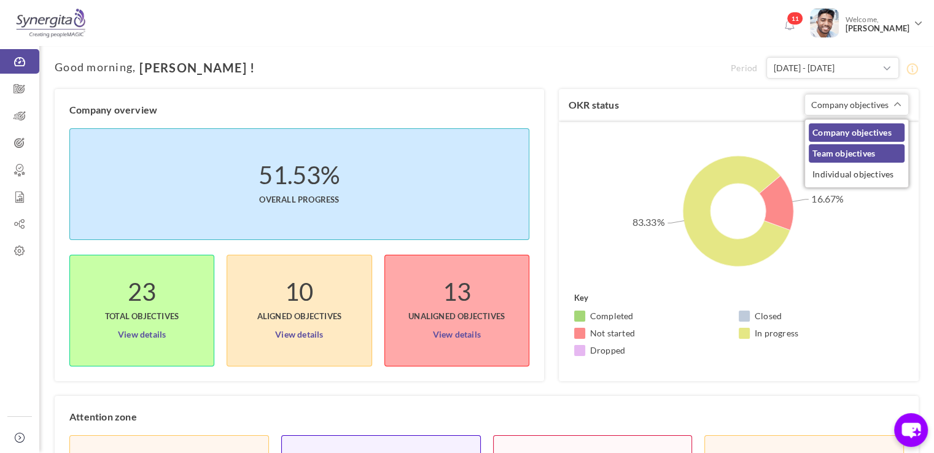
click at [838, 149] on link "Team objectives" at bounding box center [857, 153] width 96 height 18
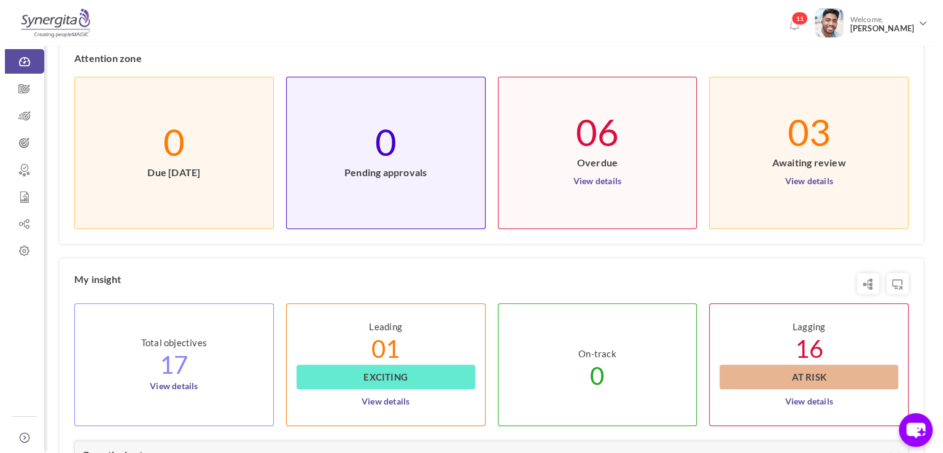
scroll to position [356, 0]
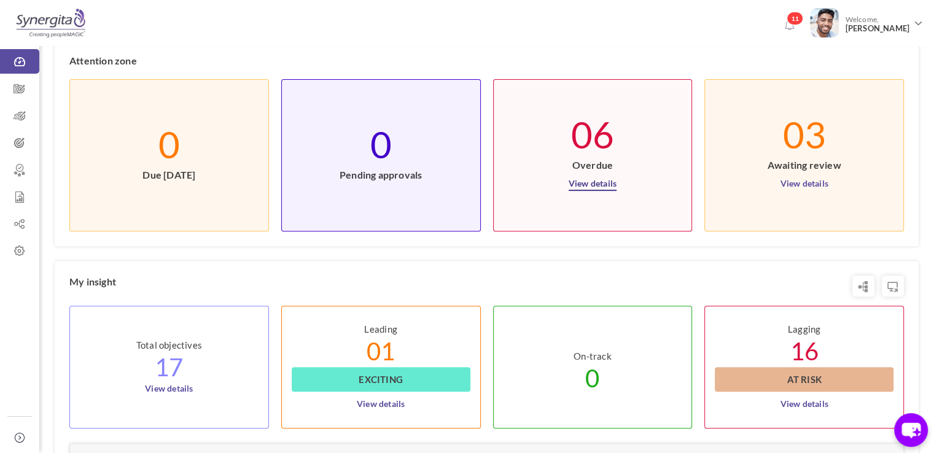
click at [596, 182] on link "View details" at bounding box center [593, 181] width 48 height 20
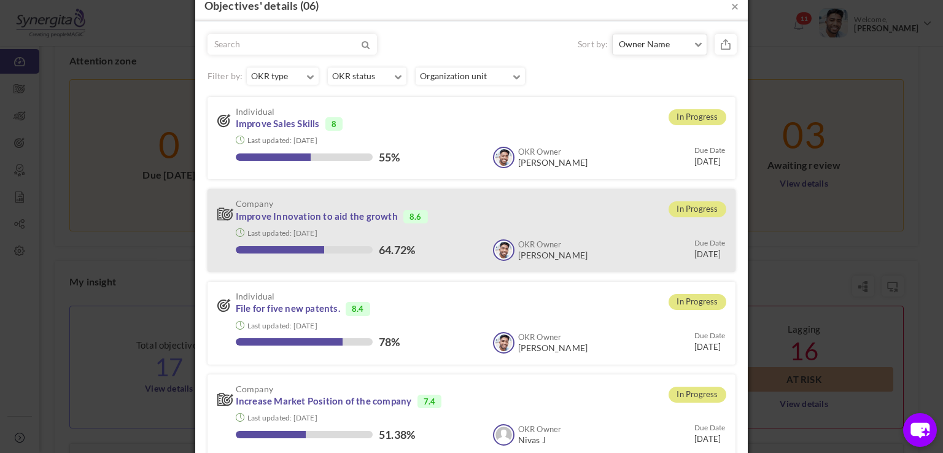
scroll to position [0, 0]
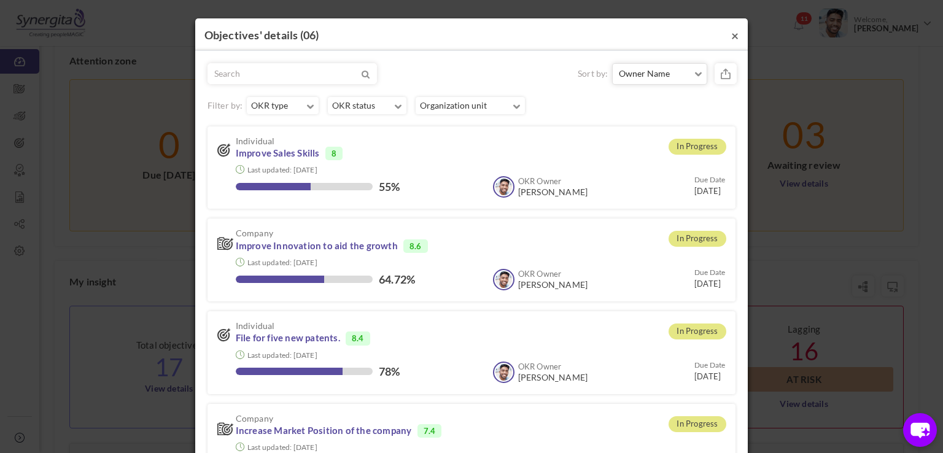
click at [731, 34] on button "×" at bounding box center [734, 35] width 7 height 13
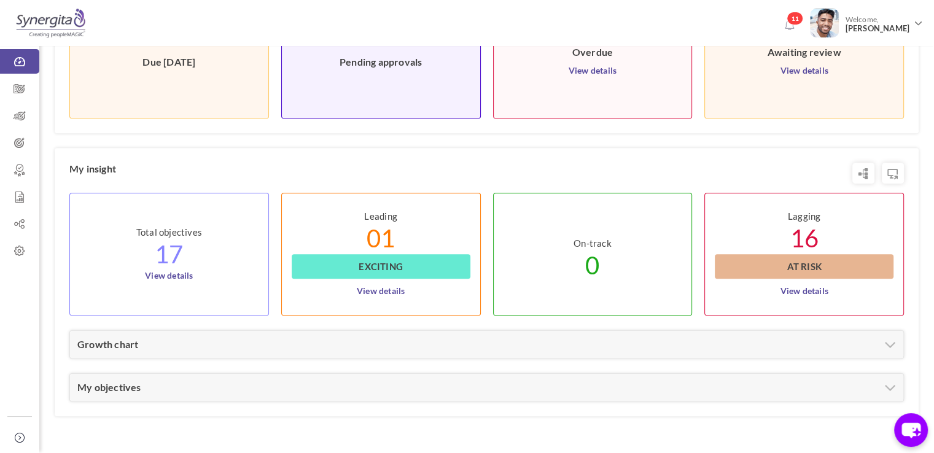
scroll to position [476, 0]
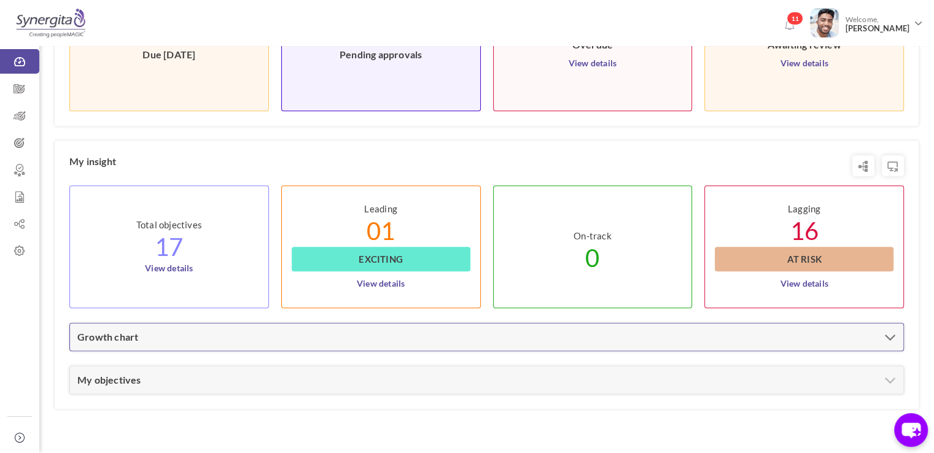
click at [540, 346] on div "Growth chart" at bounding box center [486, 337] width 833 height 27
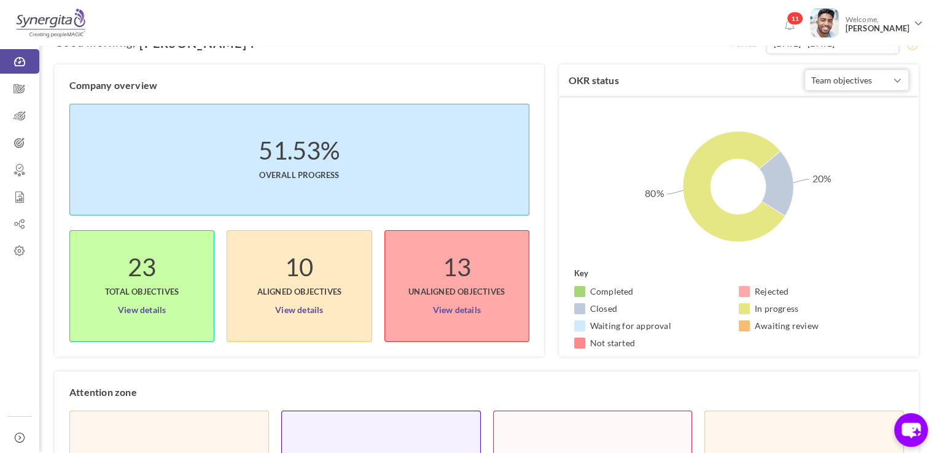
scroll to position [0, 0]
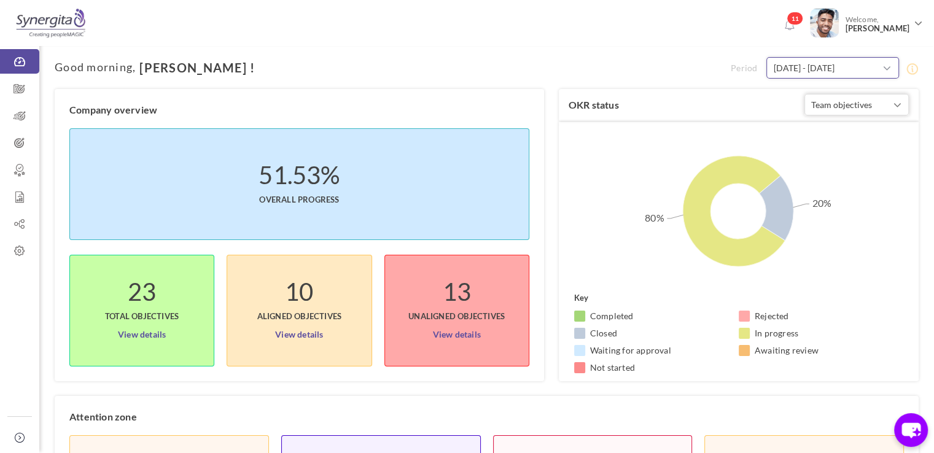
type input "13-Oct-2024"
type input "13-Oct-2025"
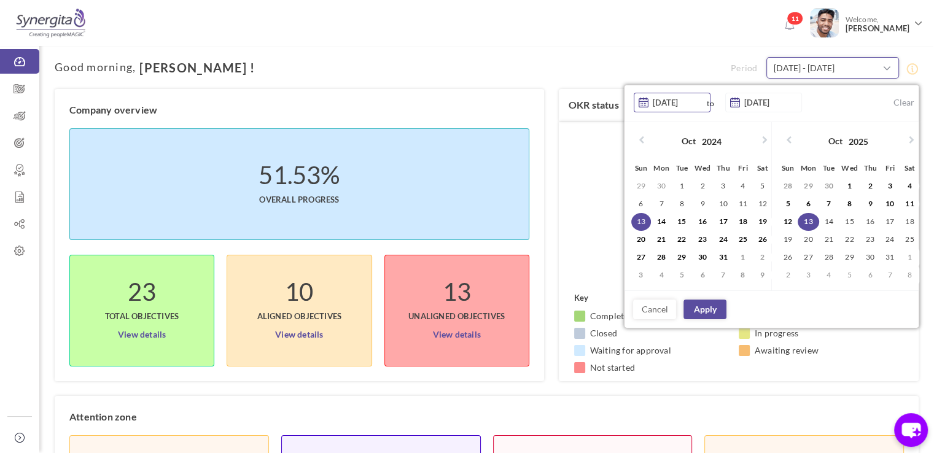
click at [831, 63] on input "[DATE] - [DATE]" at bounding box center [832, 67] width 133 height 21
type input "13-Oct-2024"
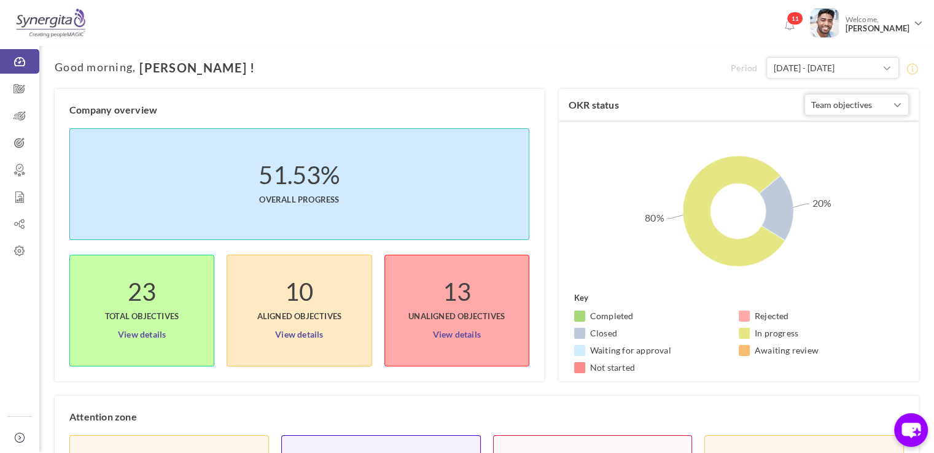
click at [678, 68] on h1 "Good morning , Frank !" at bounding box center [393, 68] width 676 height 14
click at [14, 251] on icon at bounding box center [19, 251] width 39 height 12
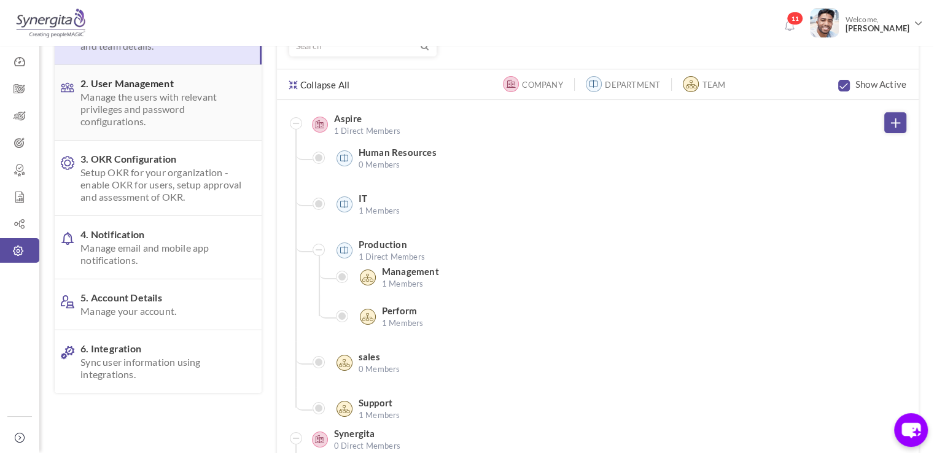
scroll to position [88, 0]
click at [137, 185] on span "Setup OKR for your organization - enable OKR for users, setup approval and asse…" at bounding box center [160, 183] width 161 height 37
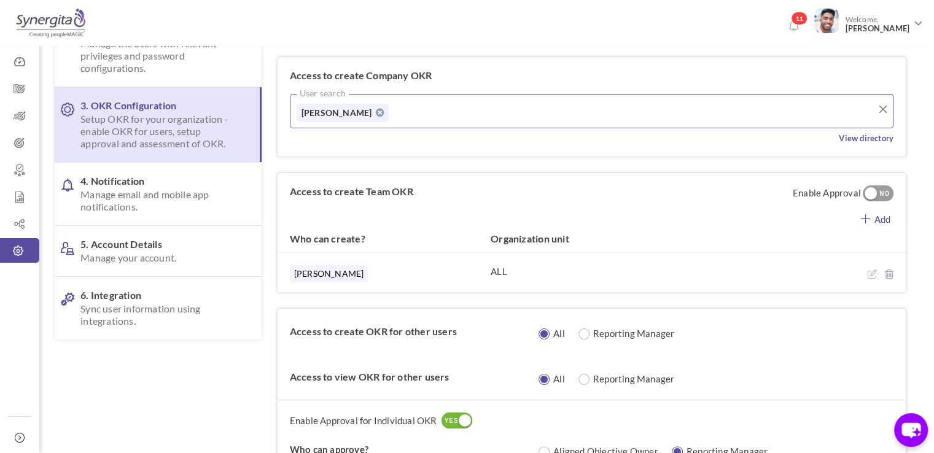
scroll to position [140, 0]
drag, startPoint x: 293, startPoint y: 77, endPoint x: 441, endPoint y: 73, distance: 148.0
click at [441, 73] on div "Access to create Company OKR User search [PERSON_NAME] View directory" at bounding box center [592, 105] width 628 height 99
click at [397, 112] on input "text" at bounding box center [446, 110] width 98 height 18
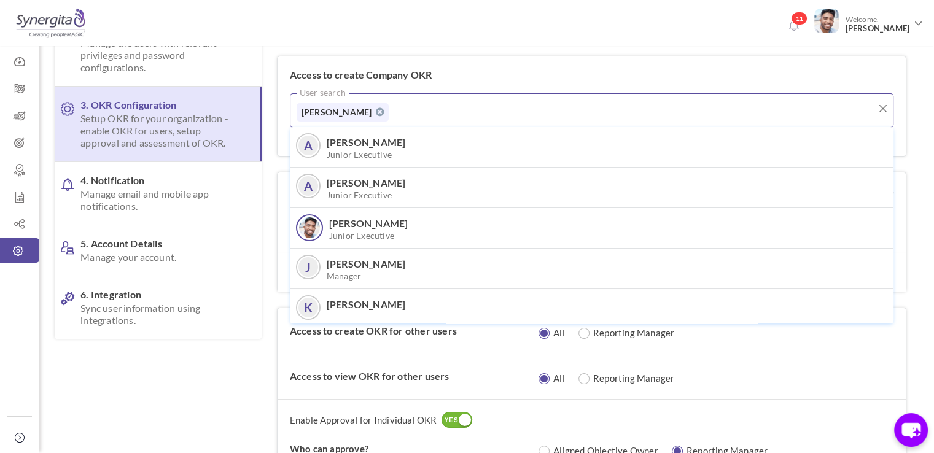
click at [452, 89] on div "Access to create Company OKR User search [PERSON_NAME] N A [PERSON_NAME] M Juni…" at bounding box center [592, 105] width 628 height 99
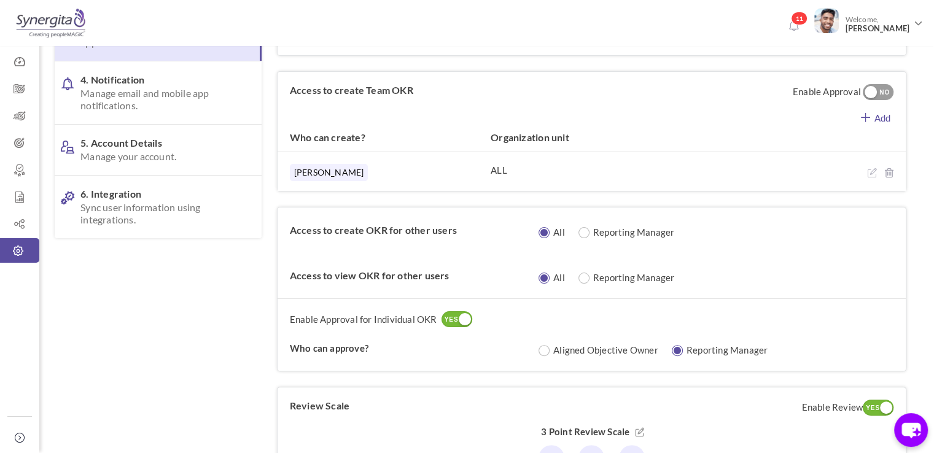
scroll to position [242, 0]
drag, startPoint x: 521, startPoint y: 171, endPoint x: 489, endPoint y: 171, distance: 31.9
click at [489, 171] on div "[PERSON_NAME] ALL" at bounding box center [592, 170] width 628 height 40
click at [882, 111] on link "Add" at bounding box center [875, 114] width 60 height 15
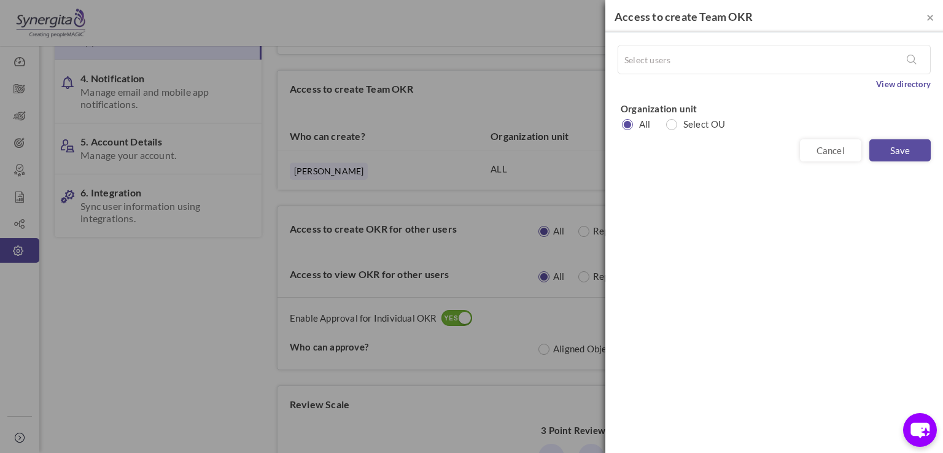
drag, startPoint x: 840, startPoint y: 136, endPoint x: 837, endPoint y: 176, distance: 40.6
click at [837, 176] on div "× Access to create Team OKR Select users Please enter the above field View dire…" at bounding box center [774, 226] width 338 height 453
drag, startPoint x: 837, startPoint y: 176, endPoint x: 828, endPoint y: 157, distance: 20.9
click at [828, 157] on div "× Access to create Team OKR Select users Please enter the above field View dire…" at bounding box center [774, 226] width 338 height 453
click at [828, 157] on link "Cancel" at bounding box center [830, 150] width 61 height 22
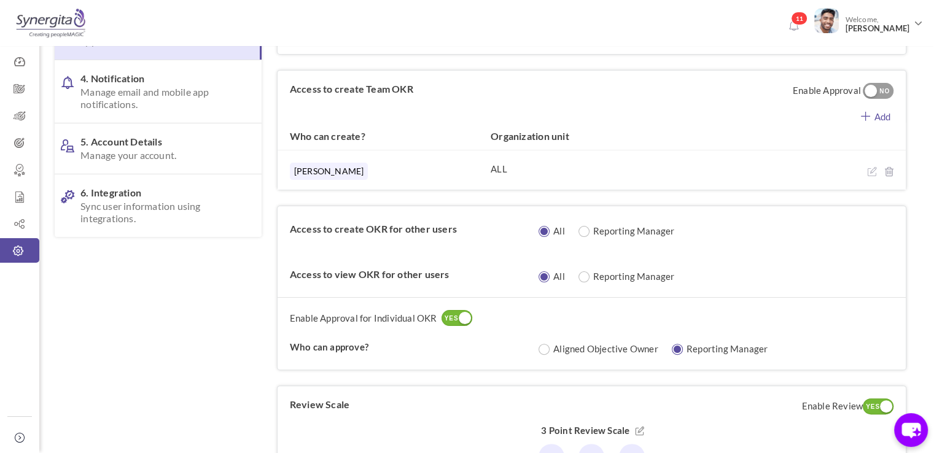
click at [873, 115] on link "Add" at bounding box center [875, 114] width 60 height 15
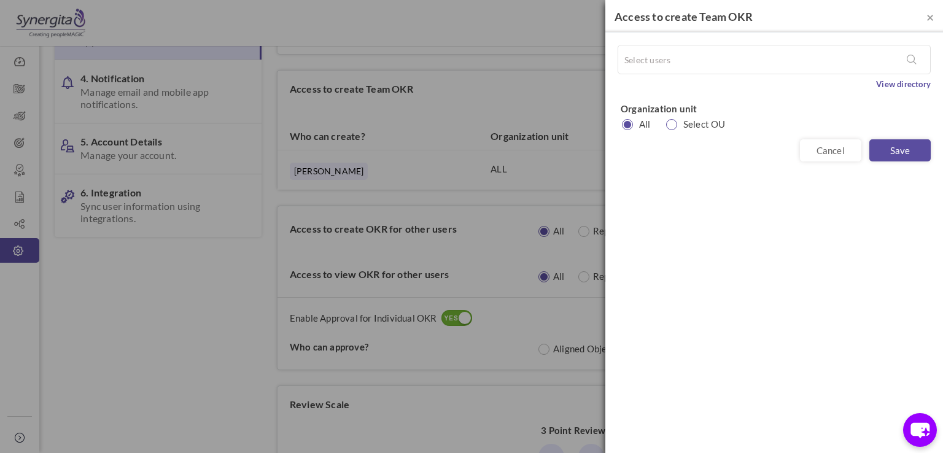
click at [674, 122] on small at bounding box center [671, 124] width 11 height 11
radio input "false"
radio input "true"
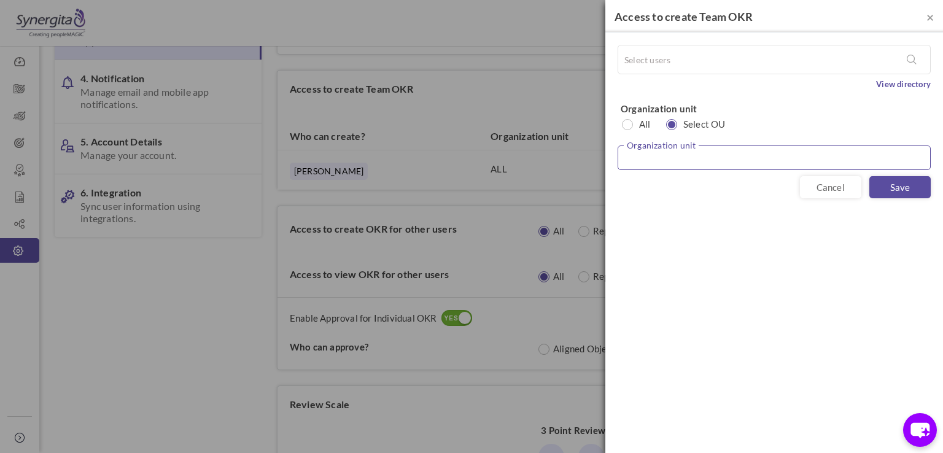
click at [680, 155] on input "text" at bounding box center [774, 158] width 313 height 25
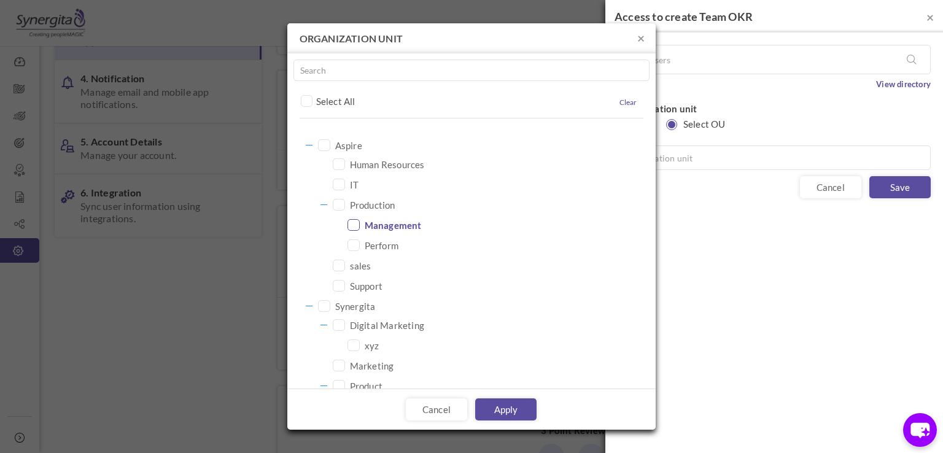
click at [389, 230] on span "Management" at bounding box center [393, 225] width 57 height 17
click at [498, 413] on link "Apply" at bounding box center [505, 409] width 61 height 22
type input "Management"
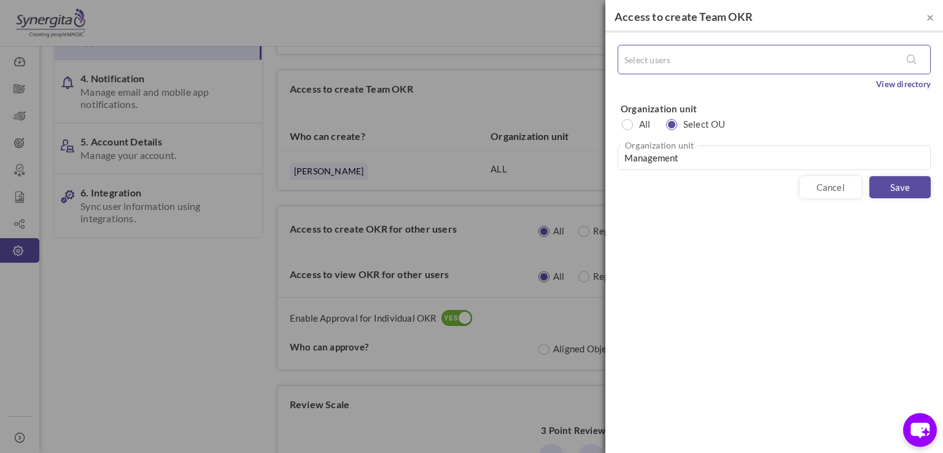
click at [674, 52] on input "text" at bounding box center [672, 59] width 98 height 18
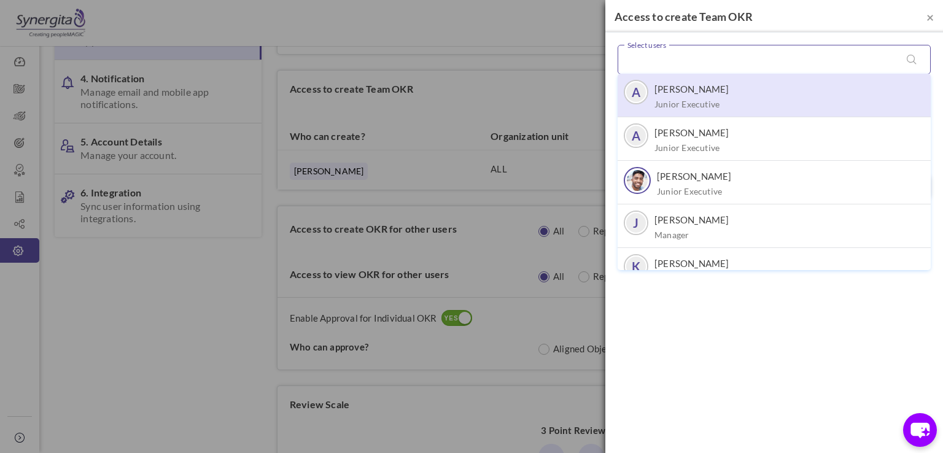
click at [668, 85] on label "[PERSON_NAME]" at bounding box center [692, 89] width 75 height 12
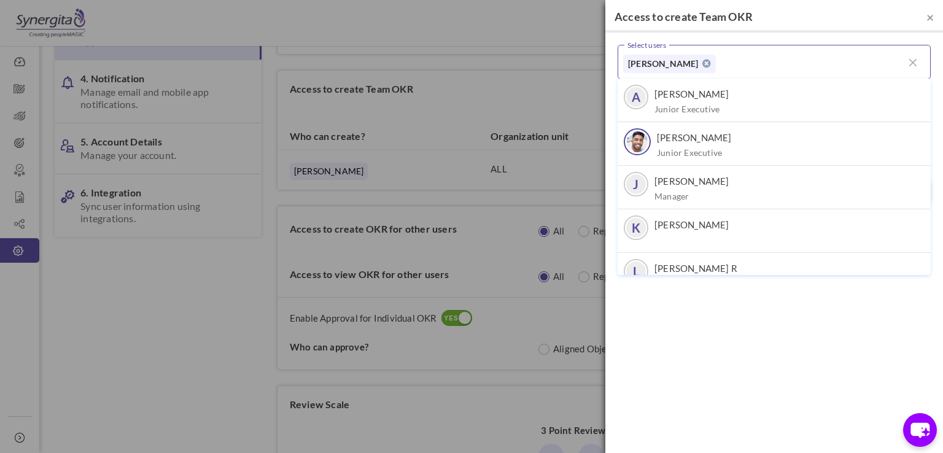
click at [773, 278] on div "× Access to create Team OKR Select users Aakash M A Aakash M Junior Executive A…" at bounding box center [774, 226] width 338 height 453
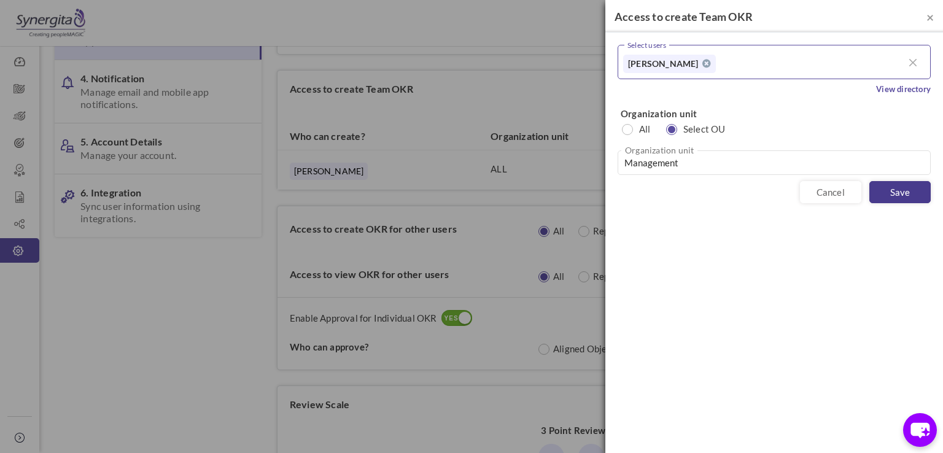
click at [924, 194] on link "Save" at bounding box center [899, 192] width 61 height 22
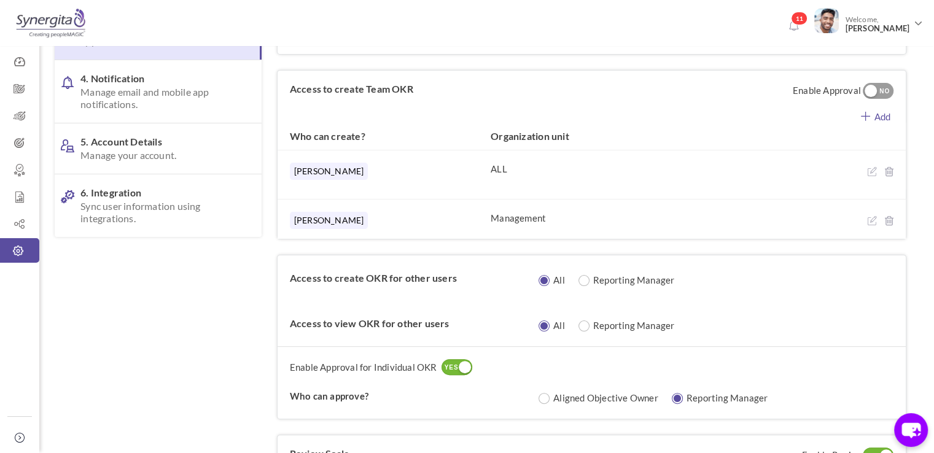
click at [875, 90] on div at bounding box center [871, 91] width 12 height 12
click at [872, 168] on icon at bounding box center [871, 172] width 9 height 10
radio input "true"
radio input "false"
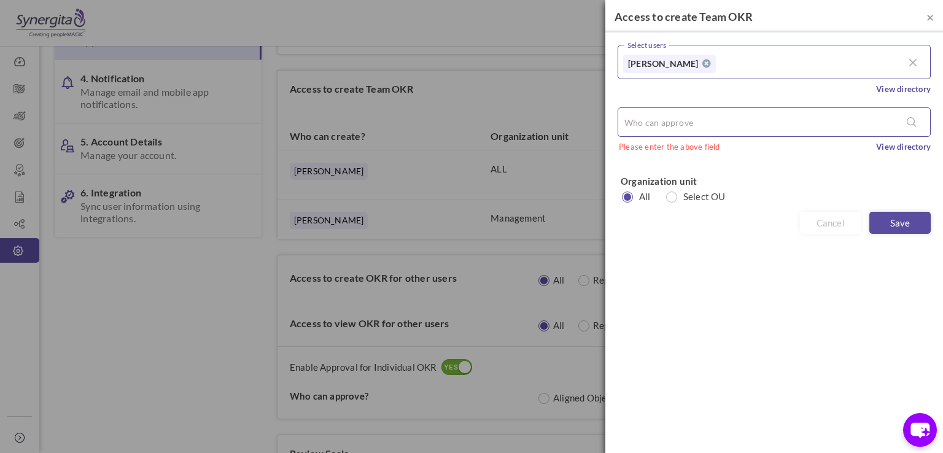
click at [720, 122] on li at bounding box center [675, 122] width 104 height 18
click at [656, 118] on input "text" at bounding box center [672, 122] width 98 height 18
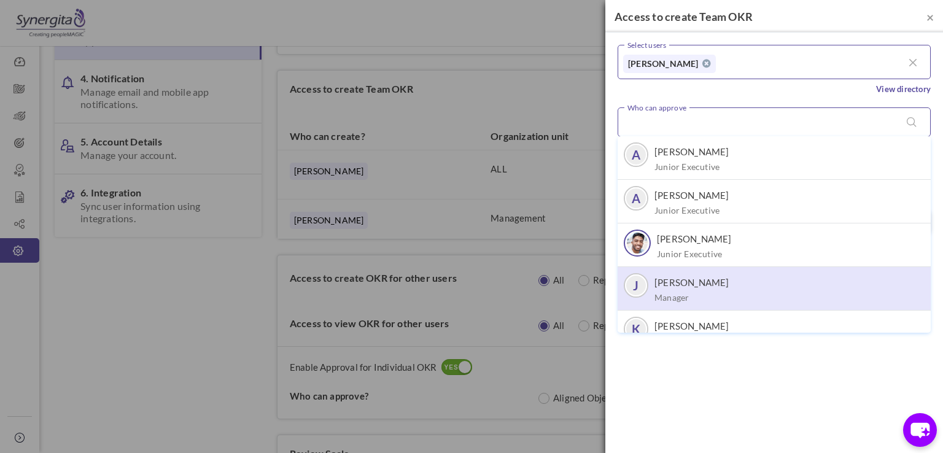
click at [666, 288] on span "John K Manager" at bounding box center [692, 290] width 75 height 28
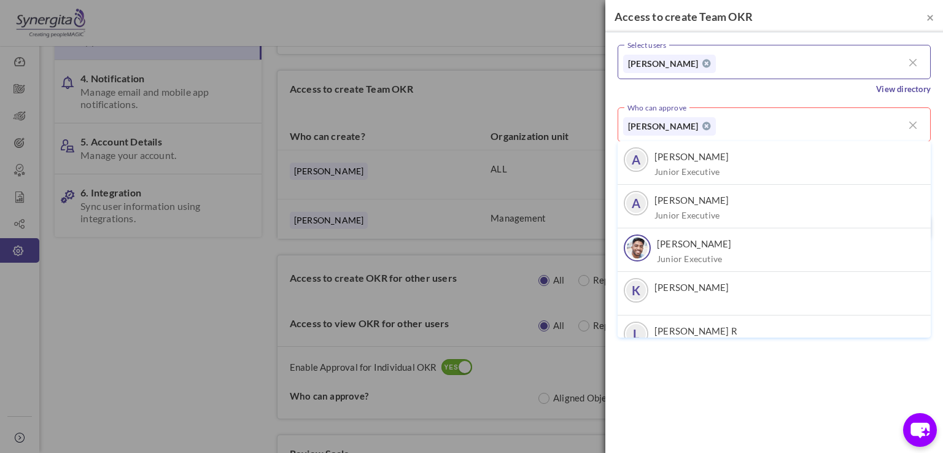
click at [716, 363] on div "× Access to create Team OKR Select users Frank N A Aakash M Junior Executive A …" at bounding box center [774, 226] width 338 height 453
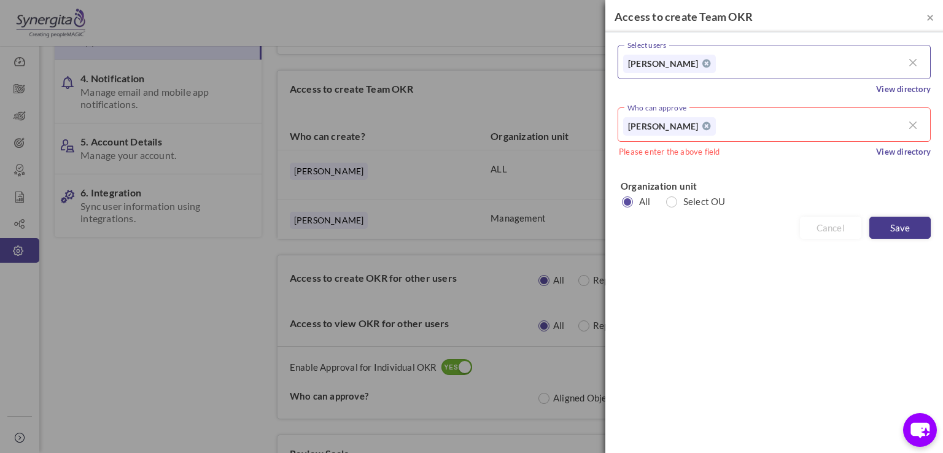
click at [900, 232] on link "Save" at bounding box center [899, 228] width 61 height 22
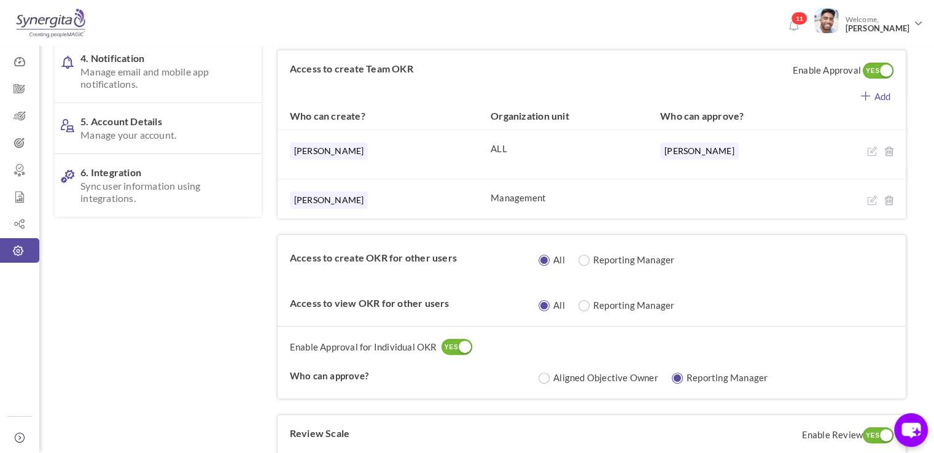
scroll to position [265, 0]
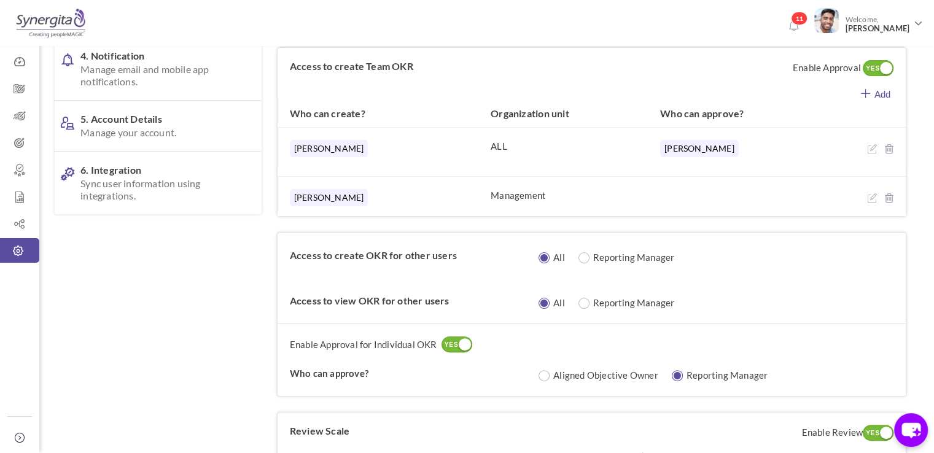
click at [869, 66] on div "YES" at bounding box center [873, 68] width 20 height 11
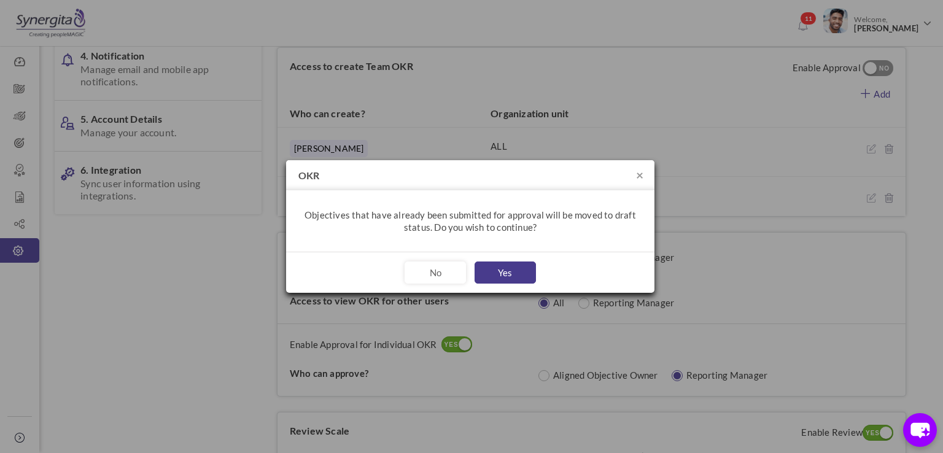
click at [519, 268] on button "Yes" at bounding box center [505, 273] width 61 height 22
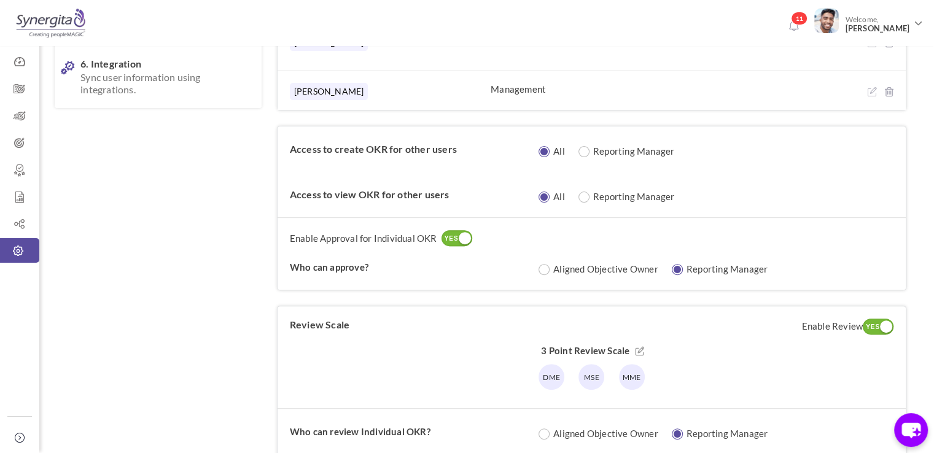
scroll to position [438, 0]
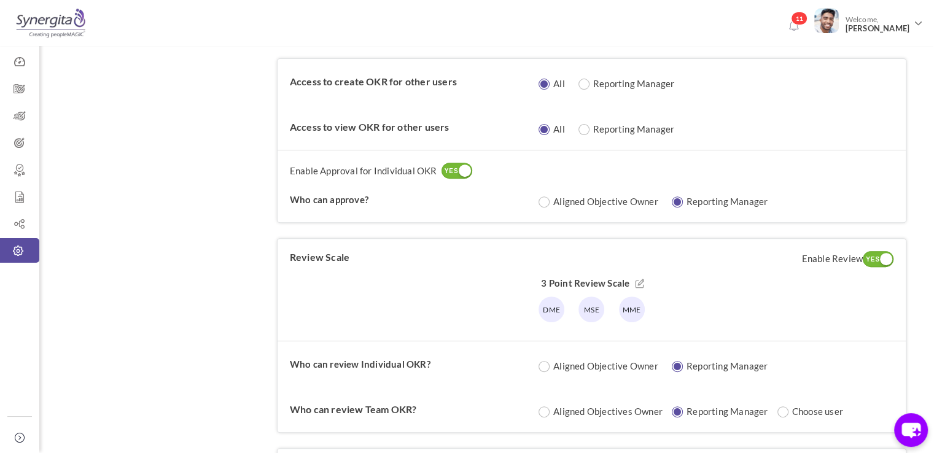
drag, startPoint x: 359, startPoint y: 82, endPoint x: 454, endPoint y: 80, distance: 95.8
click at [454, 80] on label "Access to create OKR for other users" at bounding box center [410, 82] width 241 height 12
click at [586, 84] on input "radio" at bounding box center [589, 85] width 12 height 12
radio input "true"
click at [503, 99] on div "Access to create OKR for other users All Reporting Manager Please enter the abo…" at bounding box center [592, 81] width 628 height 45
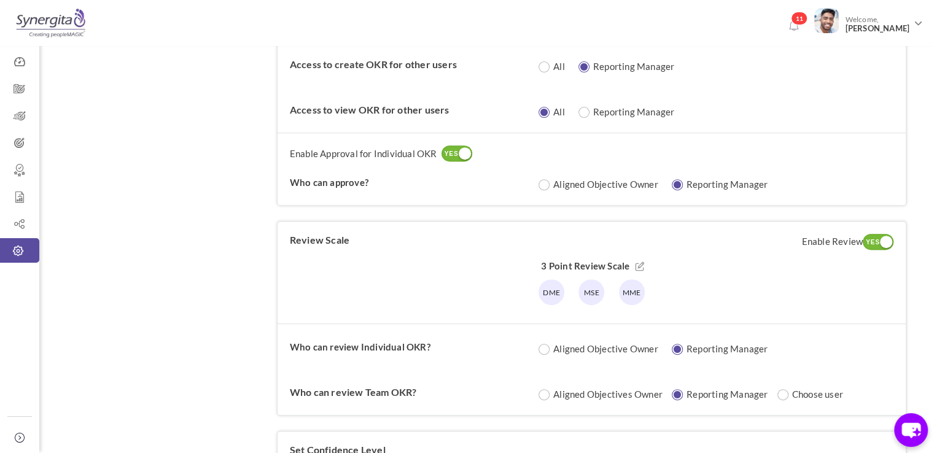
scroll to position [463, 0]
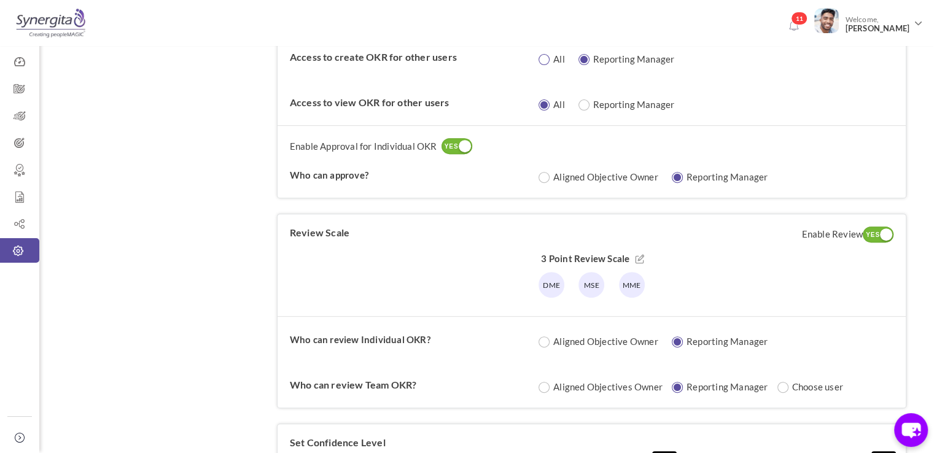
click at [545, 56] on input "radio" at bounding box center [549, 60] width 12 height 12
radio input "true"
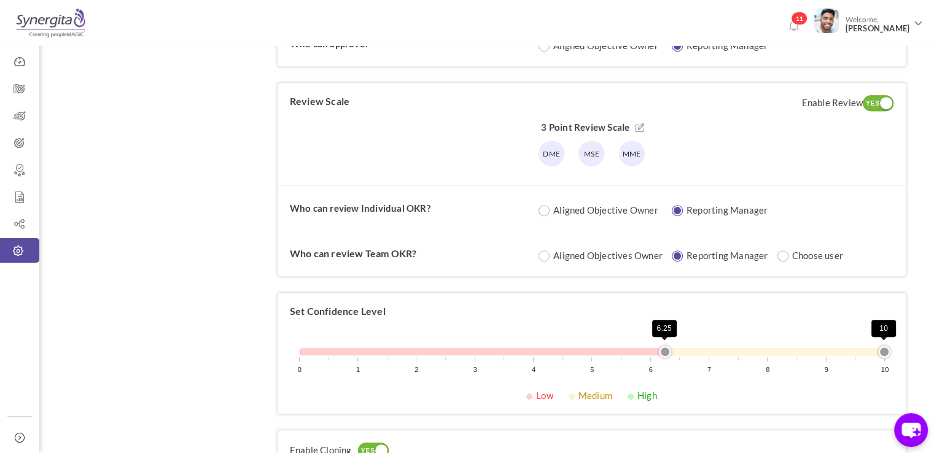
scroll to position [604, 0]
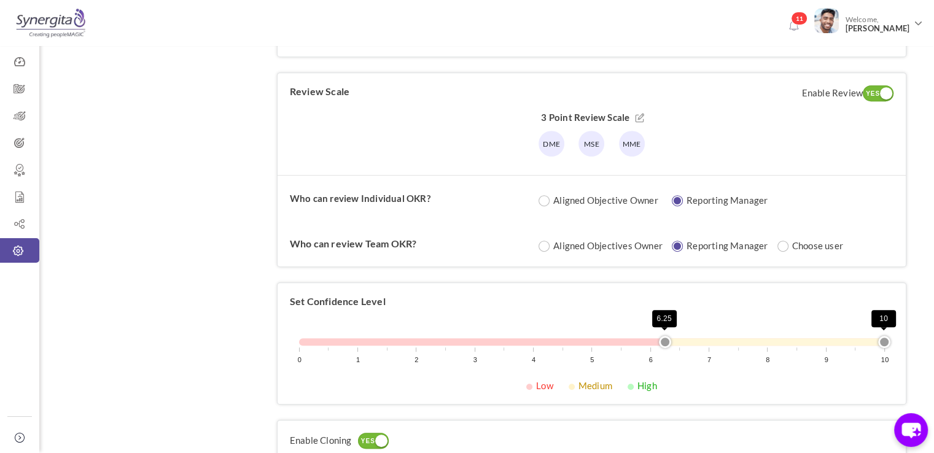
click at [640, 114] on icon at bounding box center [639, 118] width 9 height 9
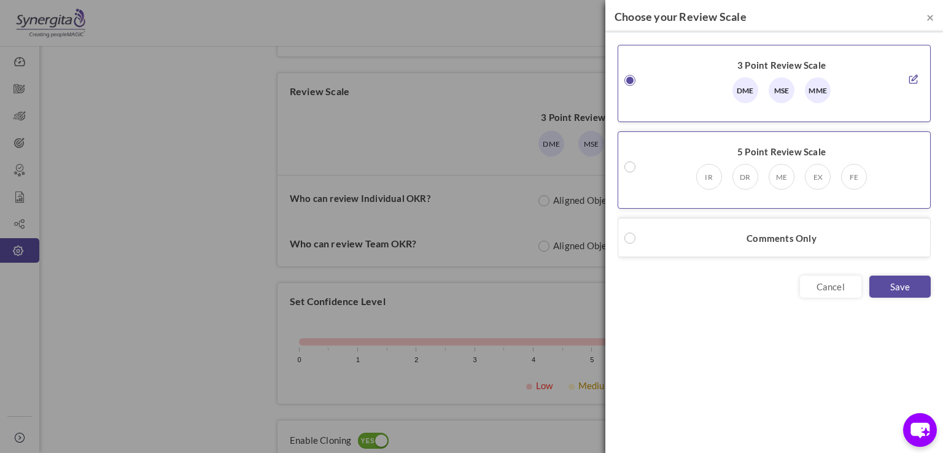
click at [629, 168] on small at bounding box center [629, 166] width 11 height 11
click at [919, 166] on div "5 Point Review Scale IR DR ME" at bounding box center [774, 169] width 313 height 77
click at [910, 165] on icon at bounding box center [913, 165] width 9 height 9
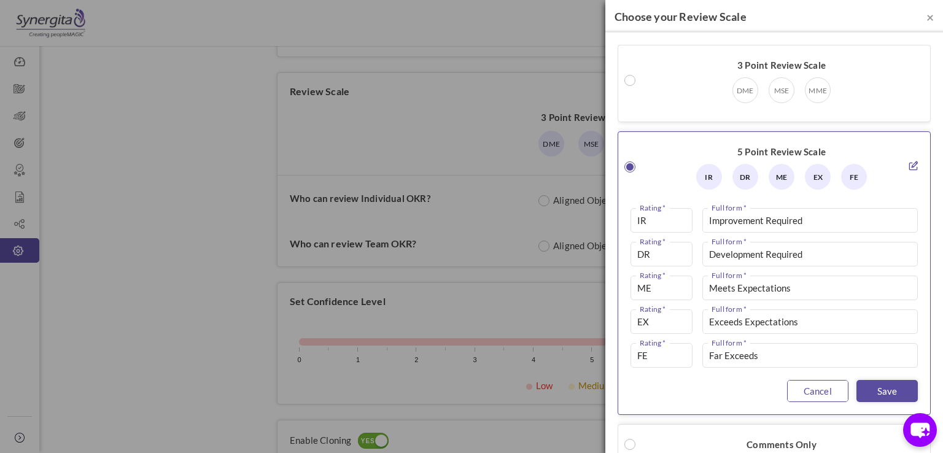
click at [798, 381] on link "Cancel" at bounding box center [817, 391] width 61 height 22
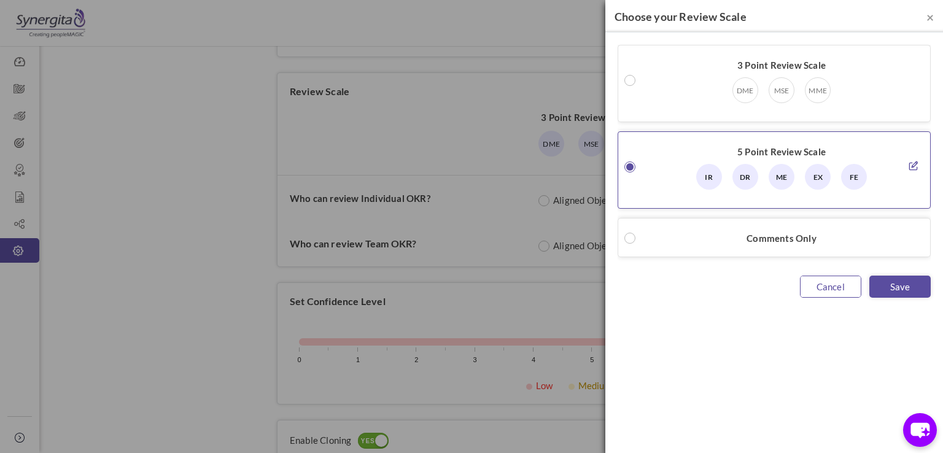
click at [830, 283] on link "Cancel" at bounding box center [830, 287] width 61 height 22
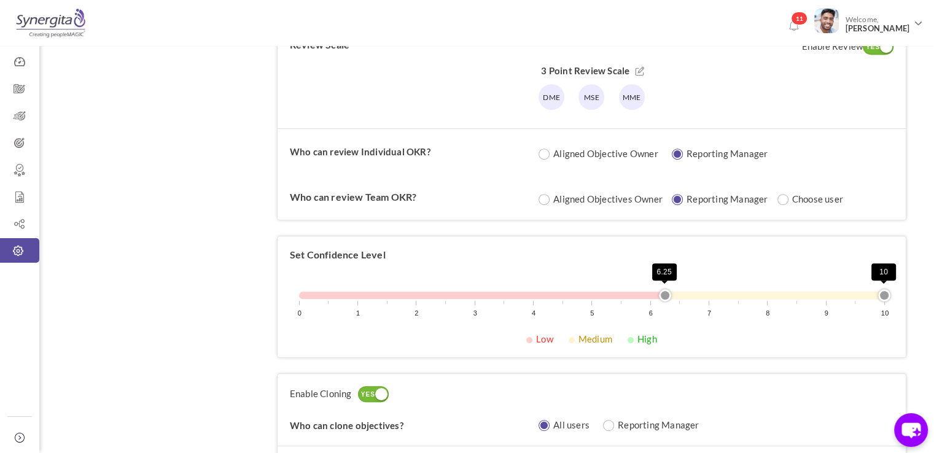
scroll to position [673, 0]
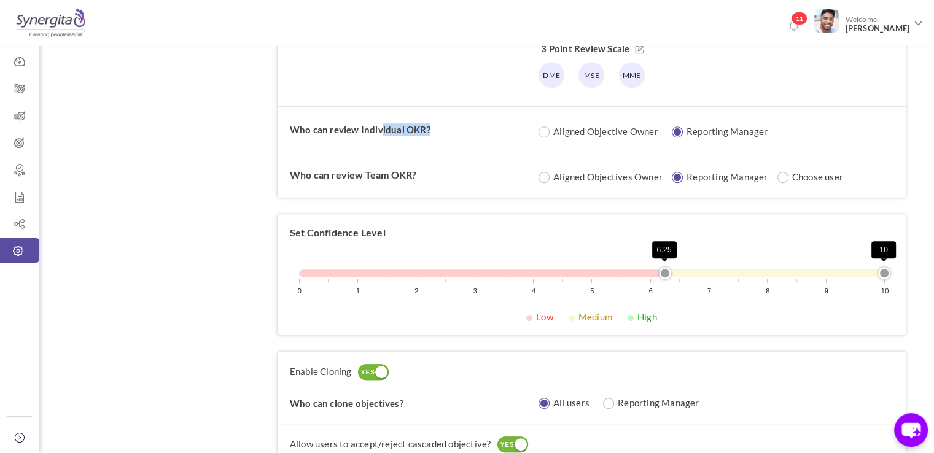
drag, startPoint x: 381, startPoint y: 134, endPoint x: 444, endPoint y: 138, distance: 63.4
click at [444, 138] on div "Who can review Individual OKR? Aligned Objective Owner Reporting Manager" at bounding box center [592, 129] width 628 height 46
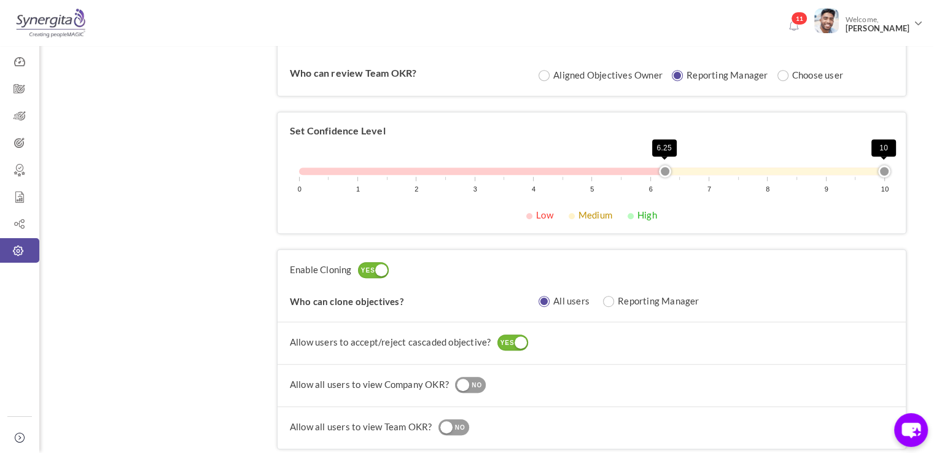
scroll to position [783, 0]
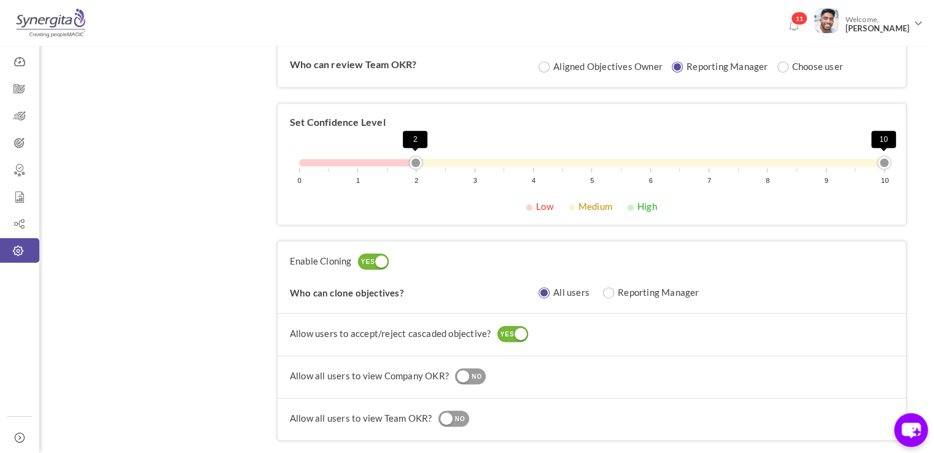
drag, startPoint x: 663, startPoint y: 163, endPoint x: 417, endPoint y: 175, distance: 246.5
click at [417, 166] on div "0 1 2 3 4 5 6 7 8 9 10 2 10" at bounding box center [591, 162] width 585 height 7
drag, startPoint x: 880, startPoint y: 163, endPoint x: 712, endPoint y: 166, distance: 168.9
click at [712, 166] on div "0 1 2 3 4 5 6 7 8 9 10 2 7" at bounding box center [592, 176] width 604 height 47
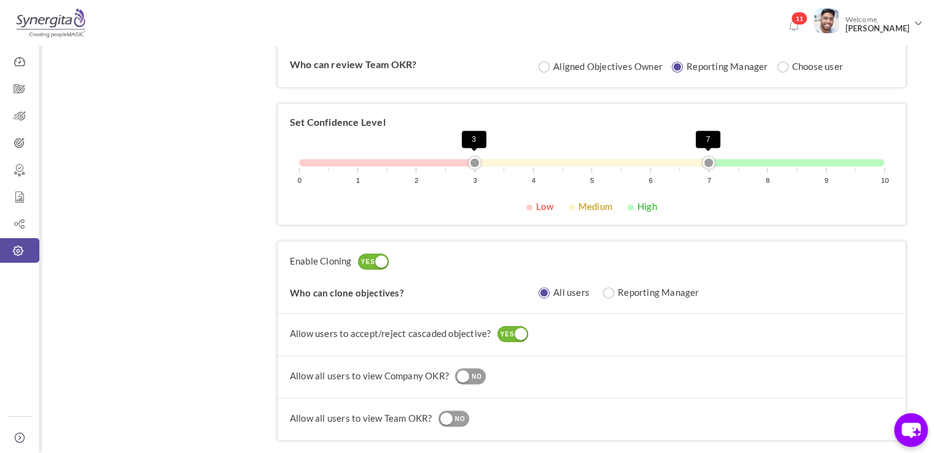
drag, startPoint x: 414, startPoint y: 159, endPoint x: 481, endPoint y: 164, distance: 67.1
click at [481, 164] on div "0 1 2 3 4 5 6 7 8 9 10 3 7" at bounding box center [592, 176] width 604 height 47
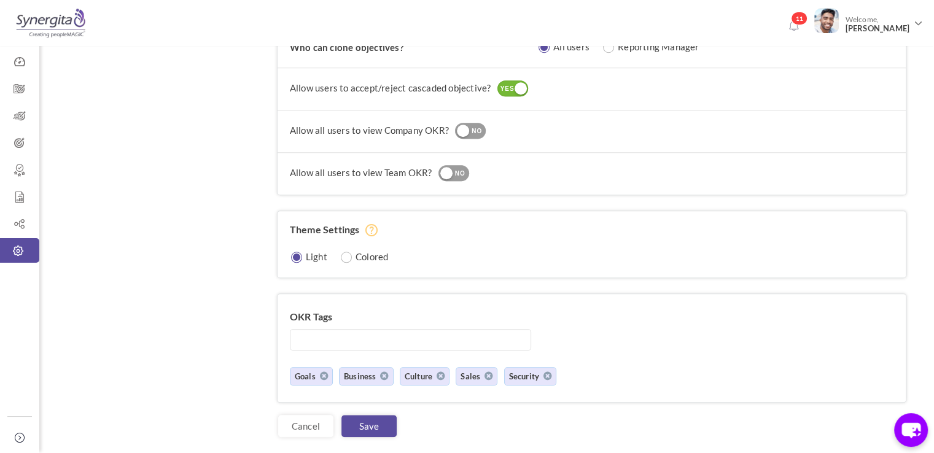
scroll to position [1045, 0]
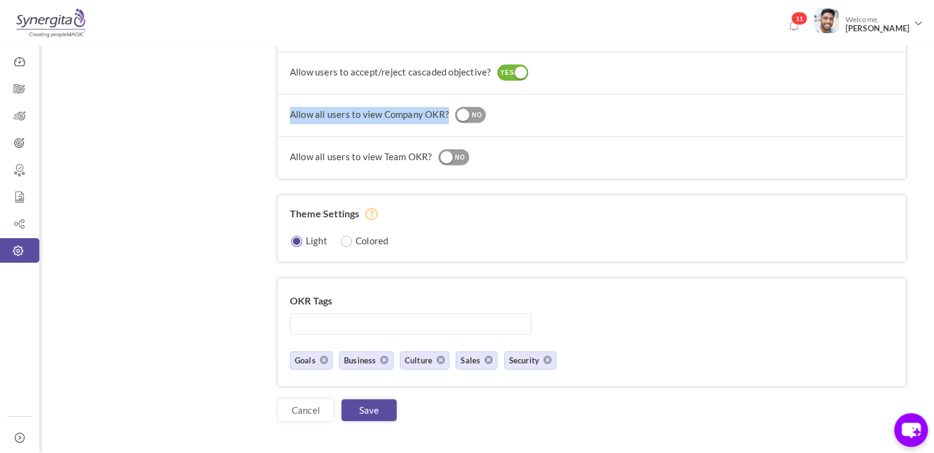
drag, startPoint x: 281, startPoint y: 111, endPoint x: 448, endPoint y: 107, distance: 167.0
click at [448, 107] on div "Allow all users to view Company OKR? YES NO" at bounding box center [592, 115] width 628 height 42
drag, startPoint x: 359, startPoint y: 156, endPoint x: 438, endPoint y: 153, distance: 79.9
click at [438, 153] on div "Allow all users to view Team OKR? YES NO" at bounding box center [592, 157] width 604 height 17
click at [540, 138] on div "Allow all users to view Team OKR? YES NO" at bounding box center [592, 157] width 628 height 42
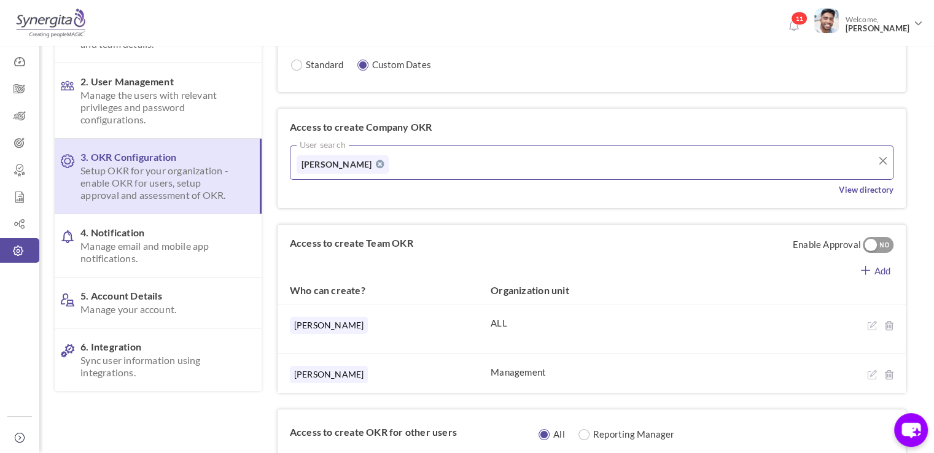
scroll to position [86, 0]
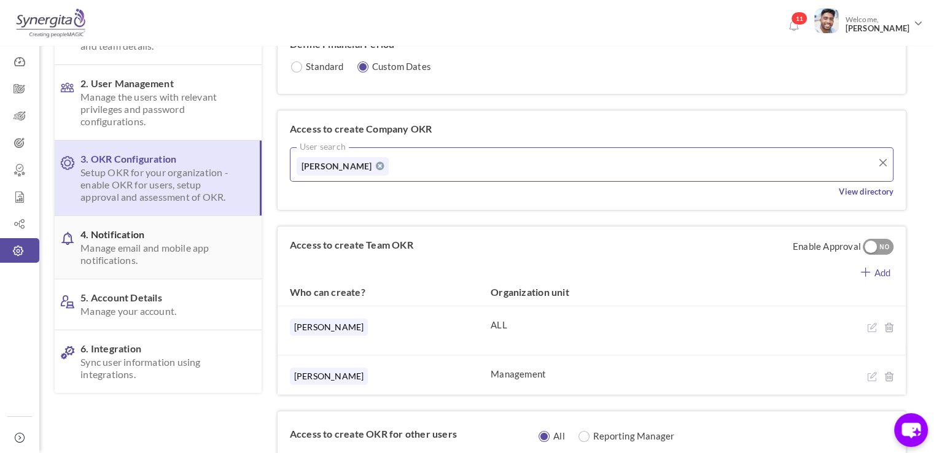
click at [154, 242] on span "Manage email and mobile app notifications." at bounding box center [160, 254] width 161 height 25
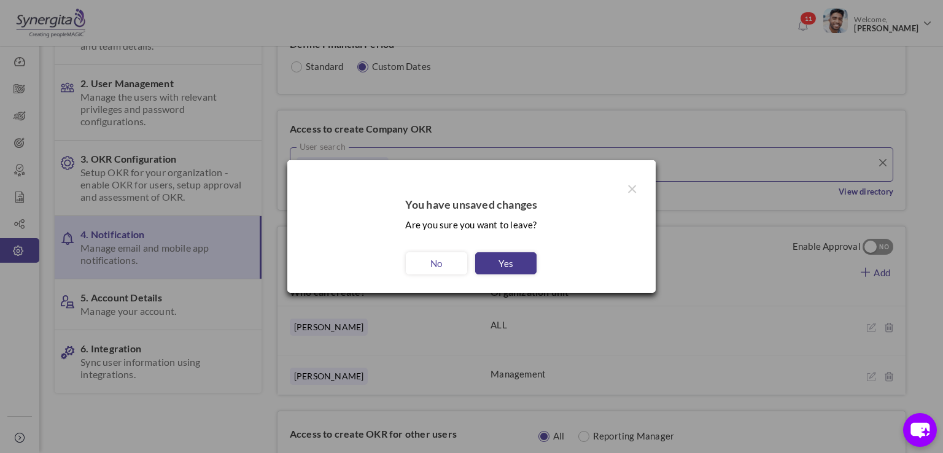
click at [525, 263] on link "Yes" at bounding box center [505, 263] width 61 height 22
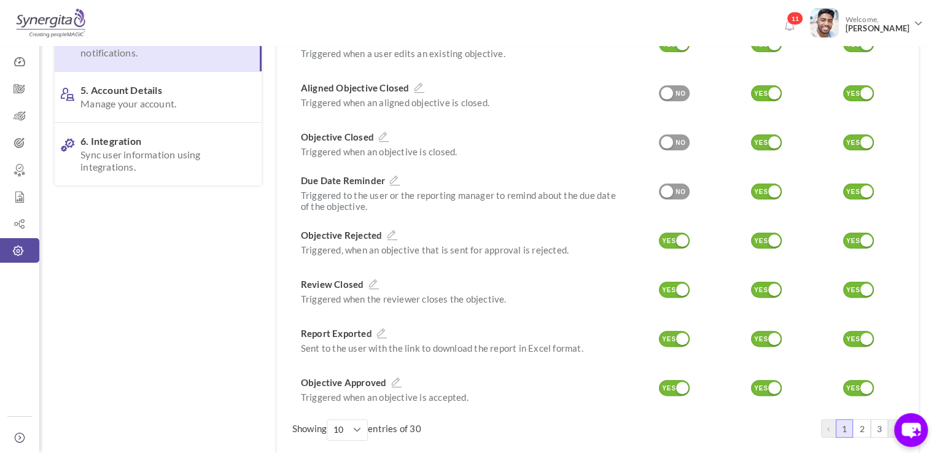
scroll to position [302, 0]
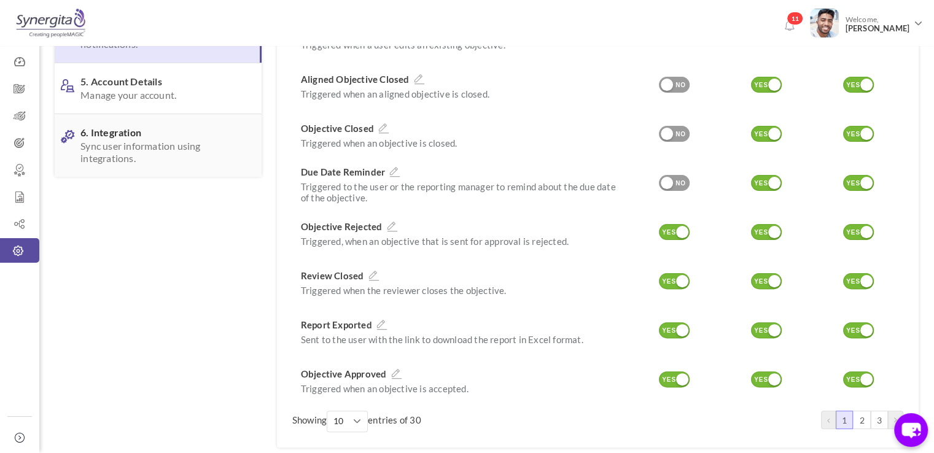
click at [101, 153] on span "Sync user information using integrations." at bounding box center [160, 152] width 161 height 25
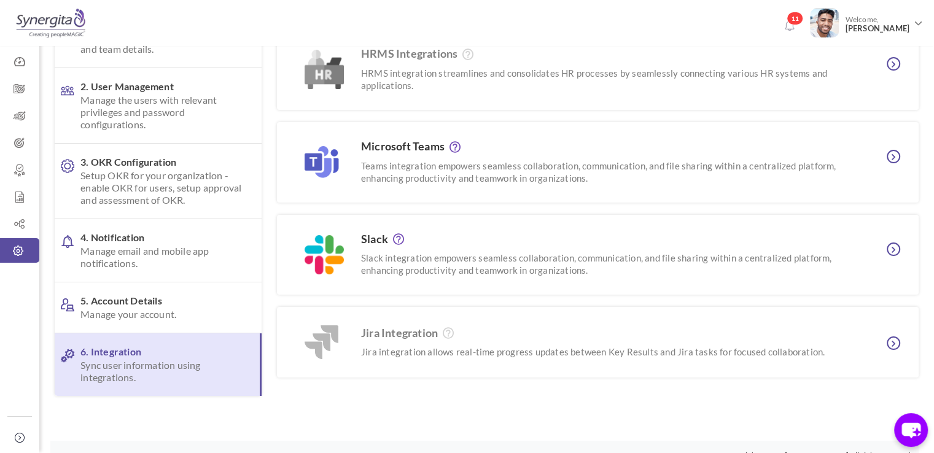
scroll to position [91, 0]
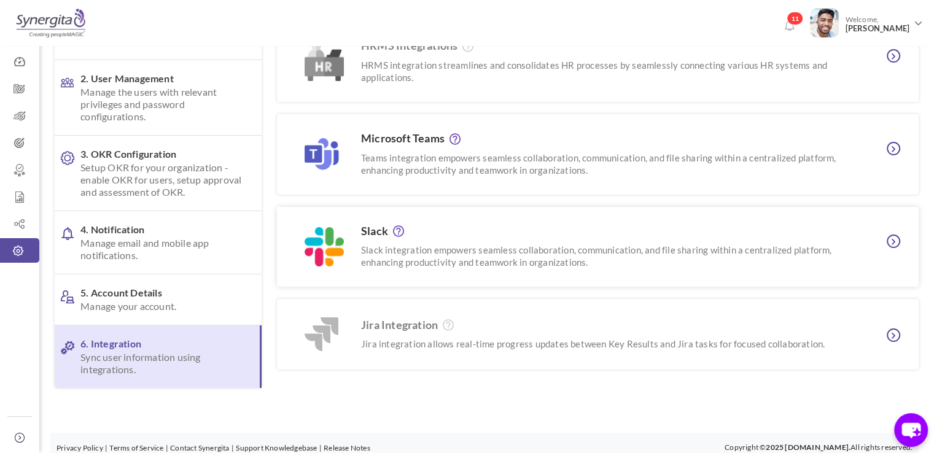
click at [450, 259] on p "Slack integration empowers seamless collaboration, communication, and file shar…" at bounding box center [604, 256] width 486 height 25
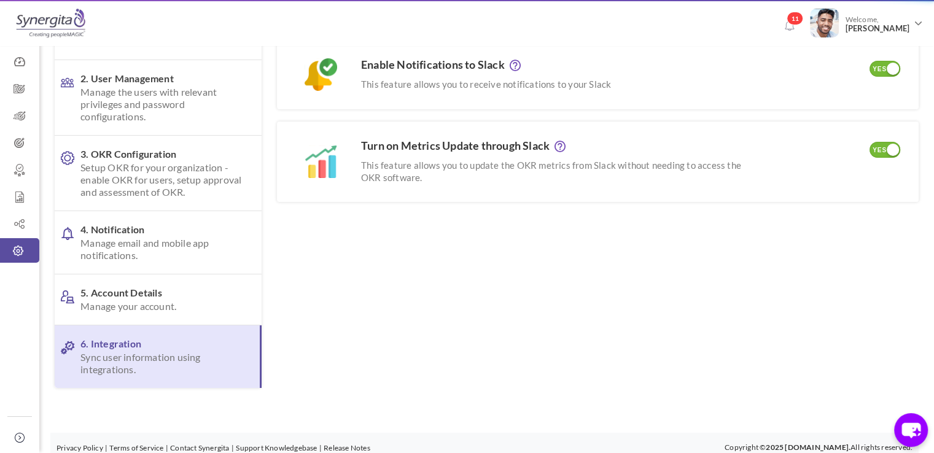
scroll to position [0, 0]
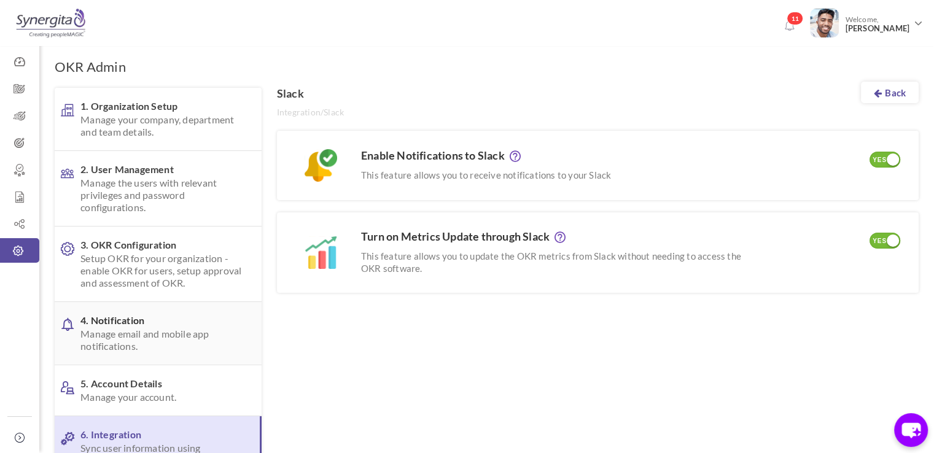
drag, startPoint x: 165, startPoint y: 279, endPoint x: 184, endPoint y: 355, distance: 77.9
click at [184, 355] on ul "1. Organization Setup Manage your company, department and team details. 2. User…" at bounding box center [158, 283] width 207 height 391
click at [184, 355] on link "4. Notification Manage email and mobile app notifications." at bounding box center [158, 333] width 207 height 63
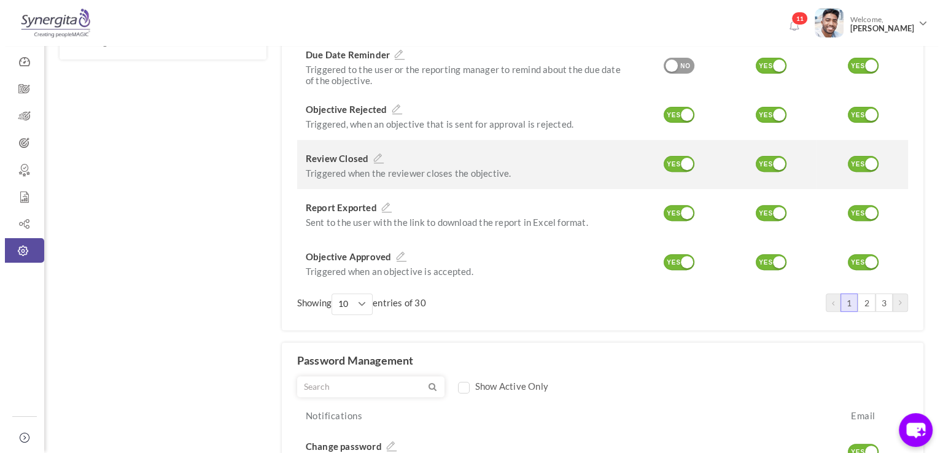
scroll to position [424, 0]
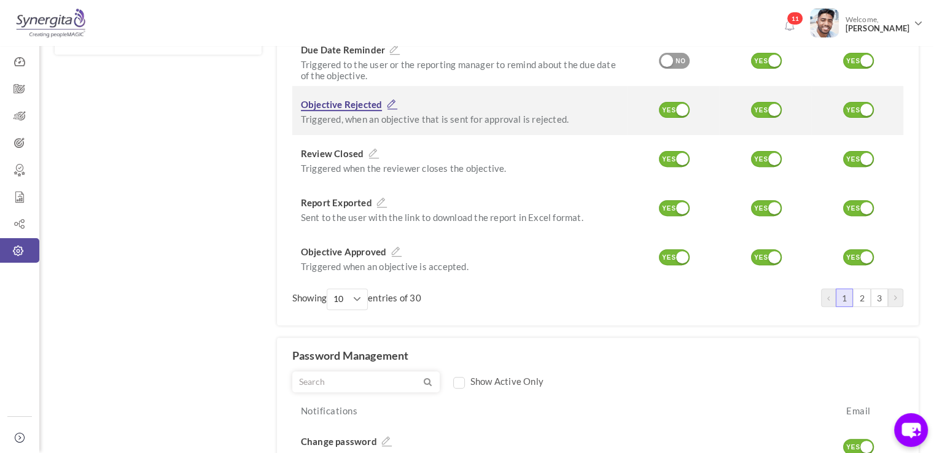
click at [392, 99] on icon at bounding box center [392, 104] width 16 height 11
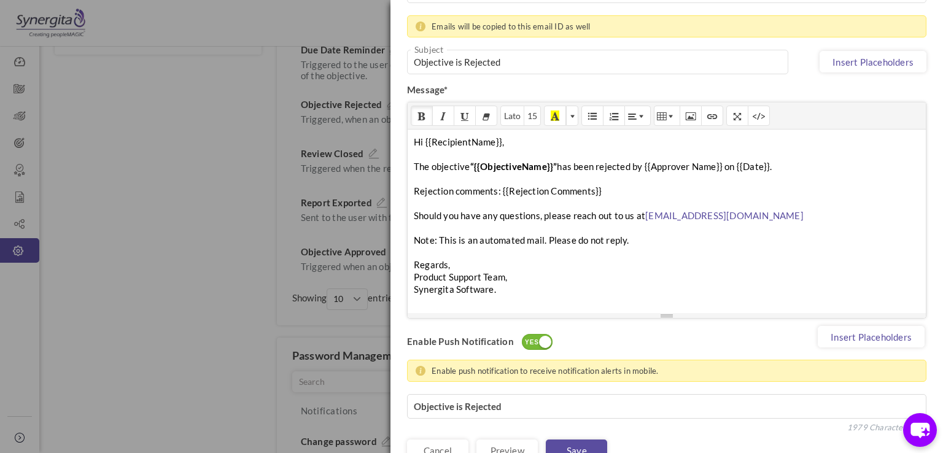
scroll to position [300, 0]
click at [518, 229] on div "Hi {{RecipientName}}, The objective “{{ObjectiveName}}” has been rejected by {{…" at bounding box center [667, 220] width 518 height 184
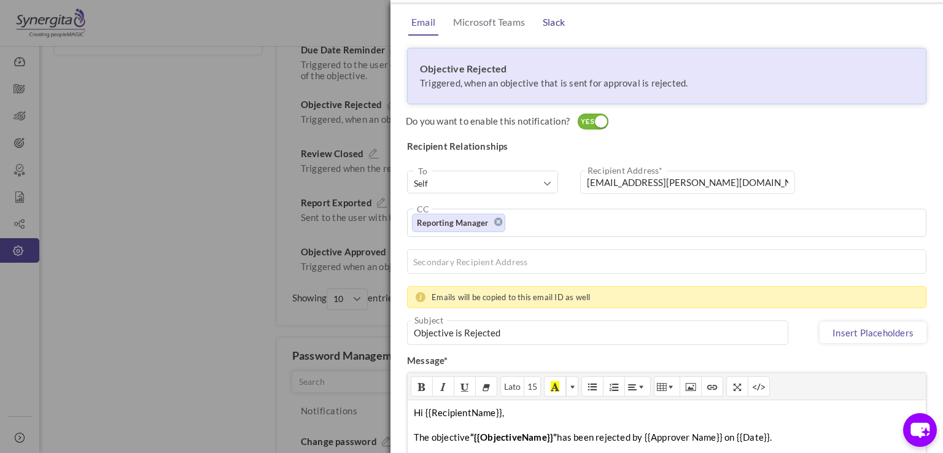
click at [558, 23] on link "Slack" at bounding box center [554, 22] width 28 height 25
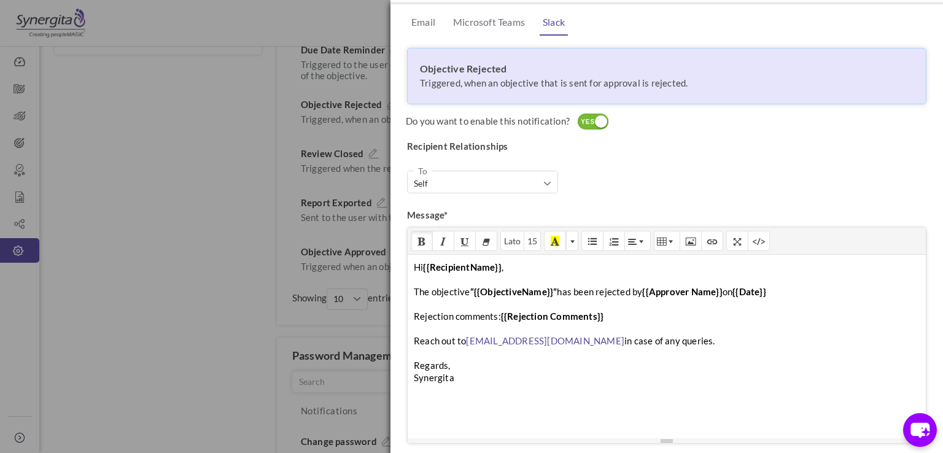
click at [205, 227] on div "× Manage Notification Email Microsoft Teams Slack Objective Rejected Triggered,…" at bounding box center [471, 226] width 943 height 453
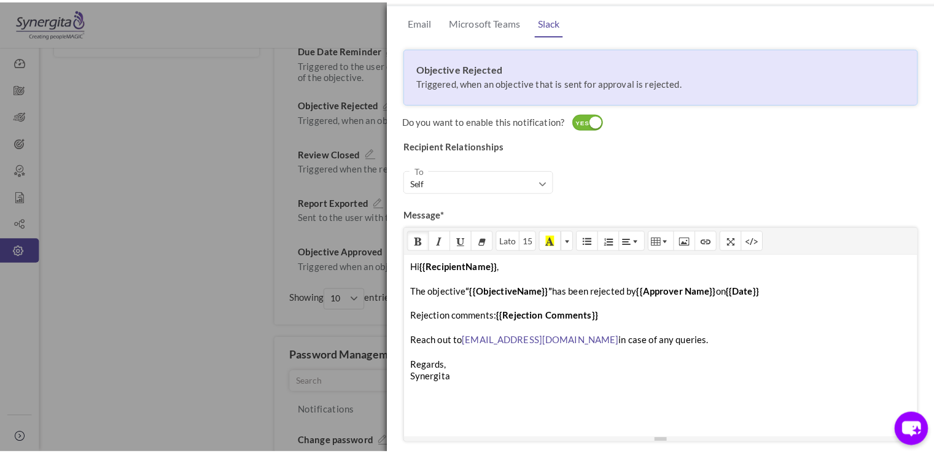
scroll to position [71, 0]
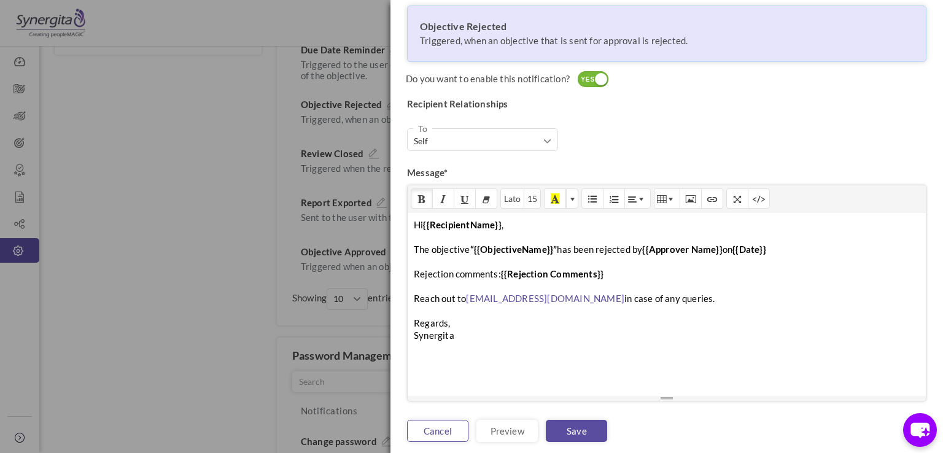
click at [462, 435] on link "Cancel" at bounding box center [437, 431] width 61 height 22
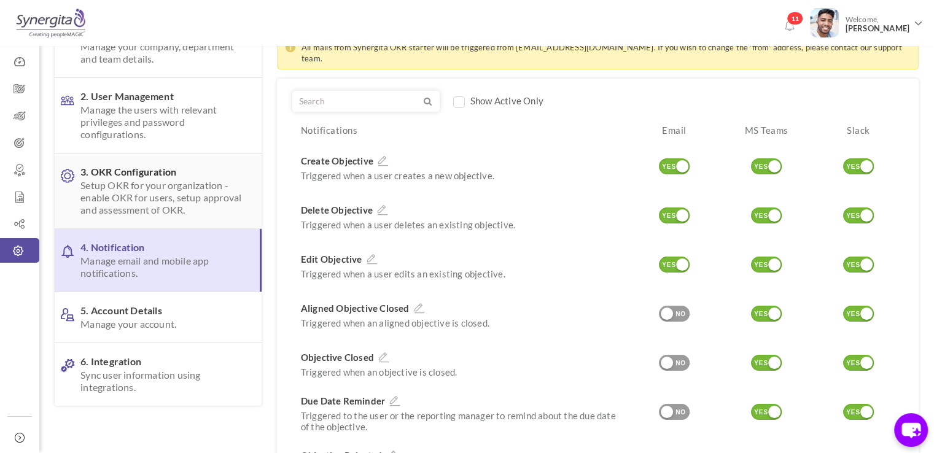
scroll to position [0, 0]
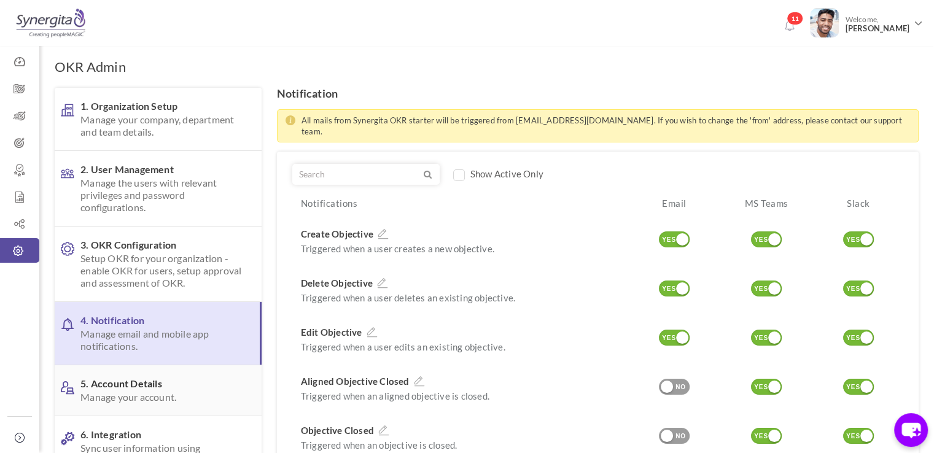
click at [131, 405] on link "5. Account Details Manage your account." at bounding box center [158, 390] width 207 height 50
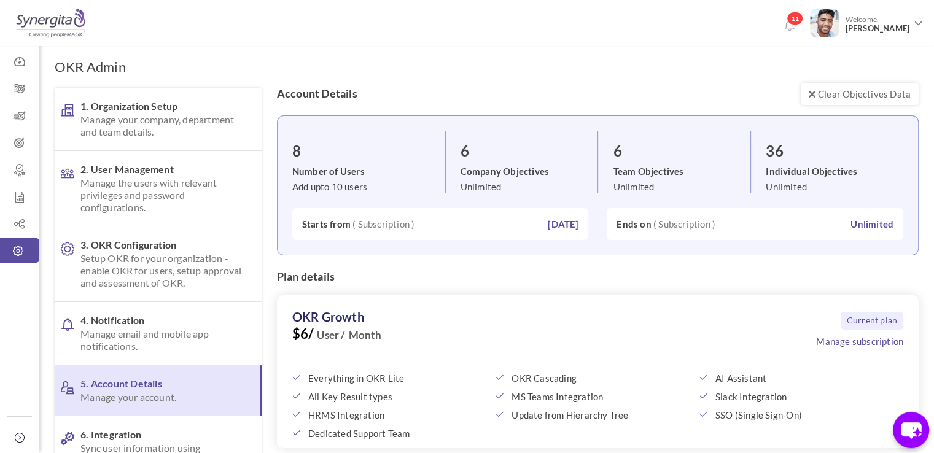
click at [926, 435] on icon "chat-button" at bounding box center [911, 430] width 36 height 36
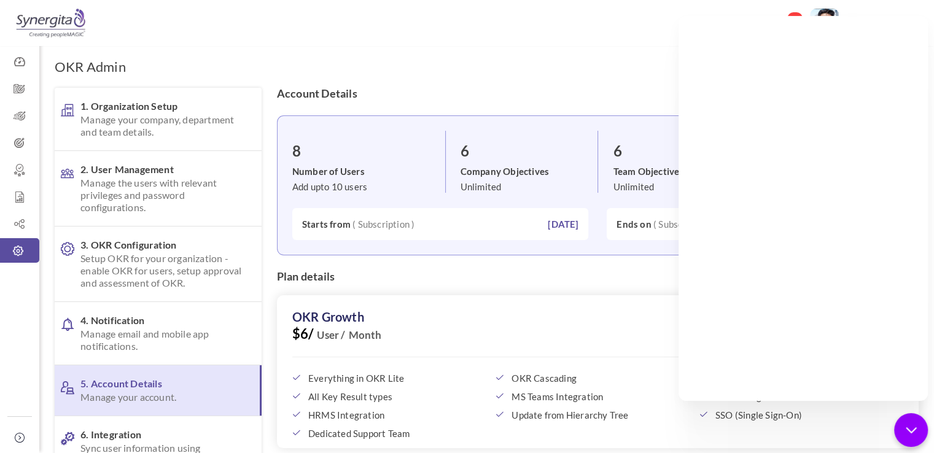
click at [592, 306] on div "Current plan Manage subscription OKR Growth $6/ User / Month Everything in OKR …" at bounding box center [598, 371] width 642 height 153
click at [906, 428] on icon "chat-button" at bounding box center [911, 429] width 10 height 5
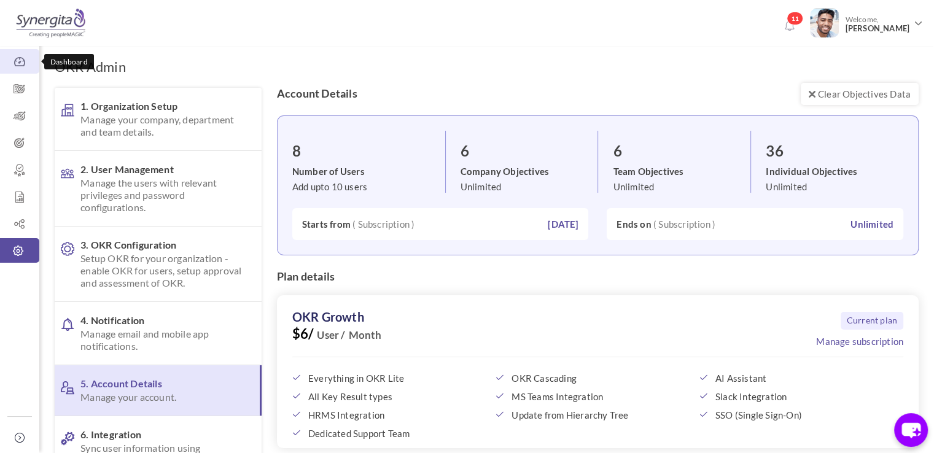
click at [23, 69] on link "Dashboard" at bounding box center [19, 61] width 39 height 25
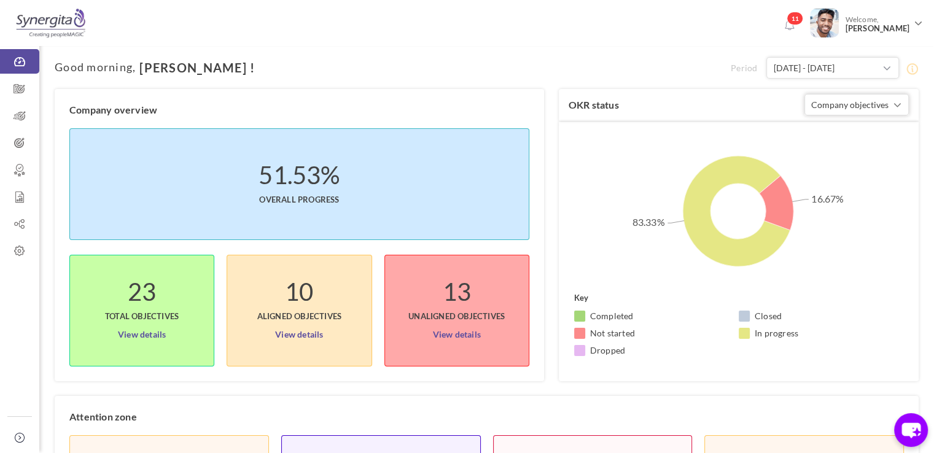
click at [550, 219] on div "Company overview 51.53% Overall progress 23 Total objectives View details 10 Al…" at bounding box center [307, 235] width 504 height 292
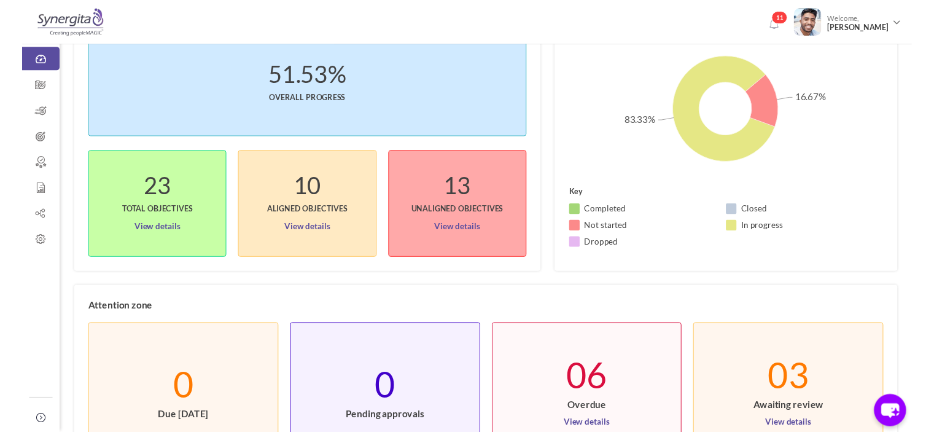
scroll to position [103, 0]
